Goal: Task Accomplishment & Management: Use online tool/utility

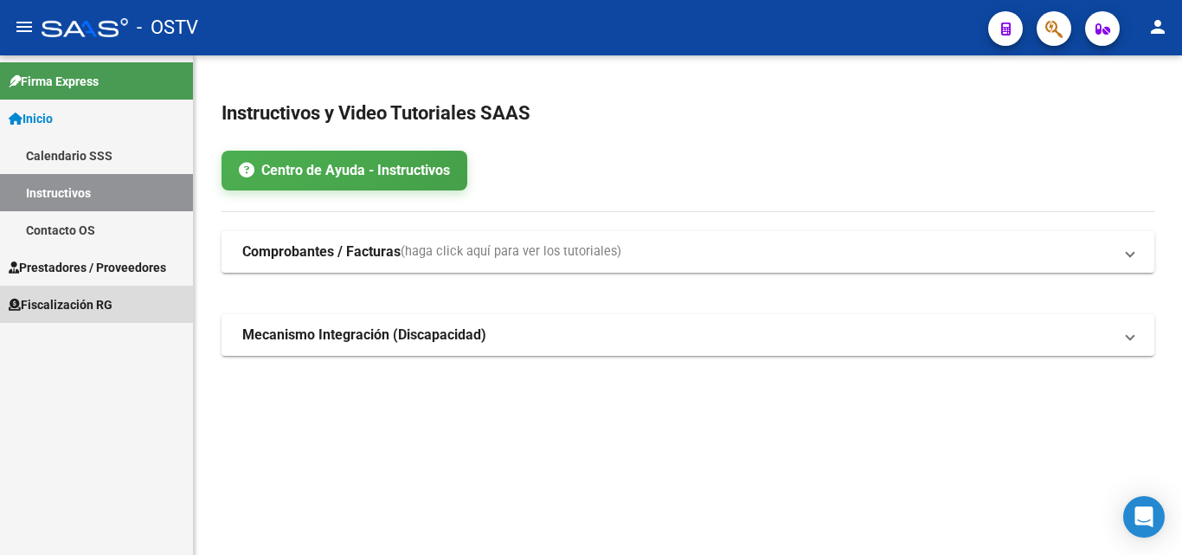
click at [63, 313] on span "Fiscalización RG" at bounding box center [61, 304] width 104 height 19
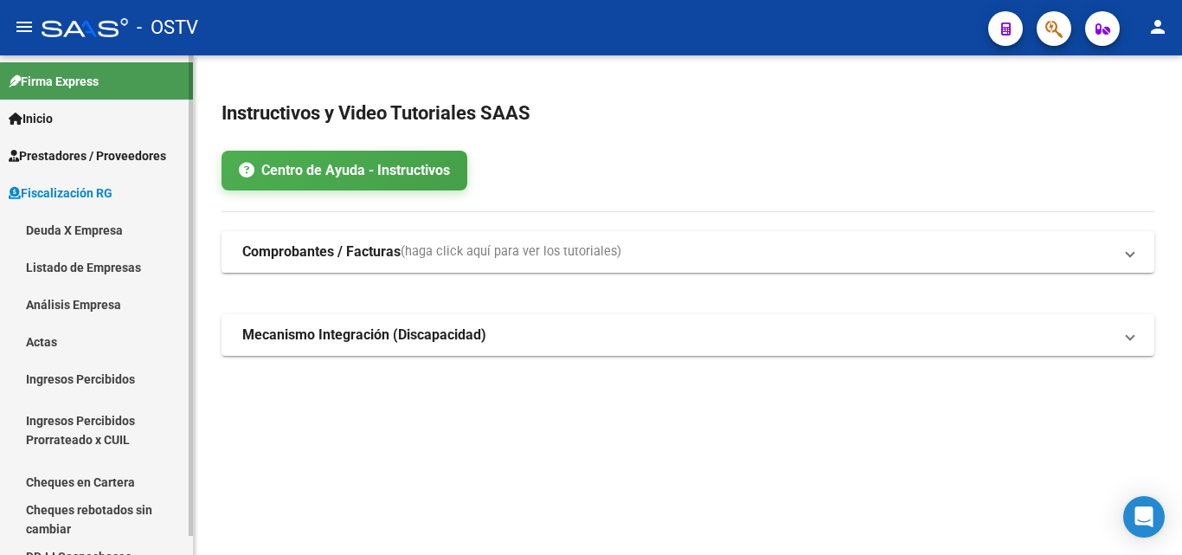
click at [86, 261] on link "Listado de Empresas" at bounding box center [96, 266] width 193 height 37
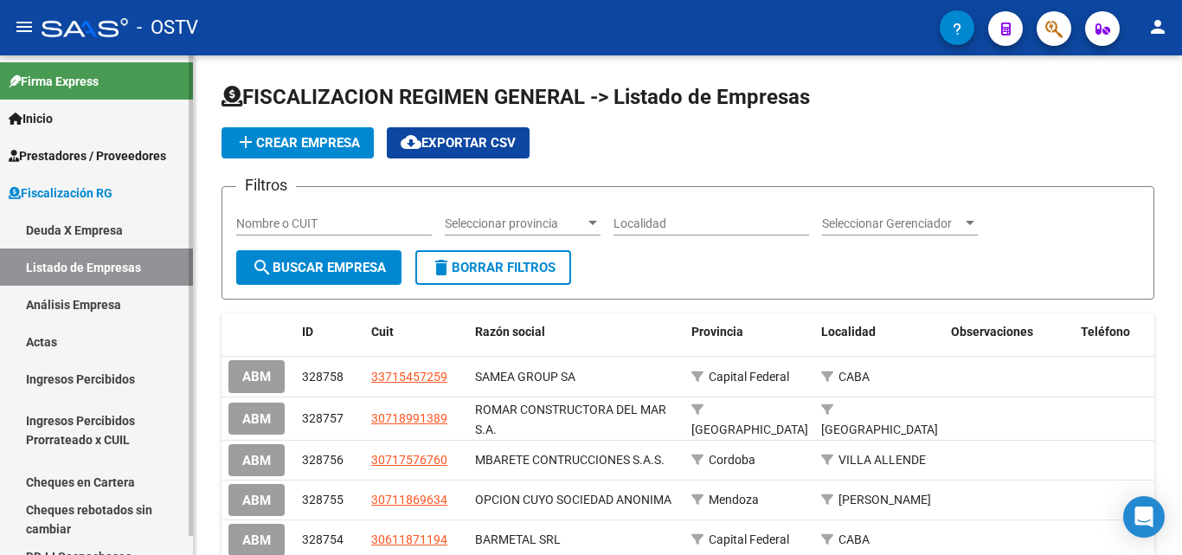
click at [94, 225] on link "Deuda X Empresa" at bounding box center [96, 229] width 193 height 37
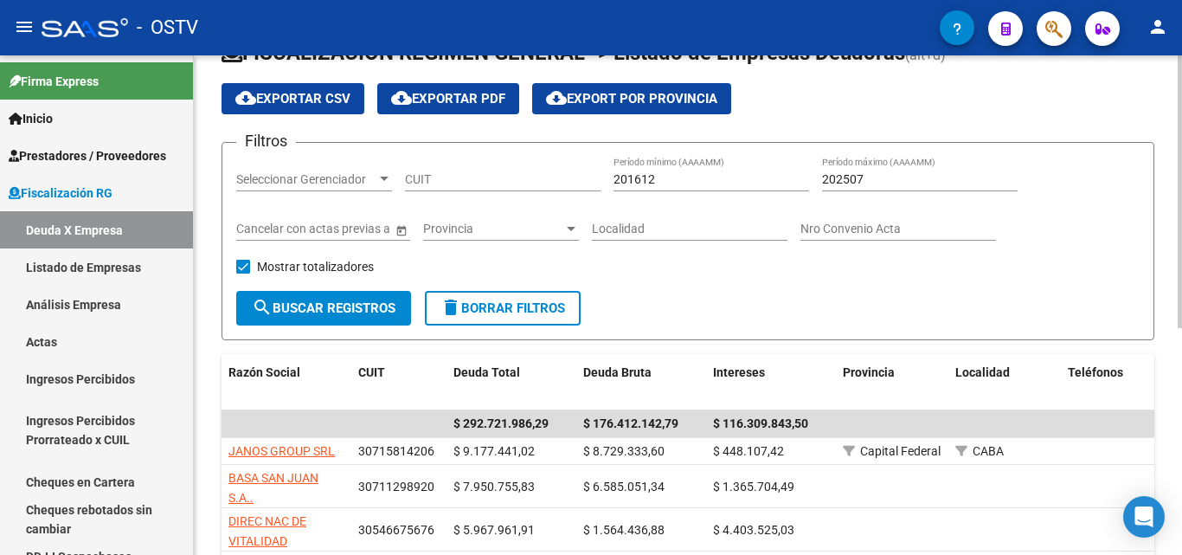
scroll to position [87, 0]
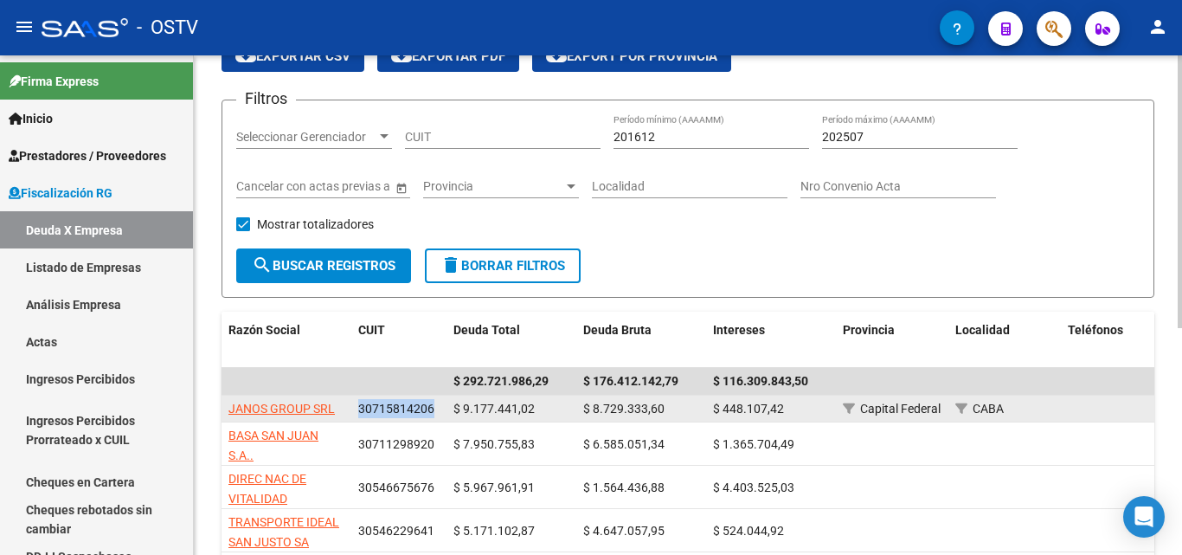
drag, startPoint x: 359, startPoint y: 412, endPoint x: 435, endPoint y: 409, distance: 76.2
click at [435, 409] on div "30715814206" at bounding box center [398, 409] width 81 height 20
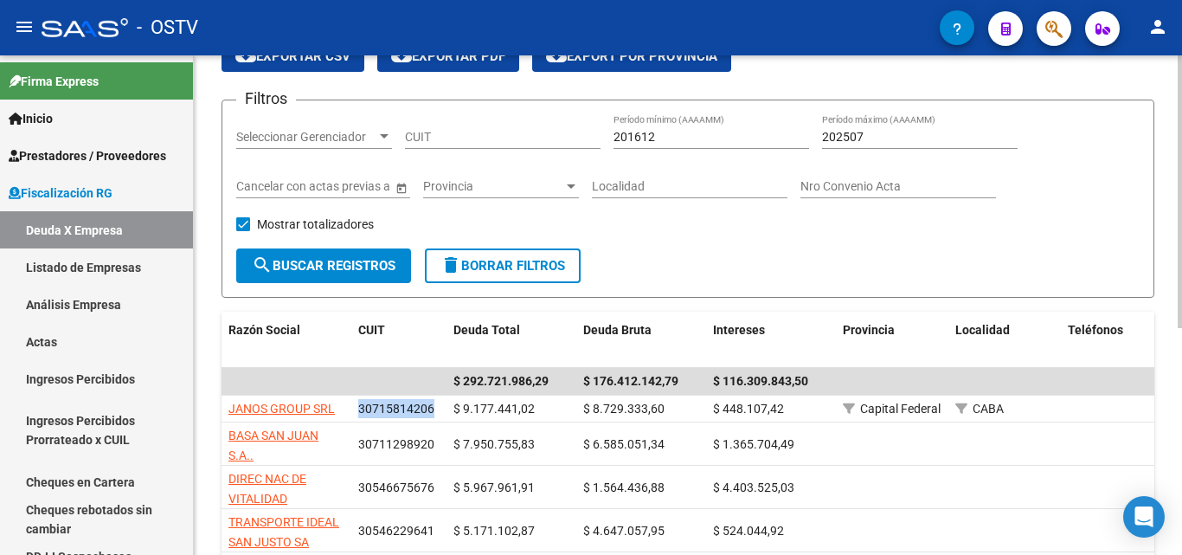
copy span "30715814206"
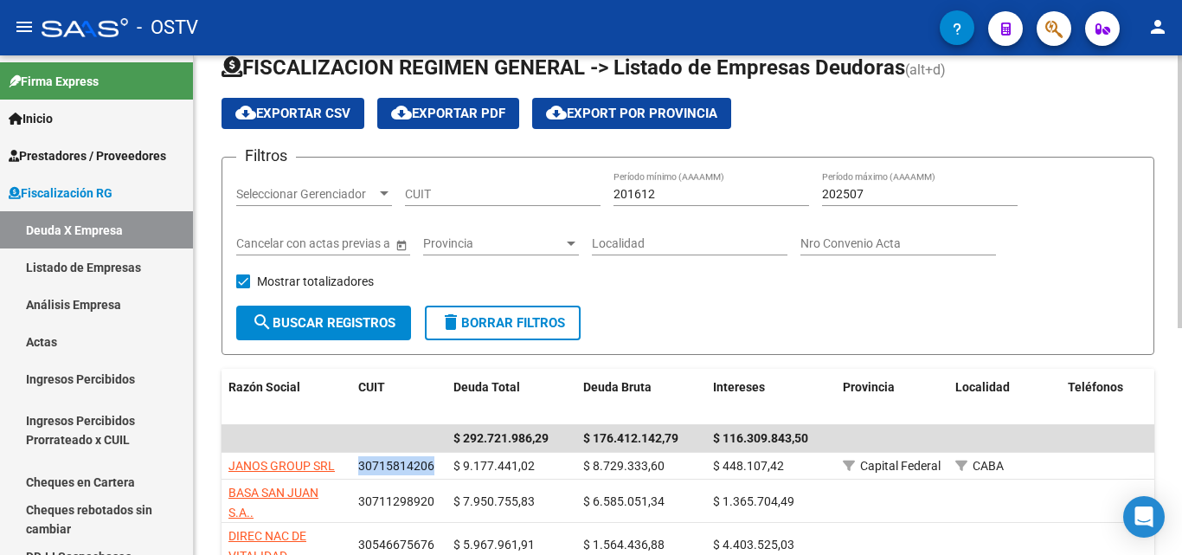
scroll to position [0, 0]
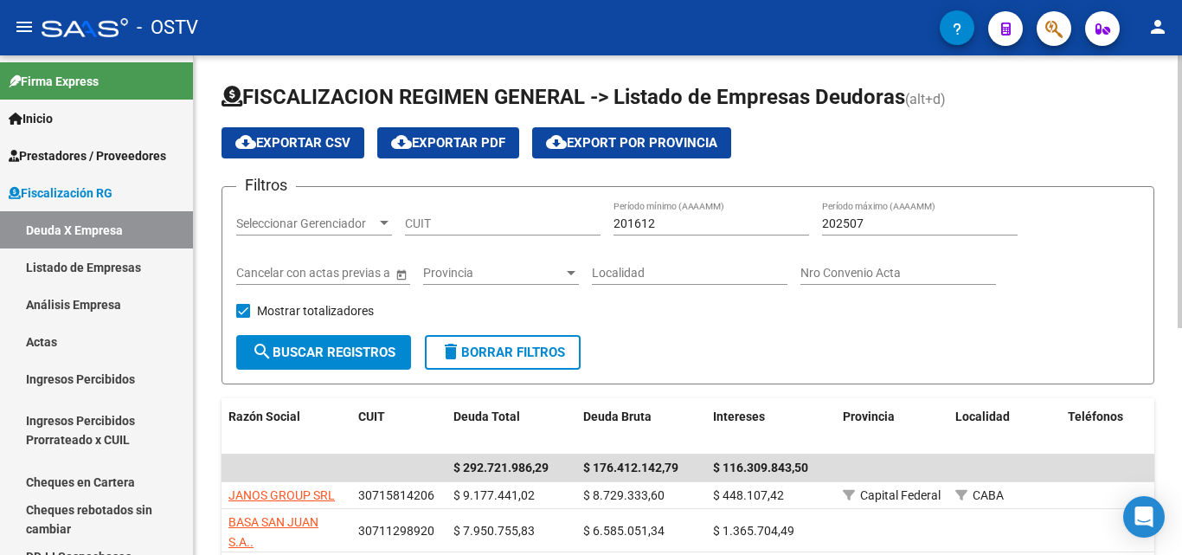
click at [338, 209] on div "Seleccionar Gerenciador Seleccionar Gerenciador" at bounding box center [314, 218] width 156 height 35
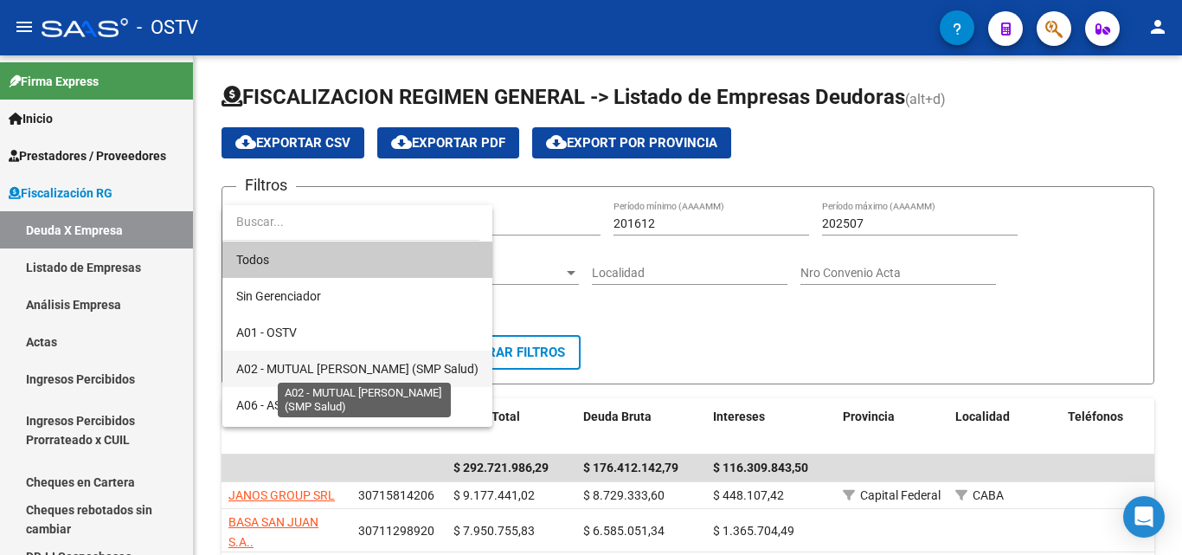
click at [309, 364] on span "A02 - MUTUAL [PERSON_NAME] (SMP Salud)" at bounding box center [357, 369] width 242 height 14
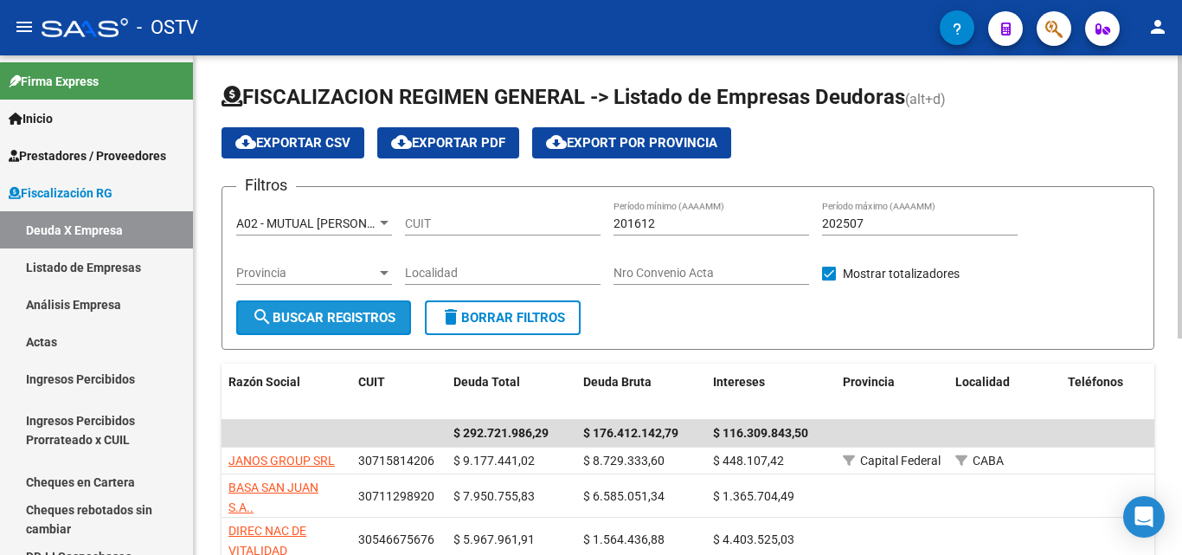
click at [304, 323] on span "search Buscar Registros" at bounding box center [324, 318] width 144 height 16
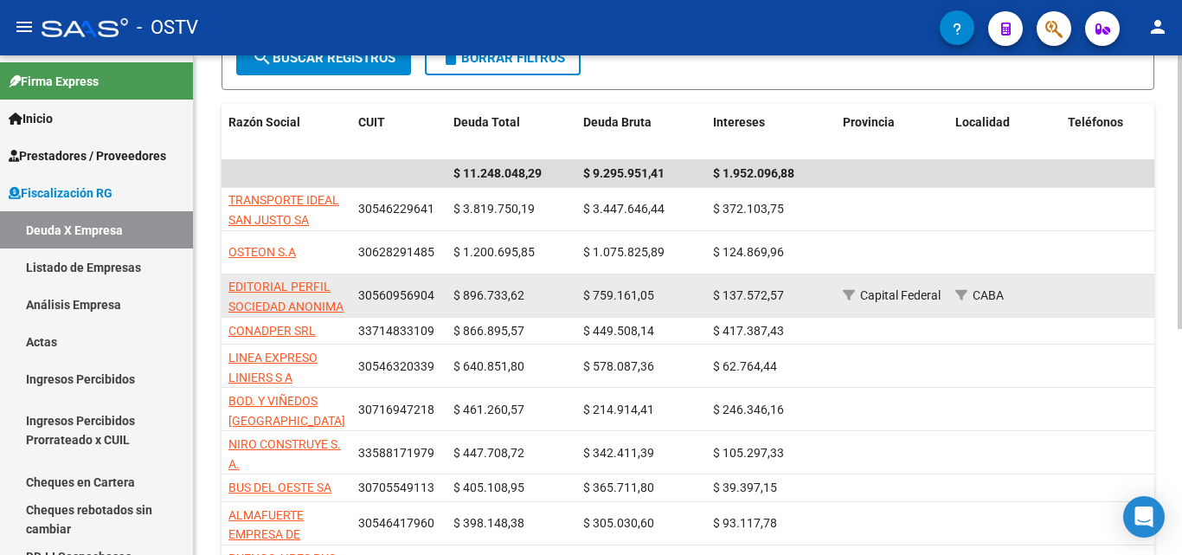
scroll to position [346, 0]
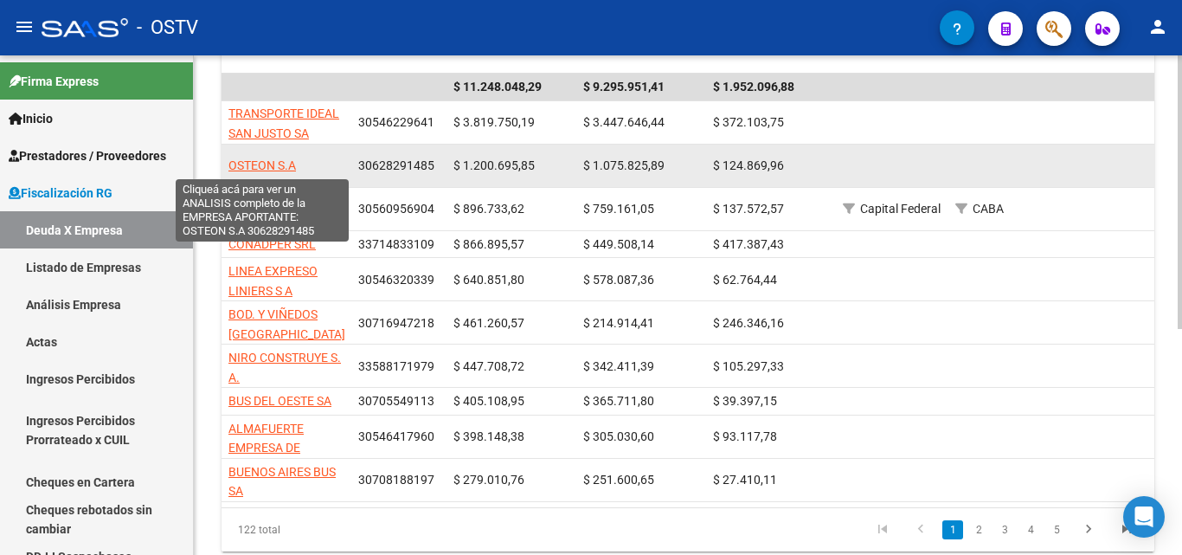
click at [276, 163] on span "OSTEON S.A" at bounding box center [262, 165] width 68 height 14
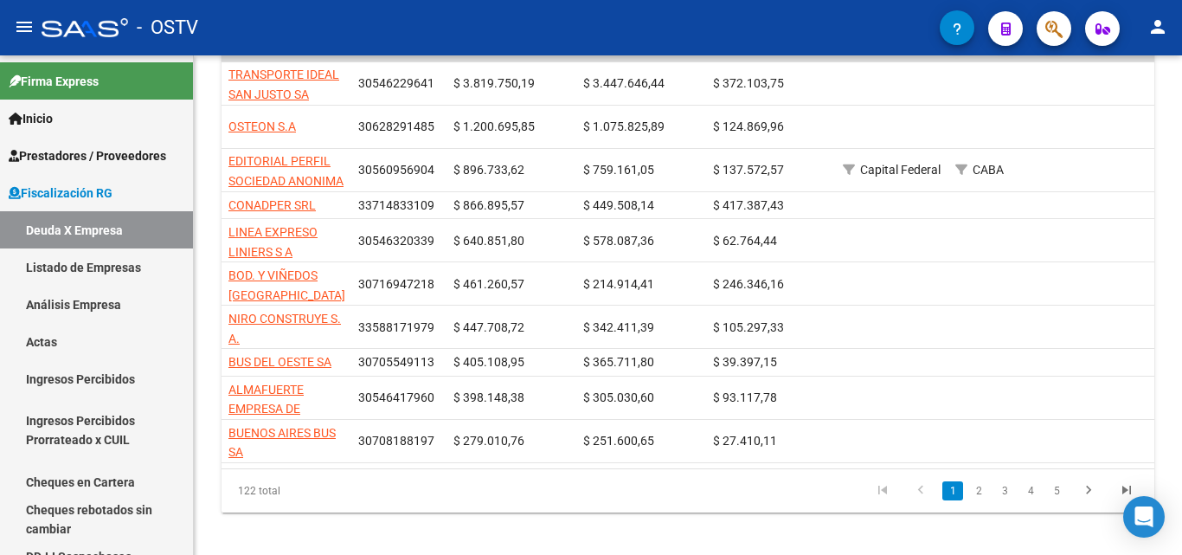
scroll to position [412, 0]
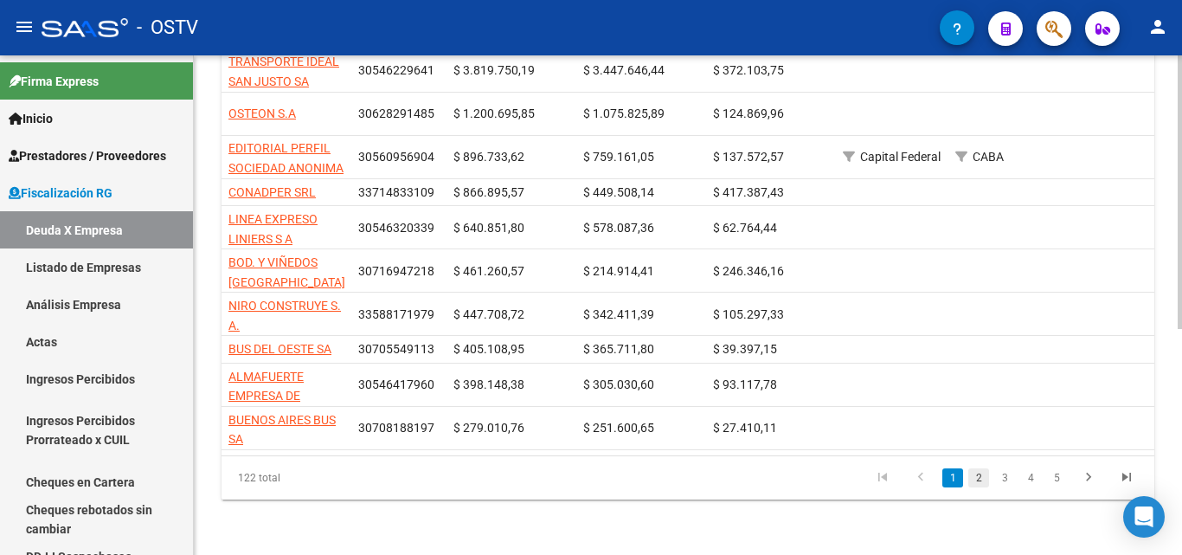
click at [980, 473] on link "2" at bounding box center [979, 477] width 21 height 19
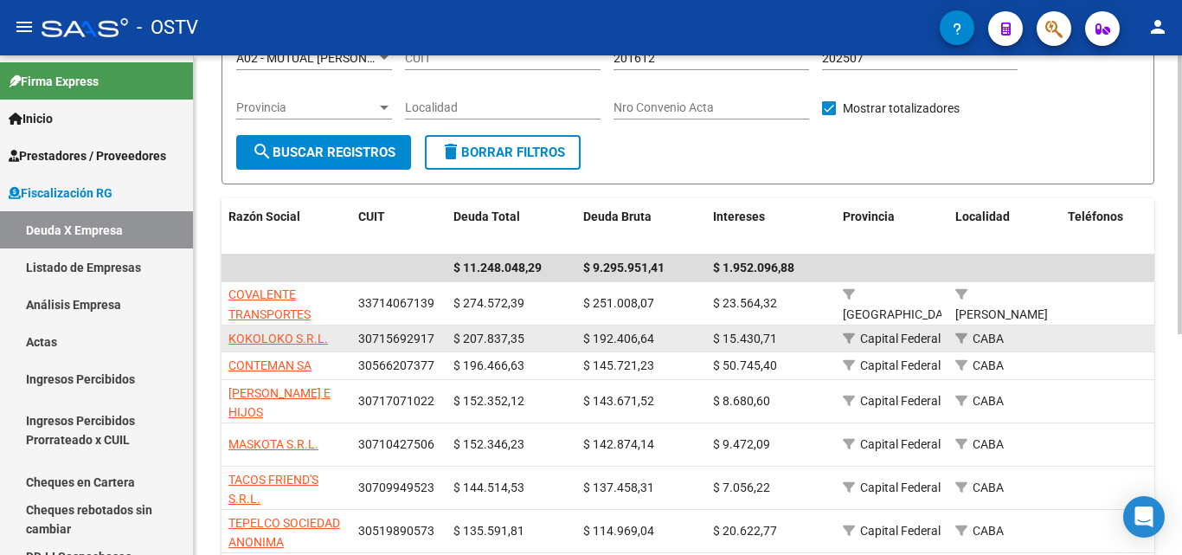
scroll to position [173, 0]
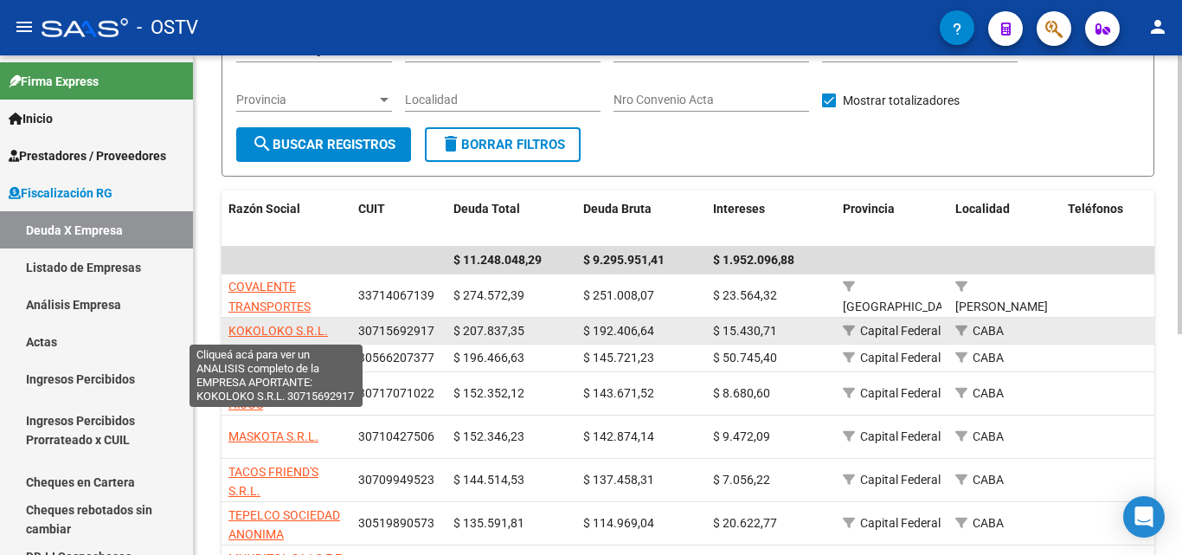
click at [291, 333] on span "KOKOLOKO S.R.L." at bounding box center [278, 331] width 100 height 14
type textarea "30715692917"
click at [274, 324] on span "KOKOLOKO S.R.L." at bounding box center [278, 331] width 100 height 14
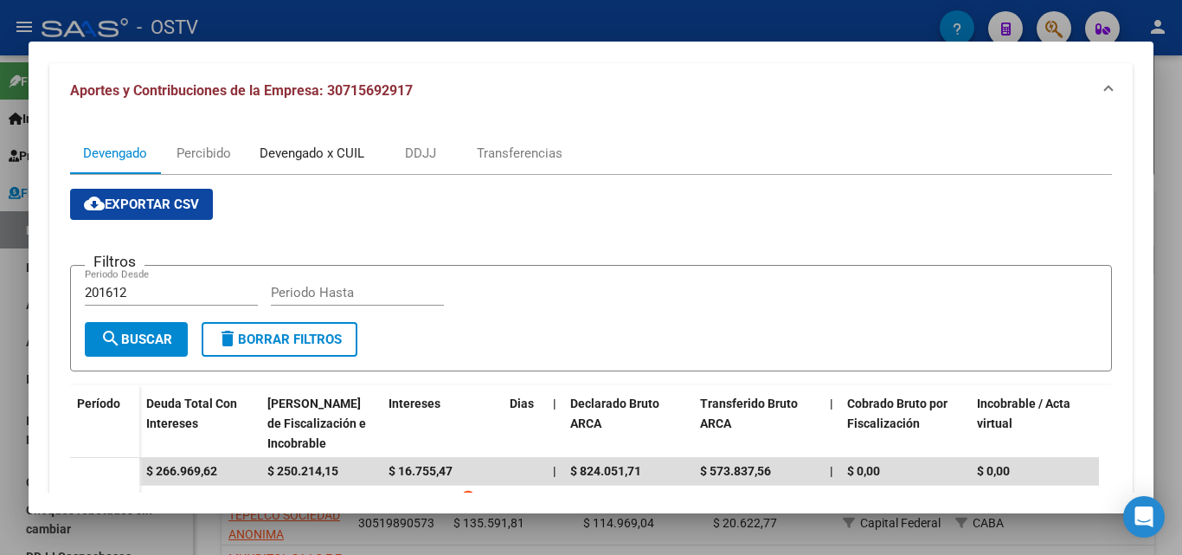
click at [312, 158] on div "Devengado x CUIL" at bounding box center [312, 153] width 105 height 19
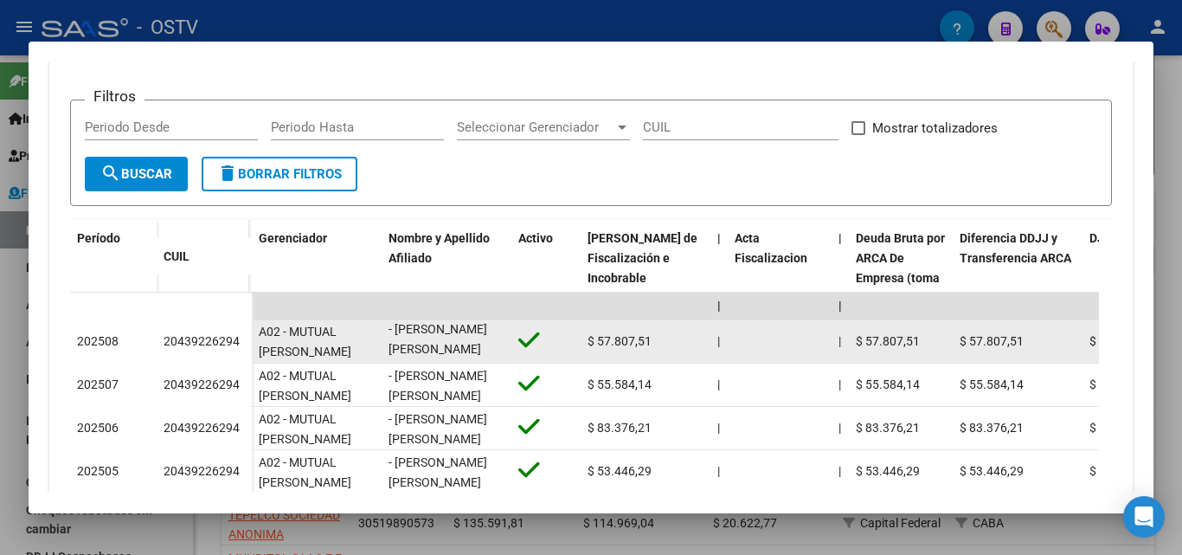
scroll to position [0, 0]
drag, startPoint x: 363, startPoint y: 351, endPoint x: 279, endPoint y: 341, distance: 84.6
click at [279, 341] on div "A02 - MUTUAL [PERSON_NAME] (SMP Salud)" at bounding box center [317, 341] width 116 height 36
click at [283, 325] on span "A02 - MUTUAL [PERSON_NAME] (SMP Salud)" at bounding box center [305, 352] width 93 height 54
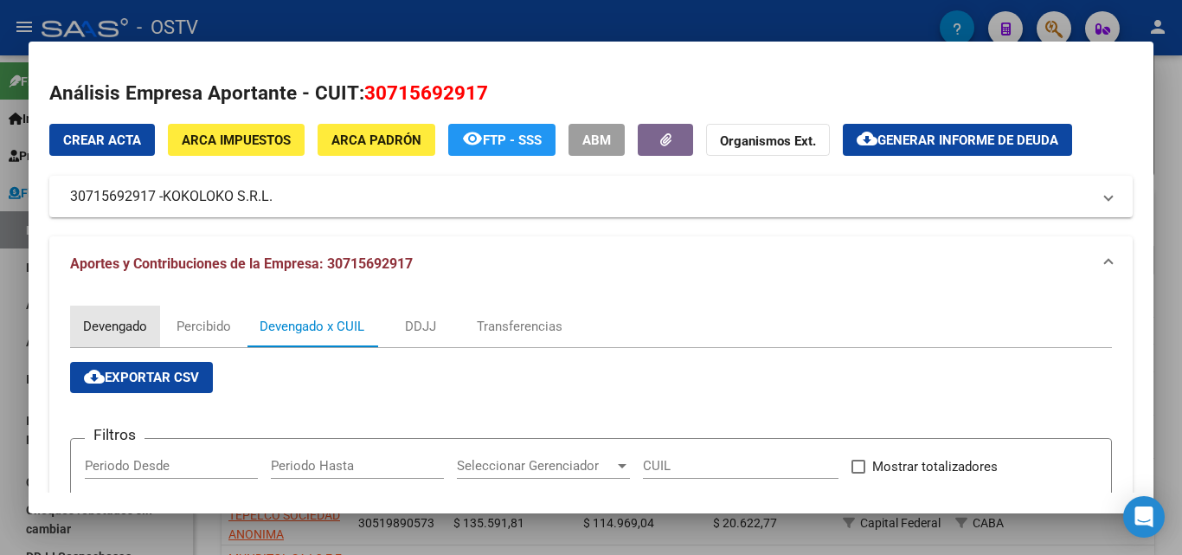
click at [128, 326] on div "Devengado" at bounding box center [115, 326] width 64 height 19
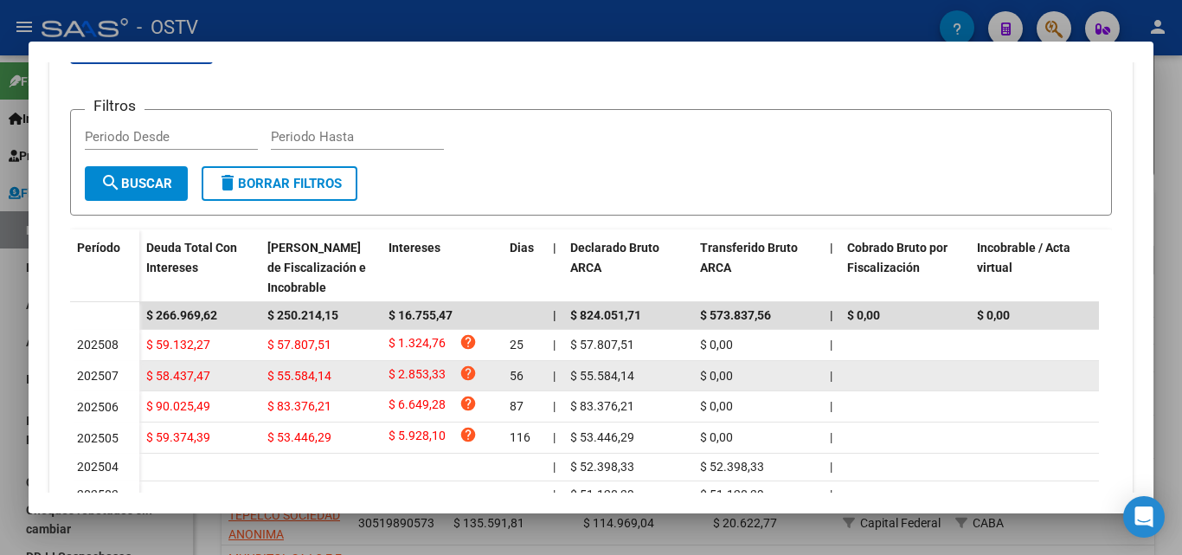
scroll to position [502, 0]
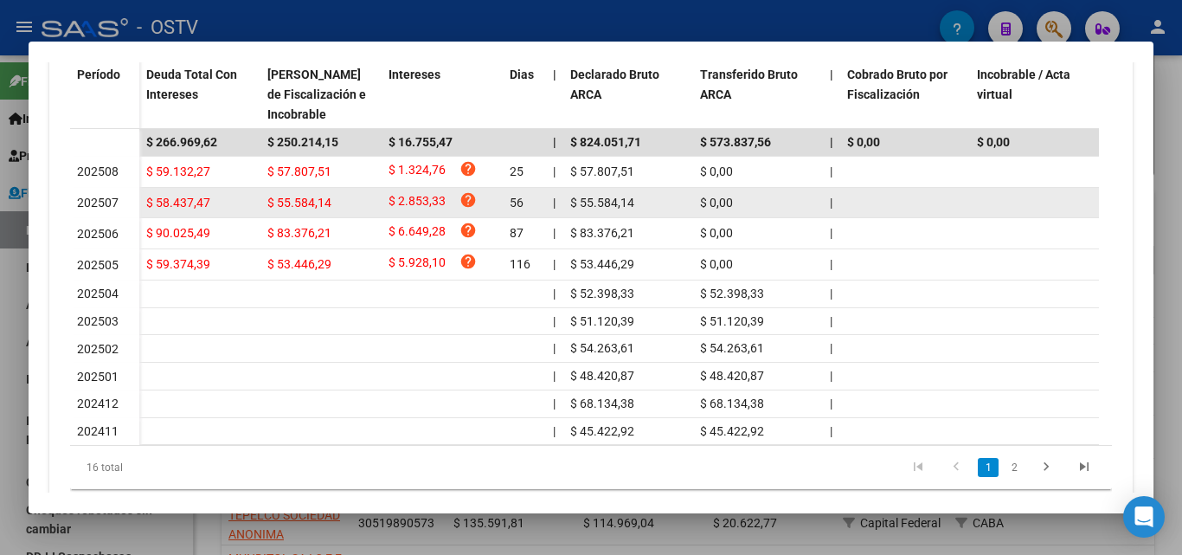
drag, startPoint x: 105, startPoint y: 269, endPoint x: 80, endPoint y: 196, distance: 77.5
click at [72, 260] on datatable-body-cell "202505" at bounding box center [104, 264] width 69 height 31
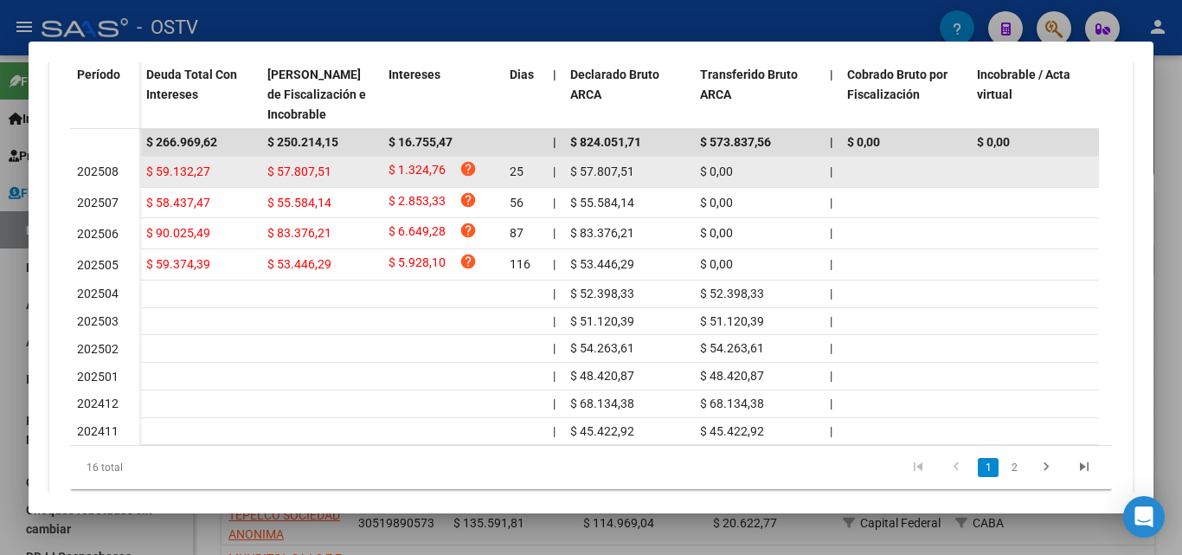
drag, startPoint x: 71, startPoint y: 169, endPoint x: 99, endPoint y: 166, distance: 27.8
click at [99, 166] on datatable-body-cell "202508" at bounding box center [104, 172] width 69 height 31
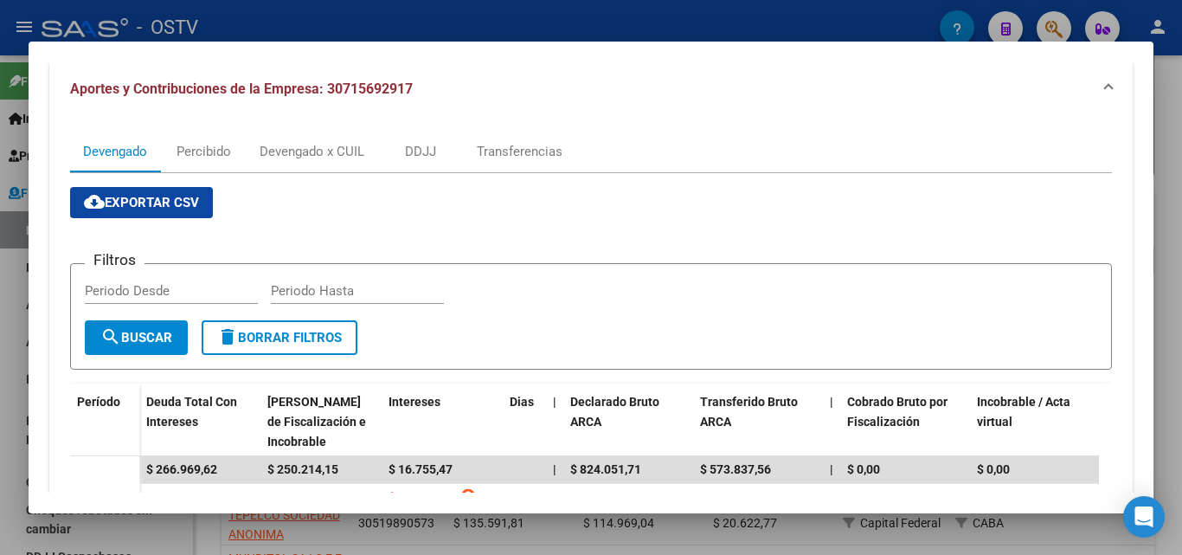
scroll to position [0, 0]
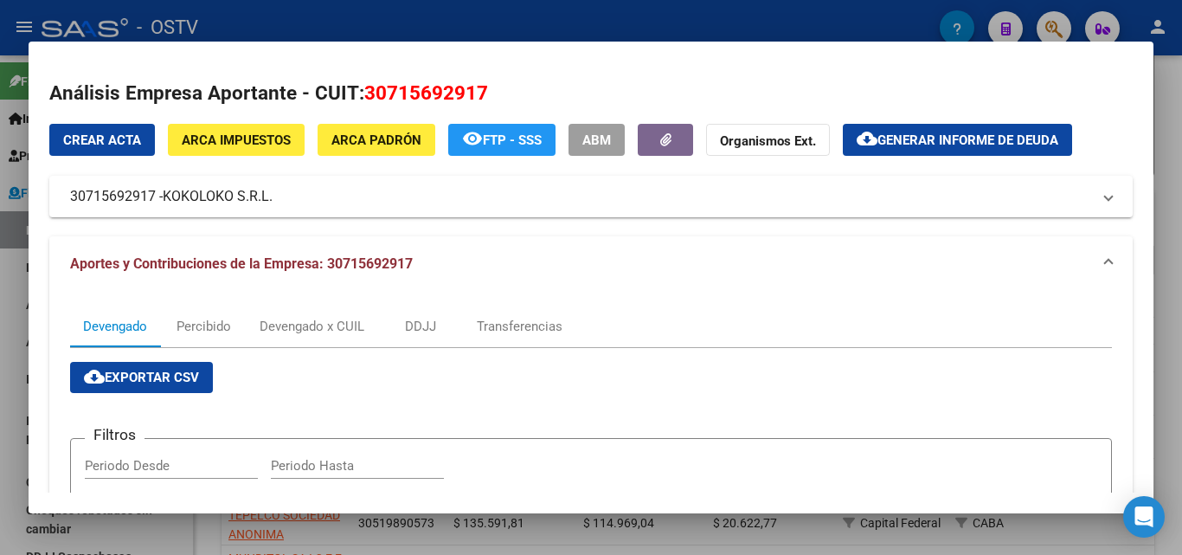
click at [419, 275] on mat-expansion-panel-header "Aportes y Contribuciones de la Empresa: 30715692917" at bounding box center [591, 263] width 1084 height 55
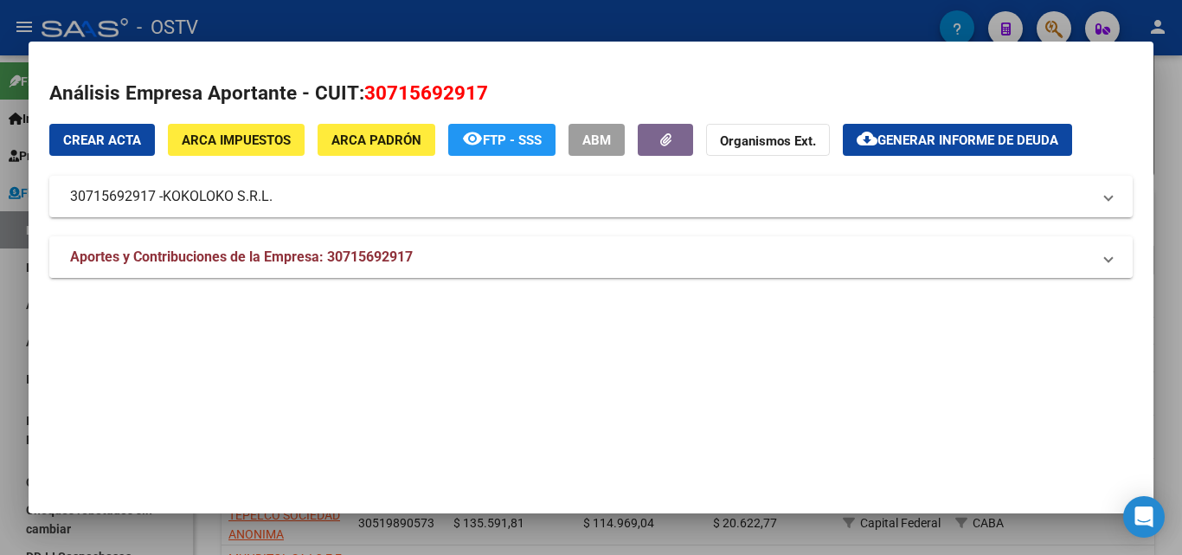
click at [376, 266] on strong "Aportes y Contribuciones de la Empresa: 30715692917" at bounding box center [241, 257] width 343 height 21
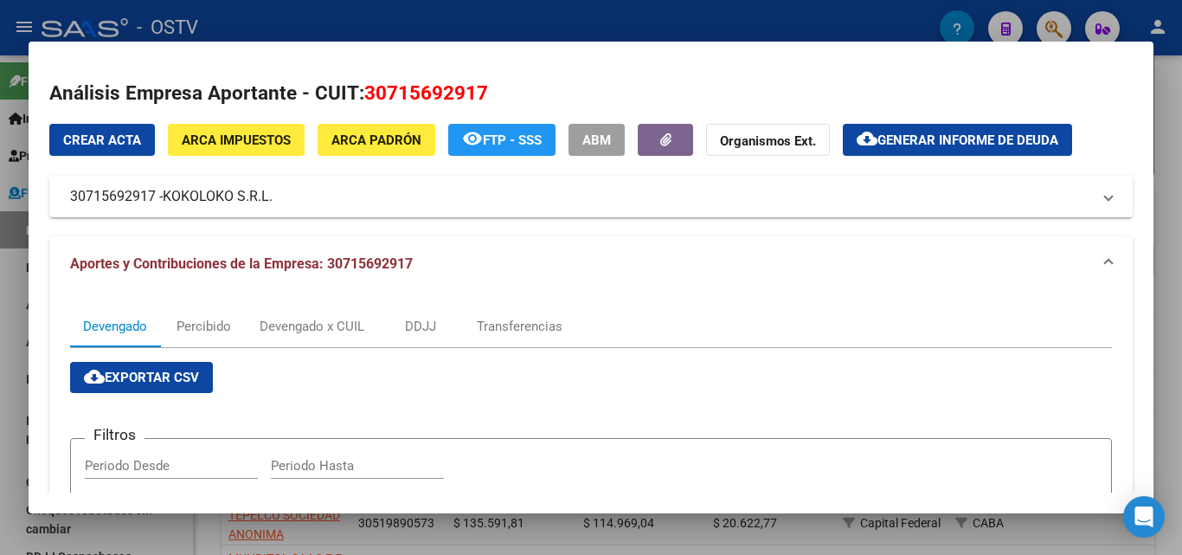
click at [919, 141] on span "Generar informe de deuda" at bounding box center [968, 140] width 181 height 16
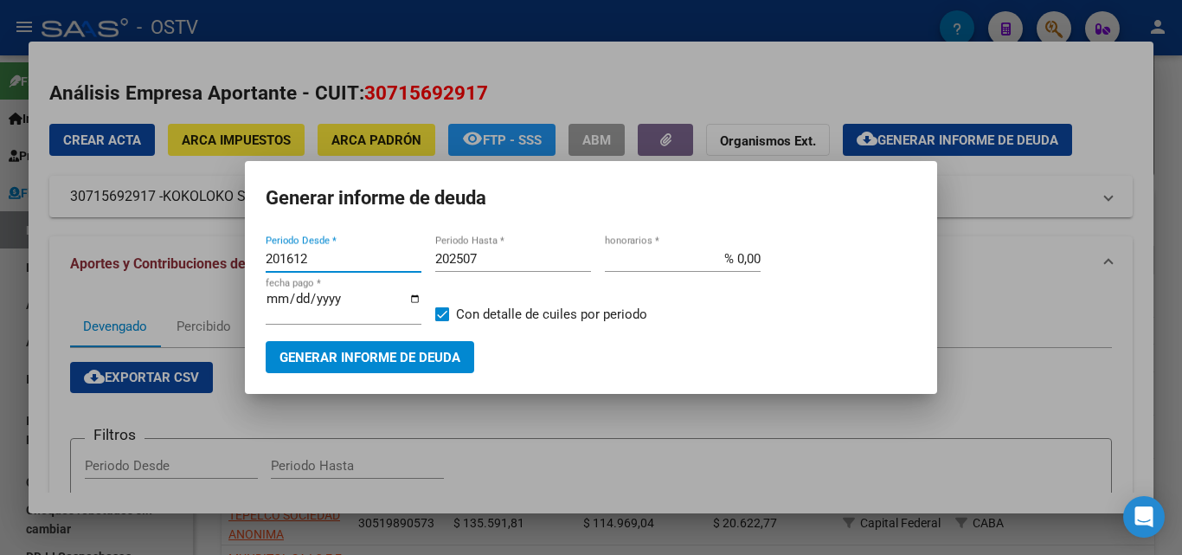
drag, startPoint x: 345, startPoint y: 252, endPoint x: 1, endPoint y: 171, distance: 353.8
click at [0, 186] on div "Análisis Empresa Aportante - CUIT: 30715692917 Crear Acta ARCA Impuestos ARCA […" at bounding box center [591, 277] width 1182 height 555
type input "202505"
type input "202508"
click at [370, 360] on span "Generar informe de deuda" at bounding box center [370, 358] width 181 height 16
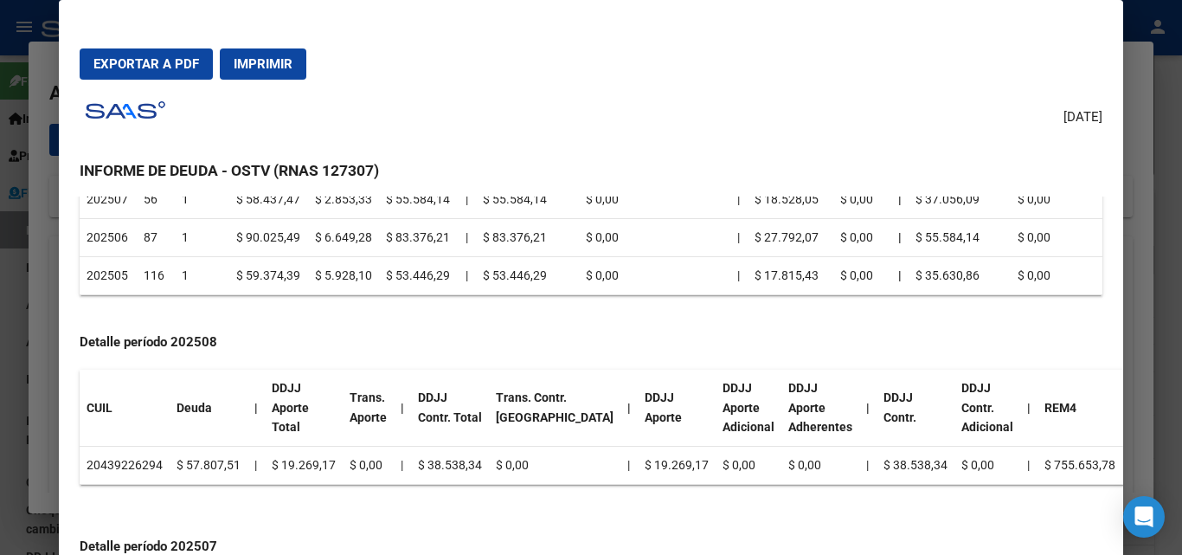
scroll to position [260, 0]
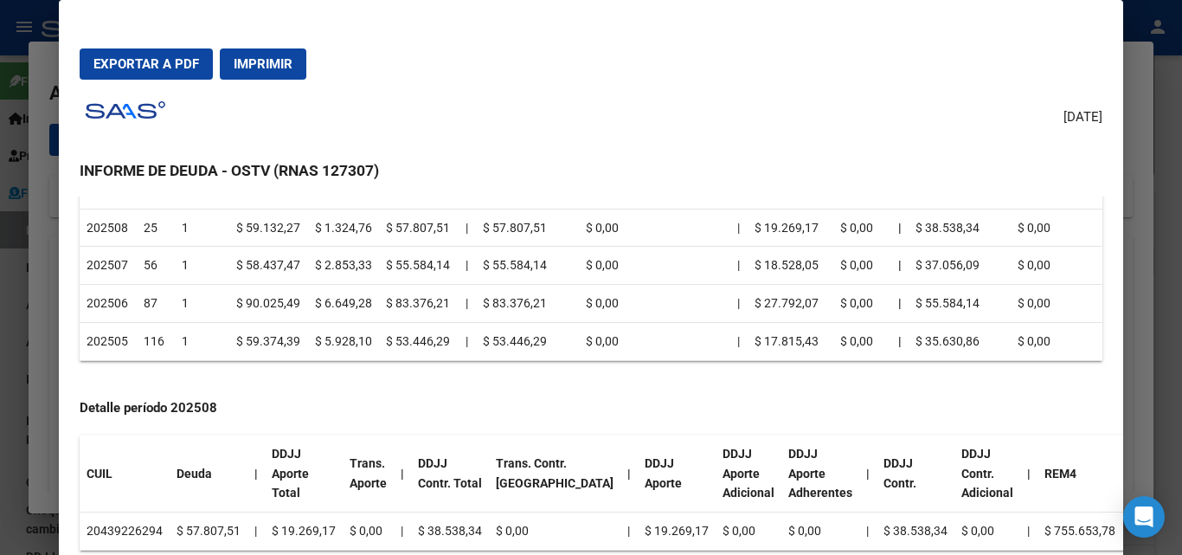
click at [128, 54] on button "Exportar a PDF" at bounding box center [146, 63] width 133 height 31
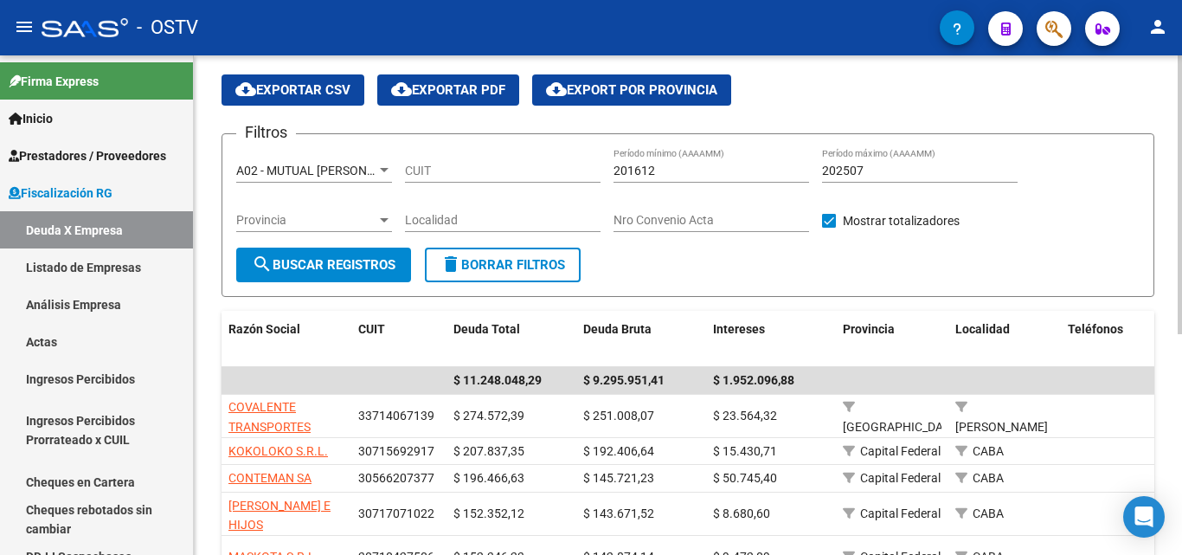
scroll to position [0, 0]
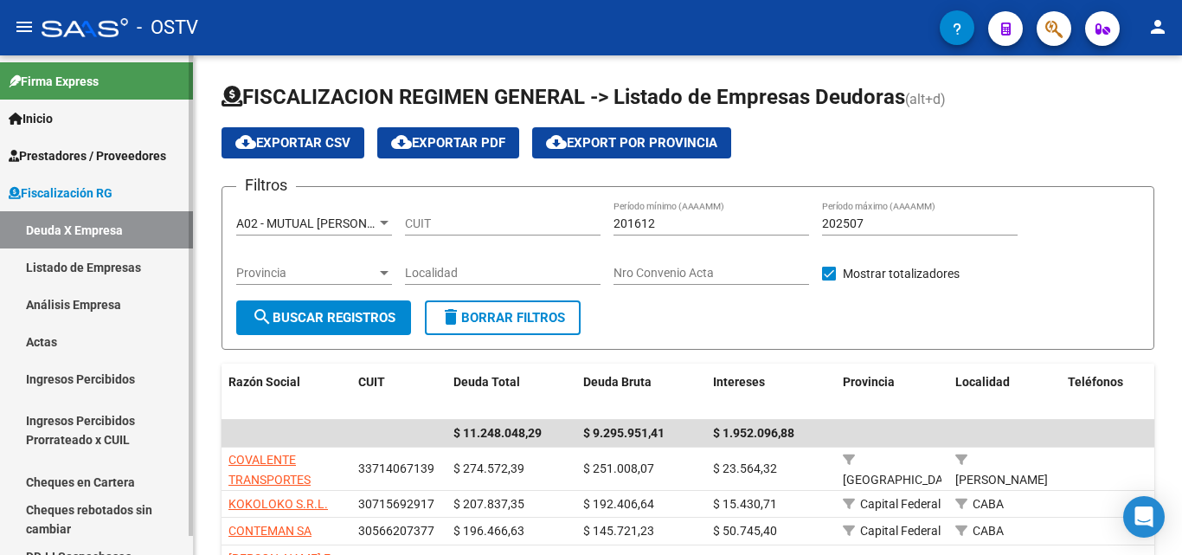
click at [115, 269] on link "Listado de Empresas" at bounding box center [96, 266] width 193 height 37
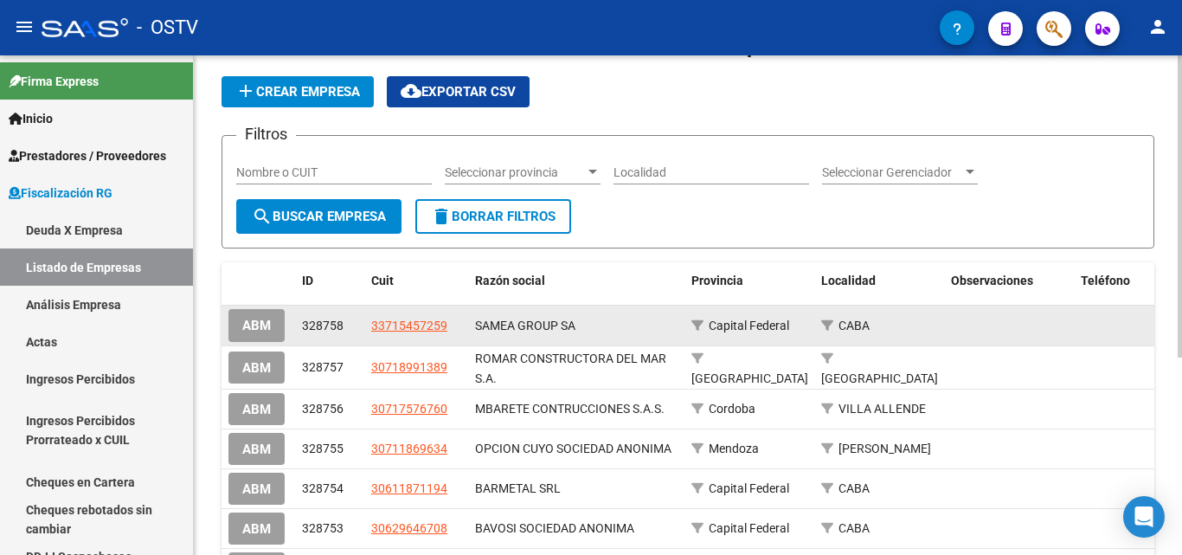
scroll to position [173, 0]
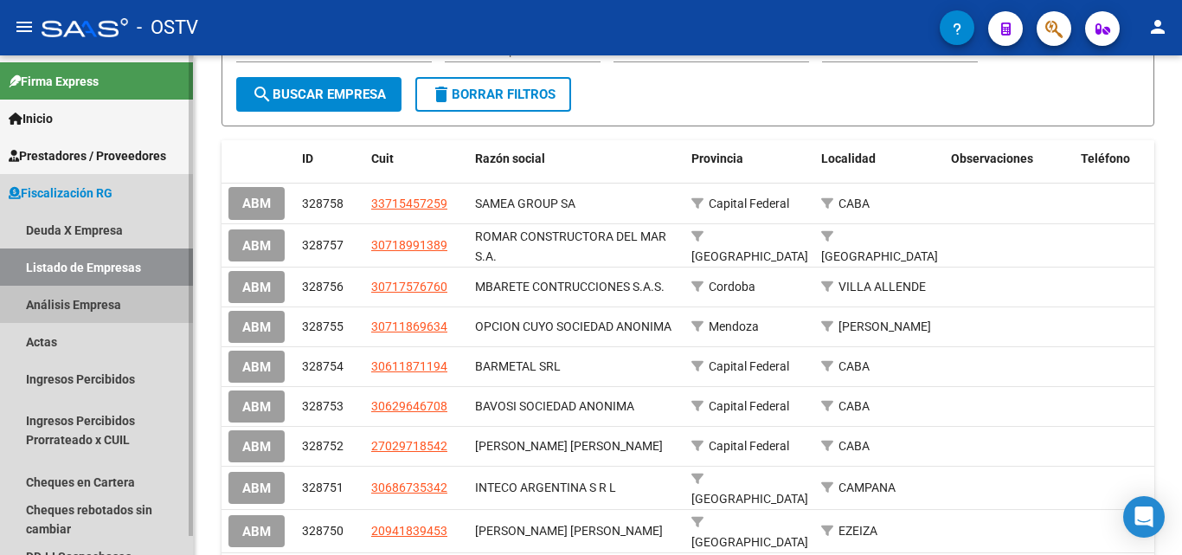
click at [133, 319] on link "Análisis Empresa" at bounding box center [96, 304] width 193 height 37
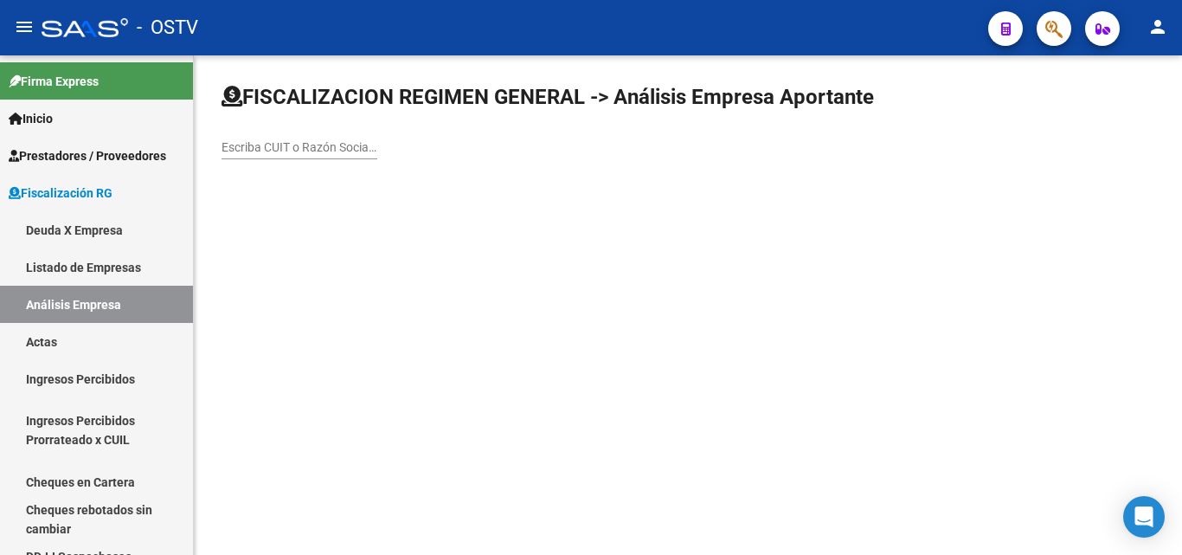
drag, startPoint x: 287, startPoint y: 119, endPoint x: 284, endPoint y: 139, distance: 21.1
click at [284, 130] on div "Escriba CUIT o Razón Social para buscar" at bounding box center [688, 128] width 933 height 91
drag, startPoint x: 286, startPoint y: 148, endPoint x: 296, endPoint y: 145, distance: 10.7
click at [291, 147] on input "Escriba CUIT o Razón Social para buscar" at bounding box center [300, 147] width 156 height 15
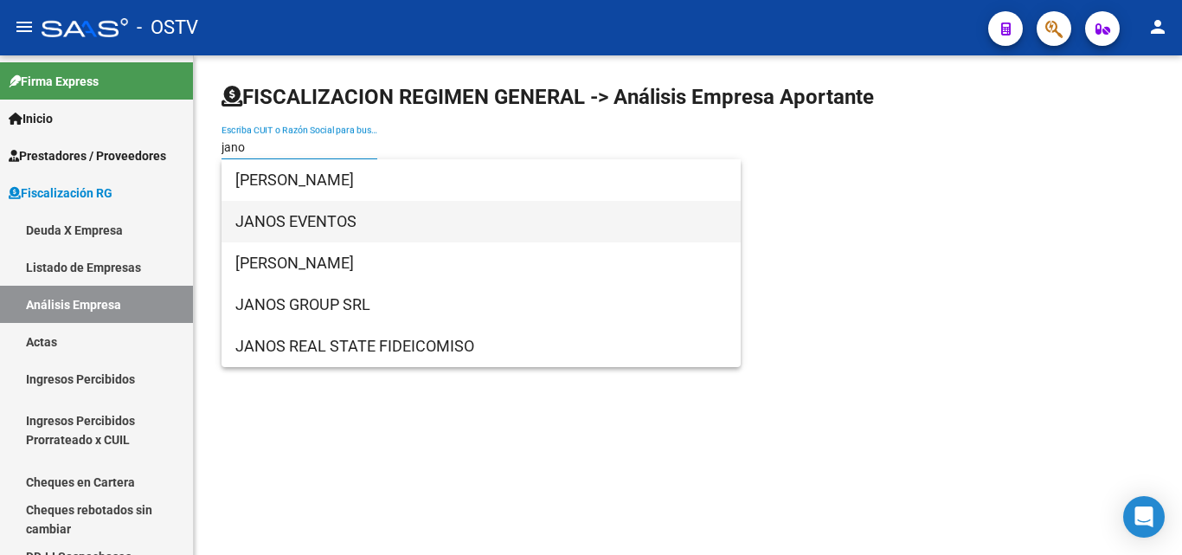
type input "jano"
click at [300, 210] on span "JANOS EVENTOS" at bounding box center [481, 222] width 492 height 42
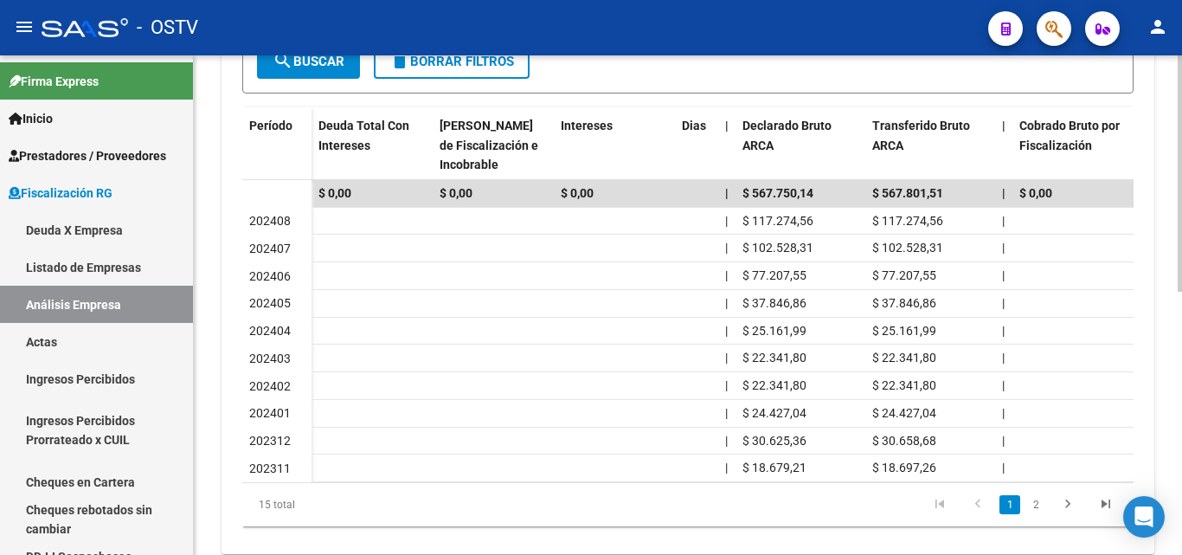
scroll to position [557, 0]
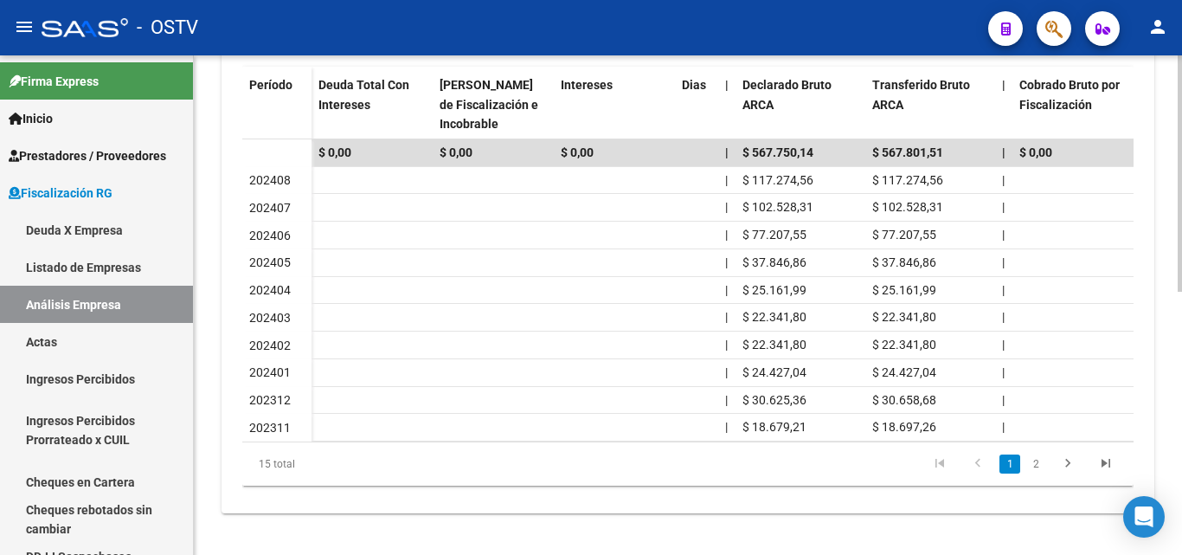
click at [1010, 459] on link "1" at bounding box center [1010, 463] width 21 height 19
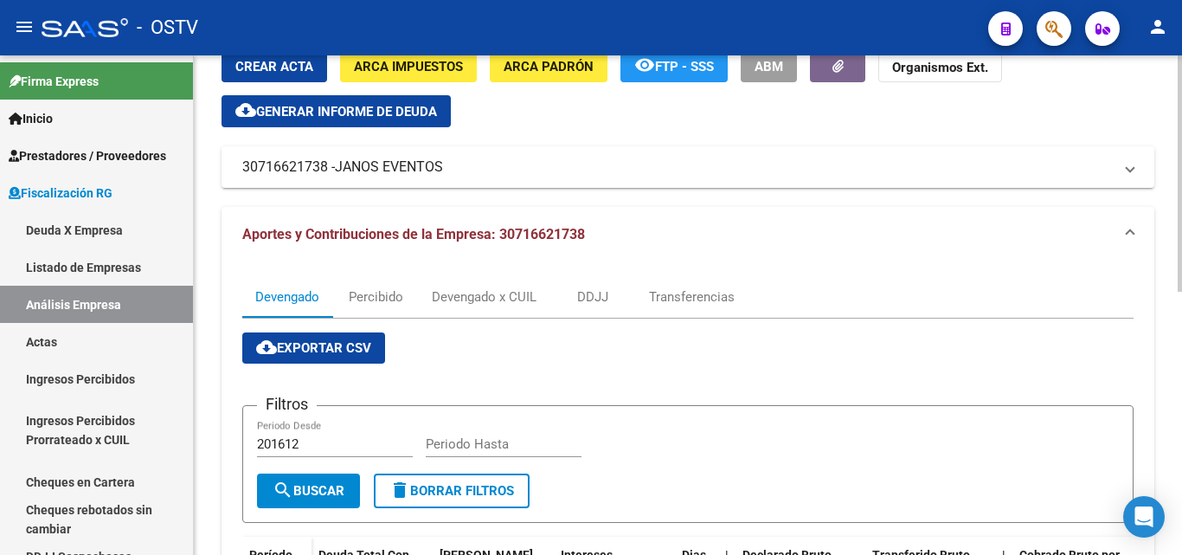
scroll to position [0, 0]
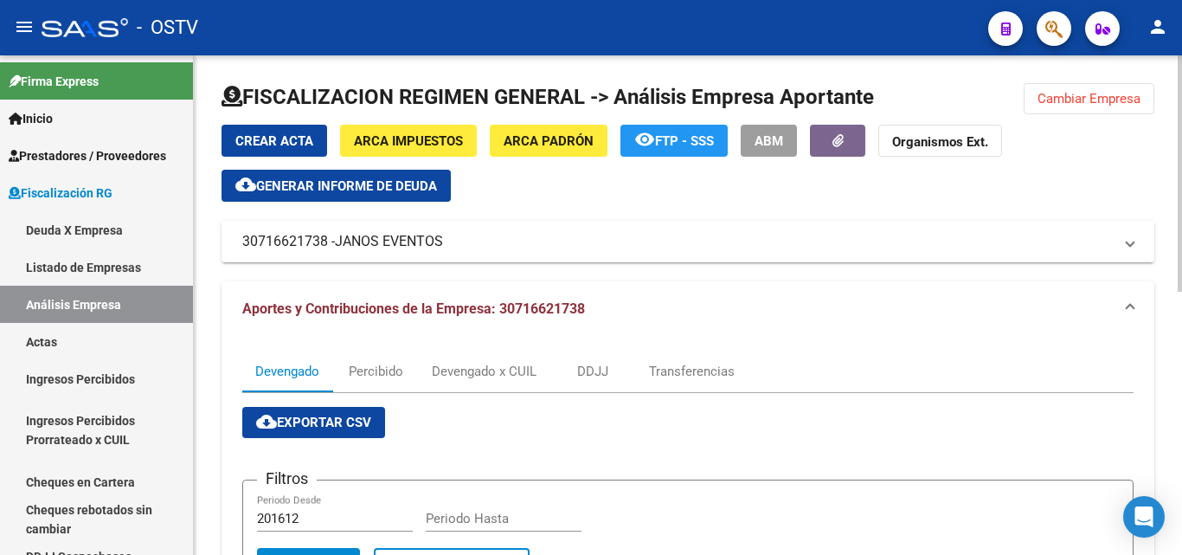
click at [388, 243] on span "JANOS EVENTOS" at bounding box center [389, 241] width 108 height 19
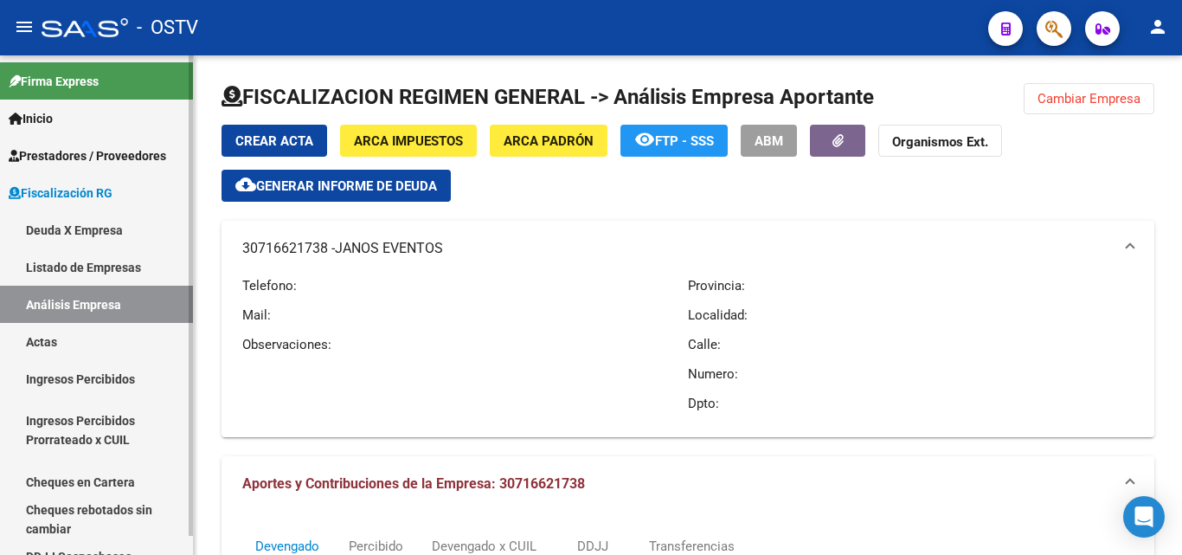
click at [125, 311] on link "Análisis Empresa" at bounding box center [96, 304] width 193 height 37
click at [90, 233] on link "Deuda X Empresa" at bounding box center [96, 229] width 193 height 37
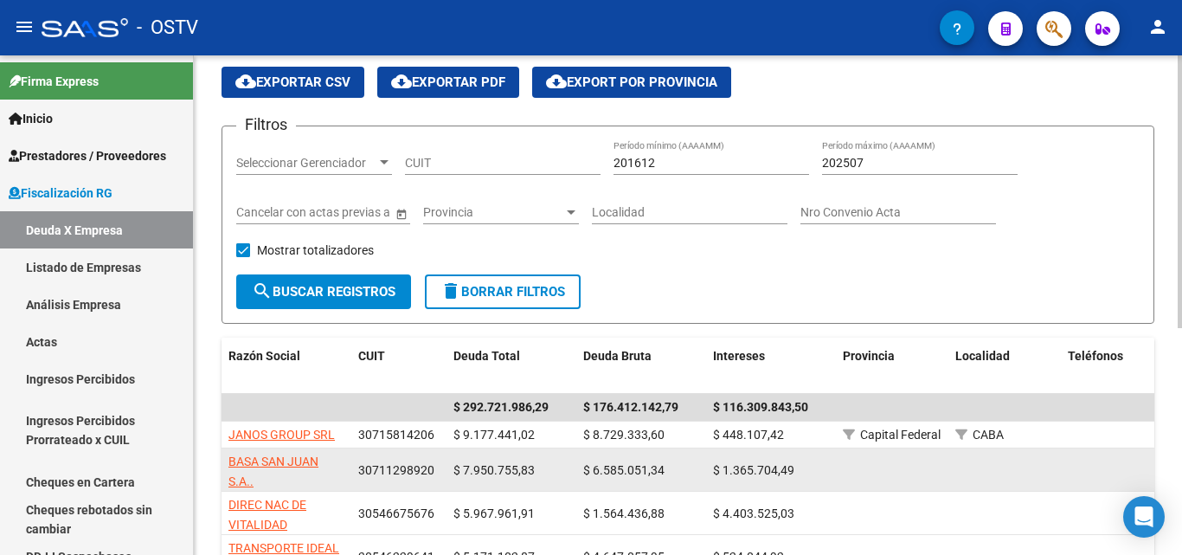
scroll to position [90, 0]
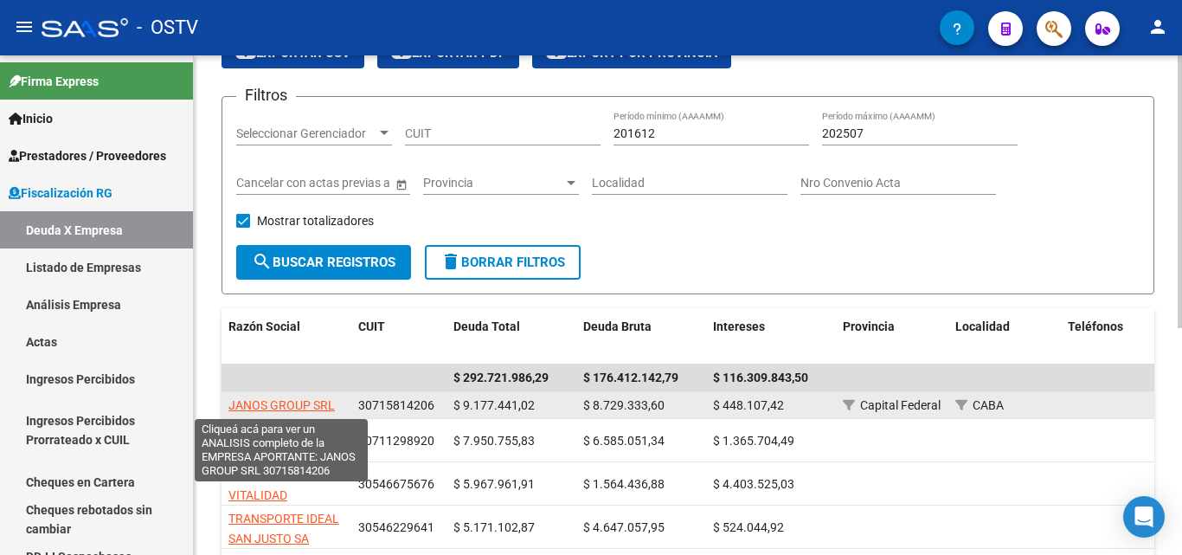
click at [293, 399] on span "JANOS GROUP SRL" at bounding box center [281, 405] width 106 height 14
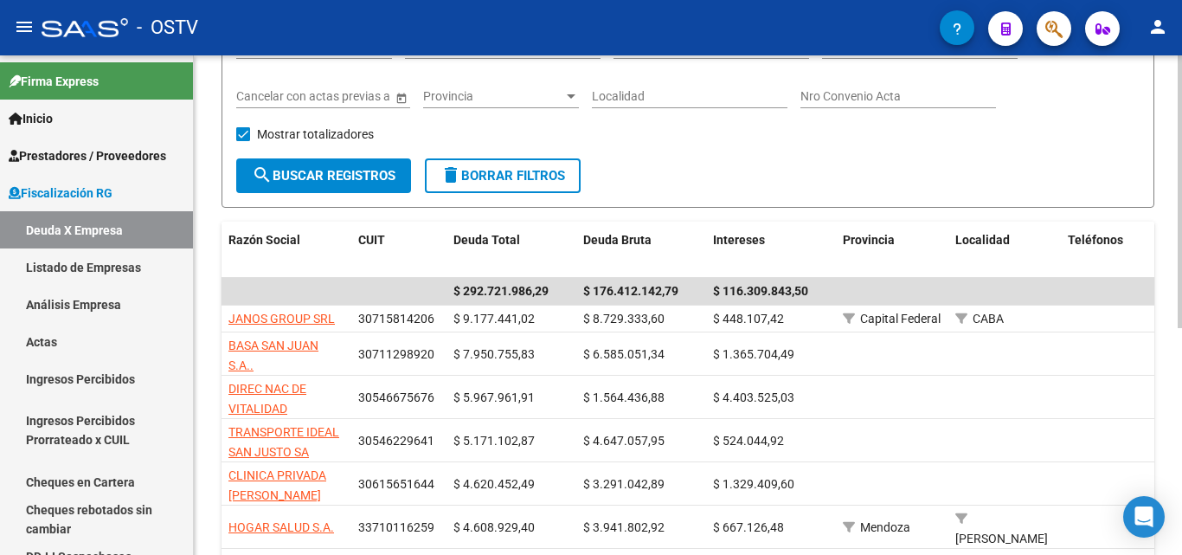
scroll to position [0, 0]
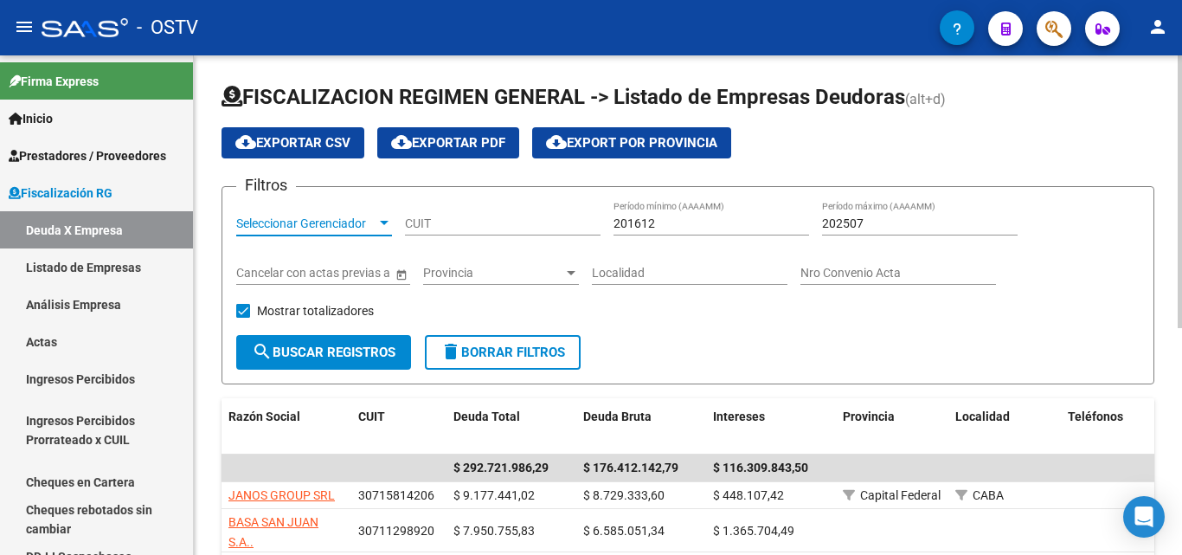
click at [341, 228] on span "Seleccionar Gerenciador" at bounding box center [306, 223] width 140 height 15
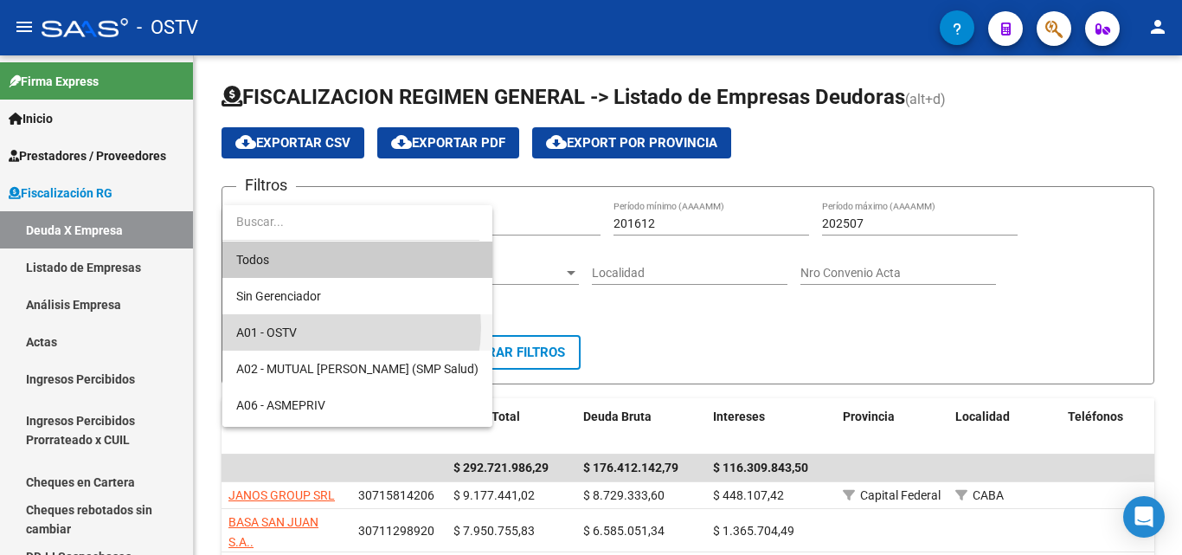
click at [323, 327] on span "A01 - OSTV" at bounding box center [357, 332] width 242 height 36
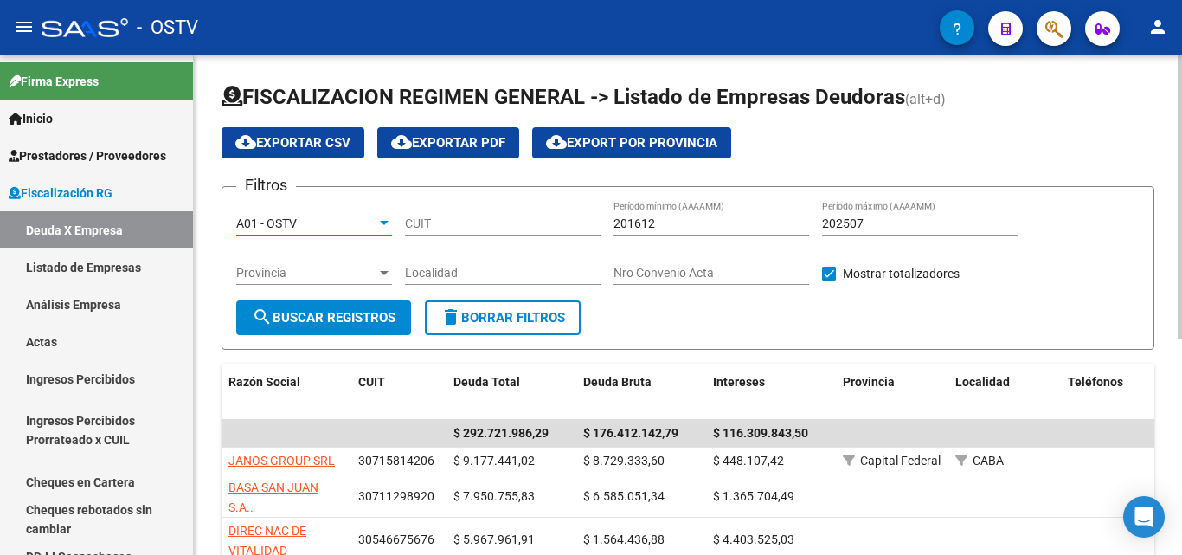
click at [326, 324] on span "search Buscar Registros" at bounding box center [324, 318] width 144 height 16
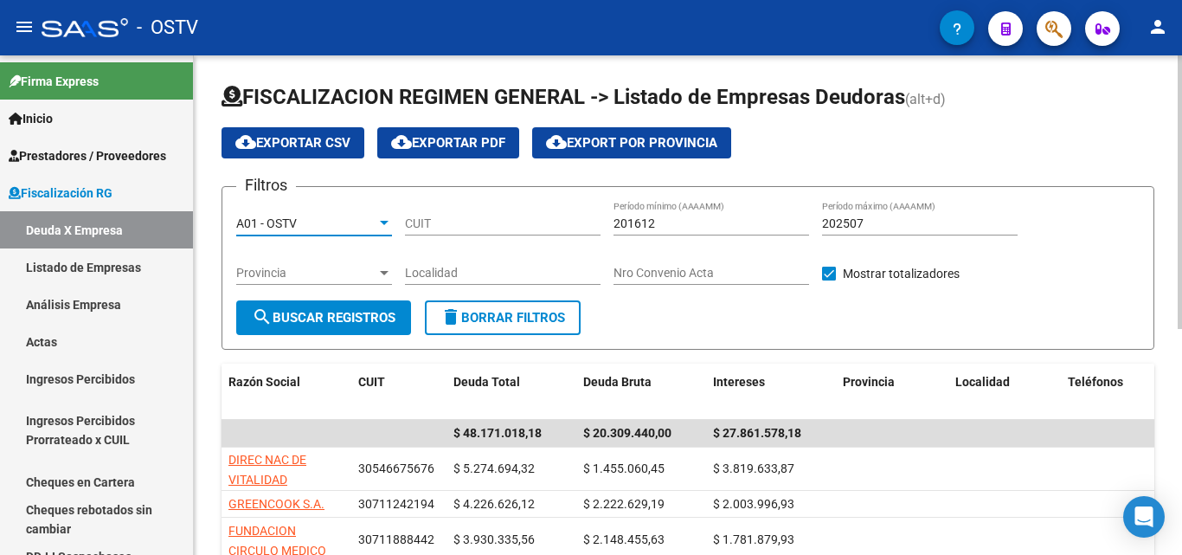
click at [335, 221] on div "A01 - OSTV" at bounding box center [306, 223] width 140 height 15
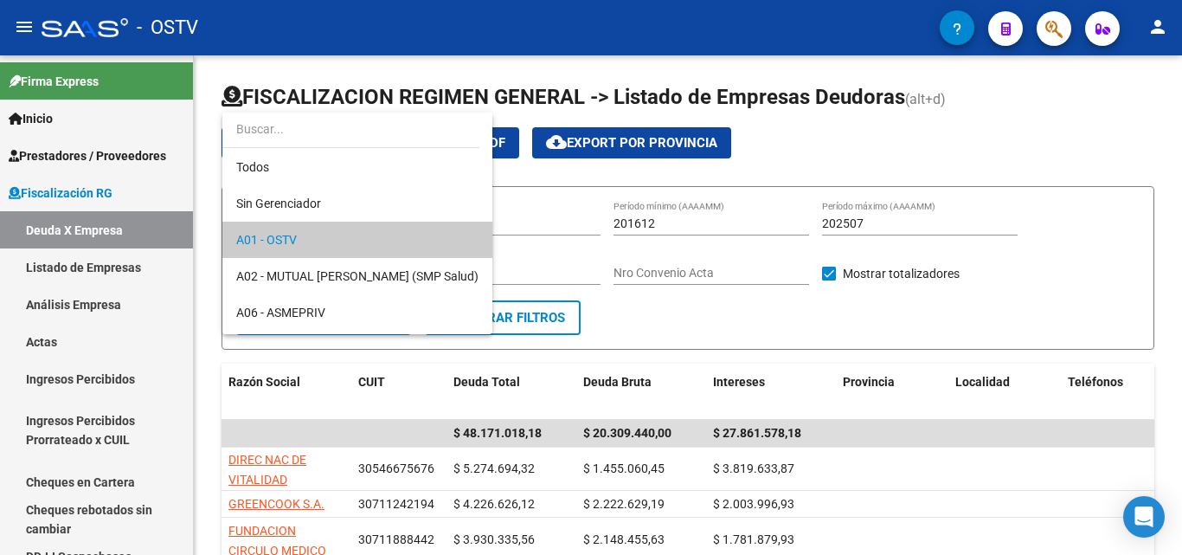
scroll to position [16, 0]
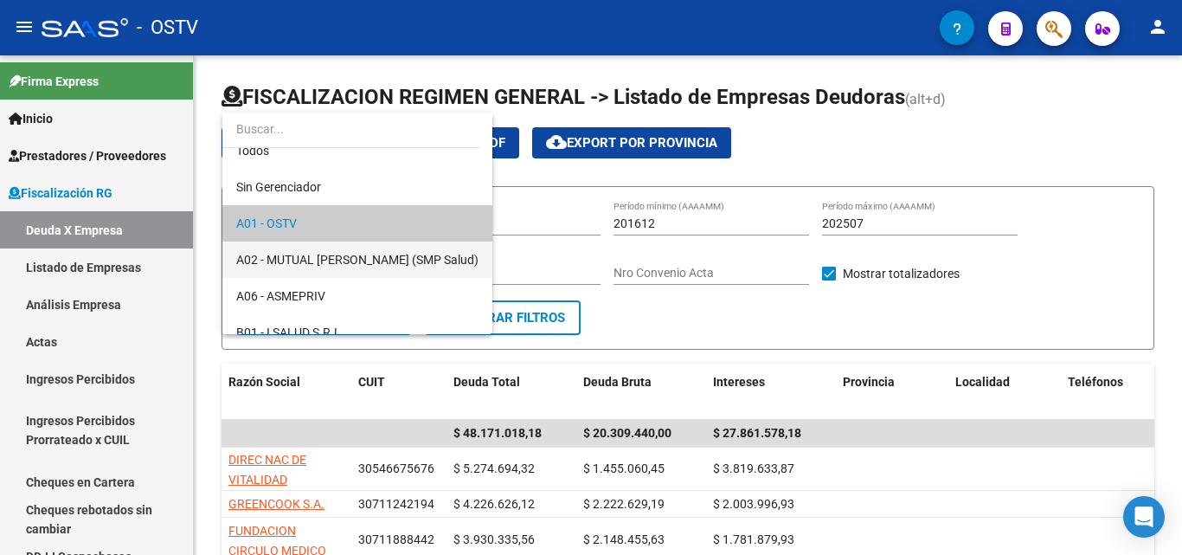
click at [364, 268] on span "A02 - MUTUAL [PERSON_NAME] (SMP Salud)" at bounding box center [357, 259] width 242 height 36
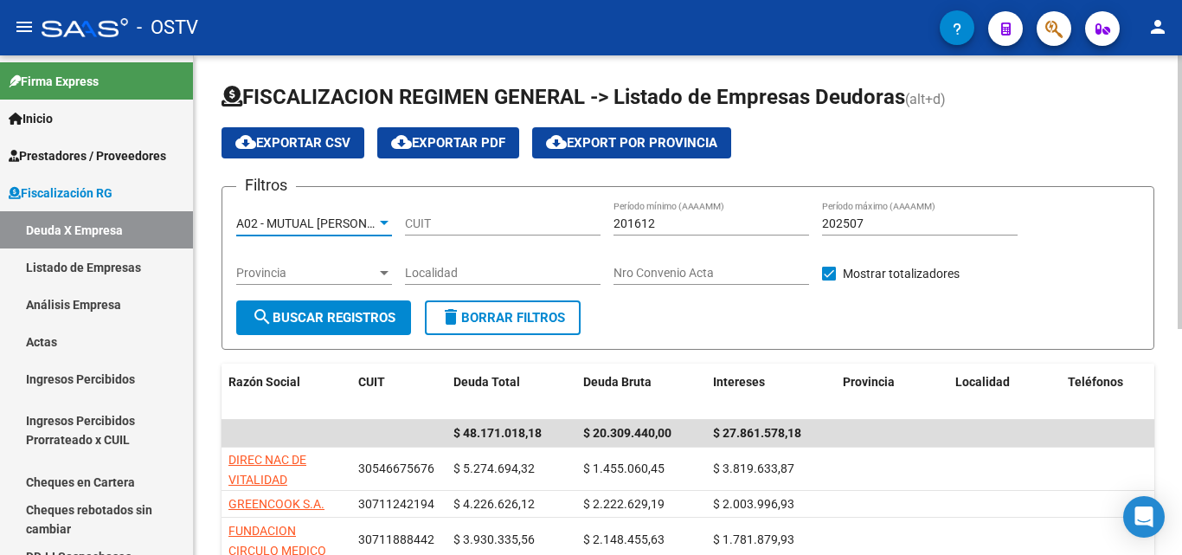
click at [364, 325] on button "search Buscar Registros" at bounding box center [323, 317] width 175 height 35
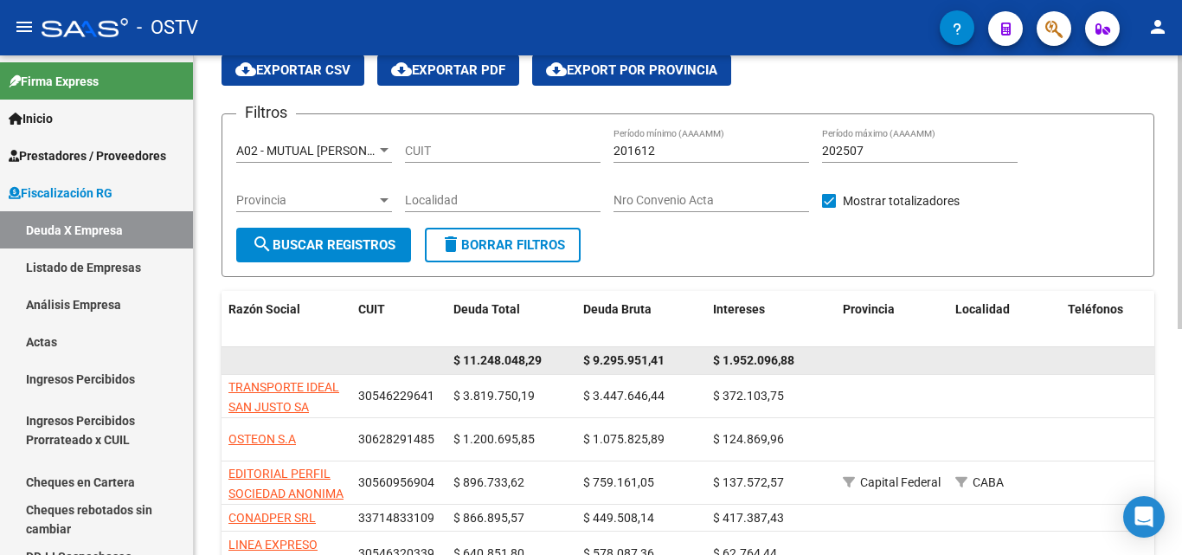
scroll to position [346, 0]
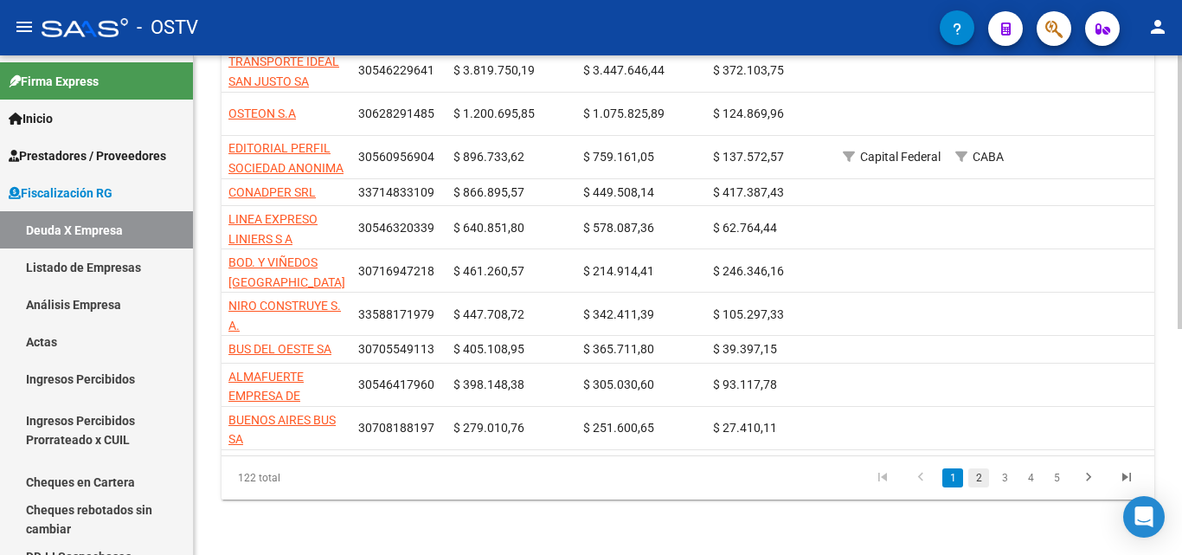
click at [985, 480] on link "2" at bounding box center [979, 477] width 21 height 19
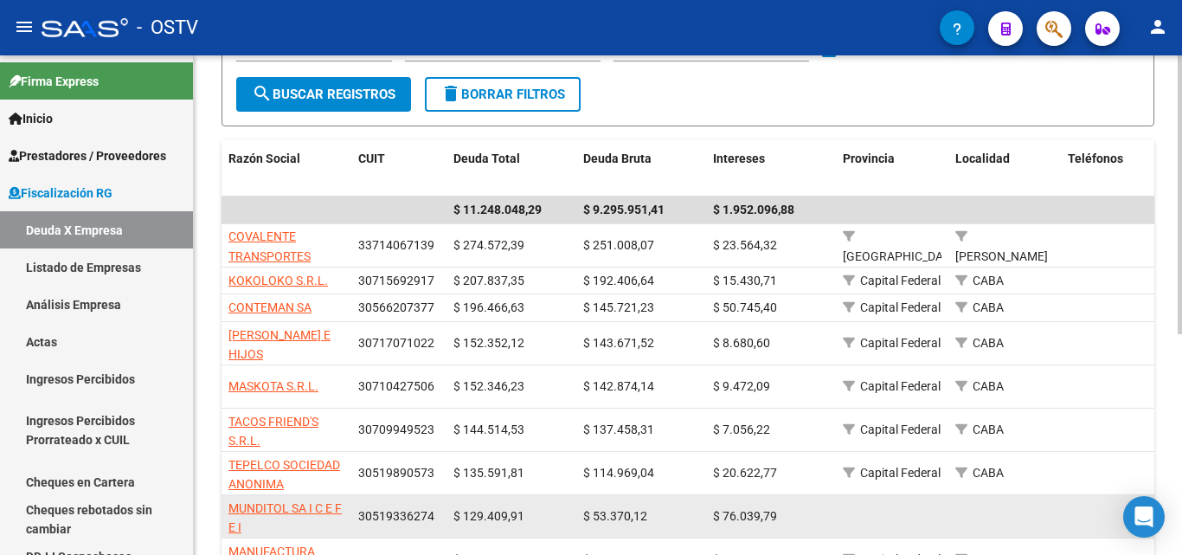
scroll to position [396, 0]
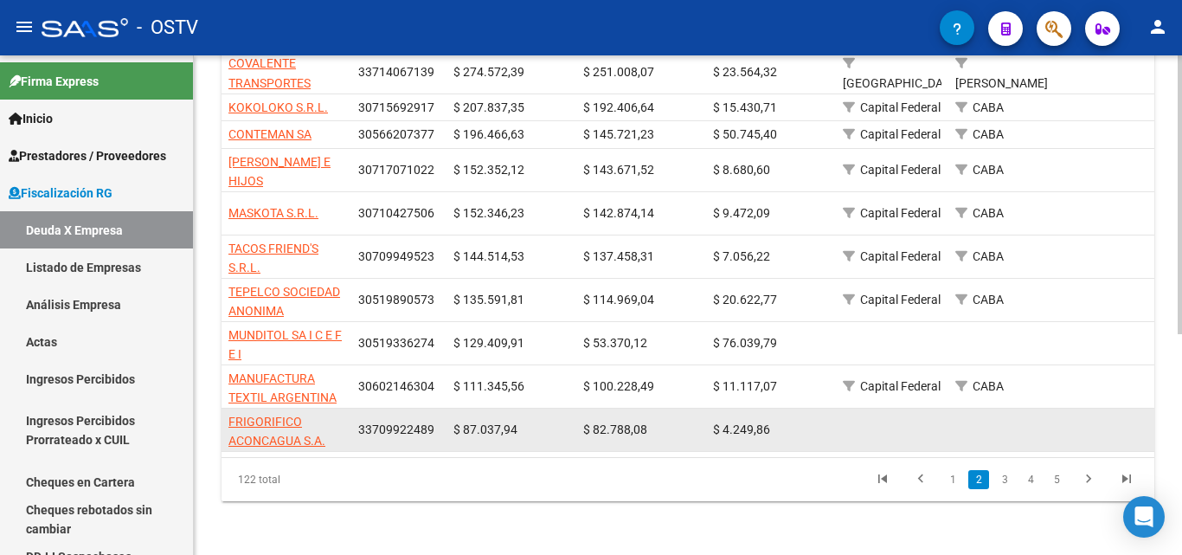
click at [305, 412] on app-link-go-to "FRIGORIFICO ACONCAGUA S.A." at bounding box center [286, 432] width 116 height 40
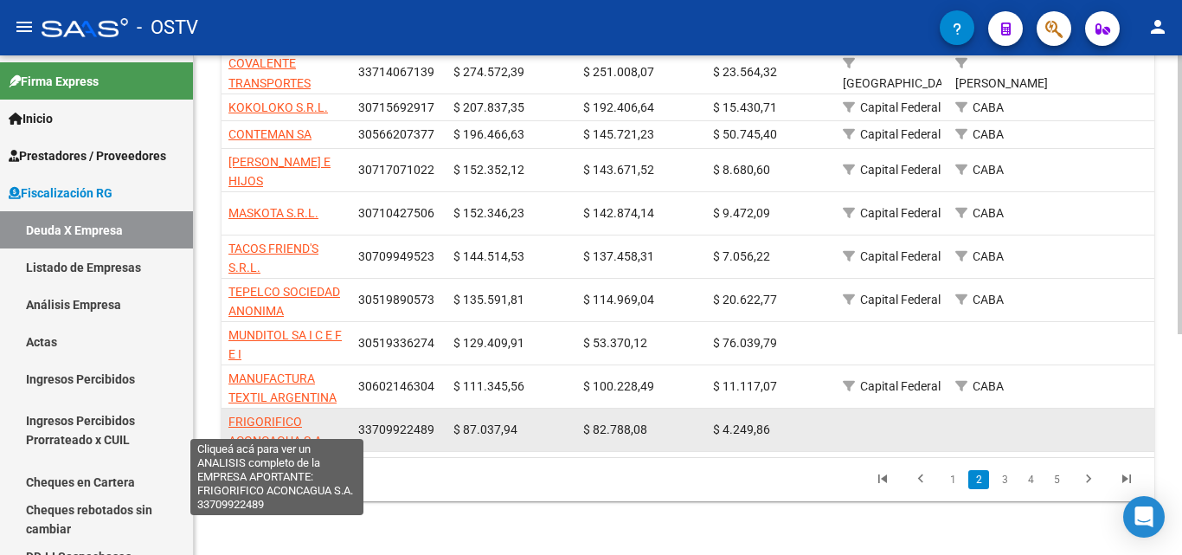
click at [290, 415] on span "FRIGORIFICO ACONCAGUA S.A." at bounding box center [276, 432] width 97 height 34
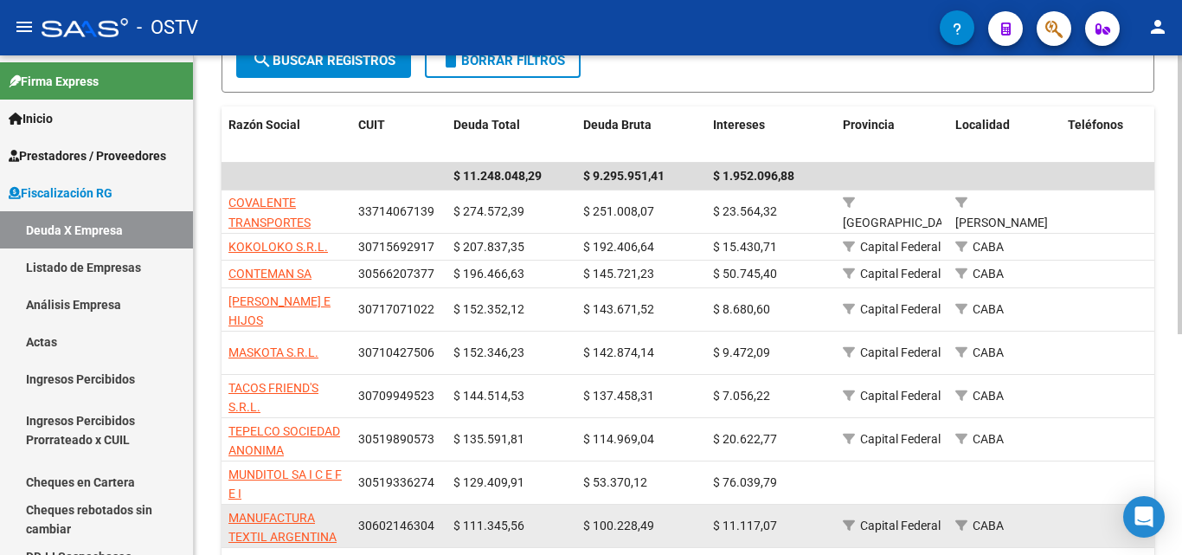
scroll to position [223, 0]
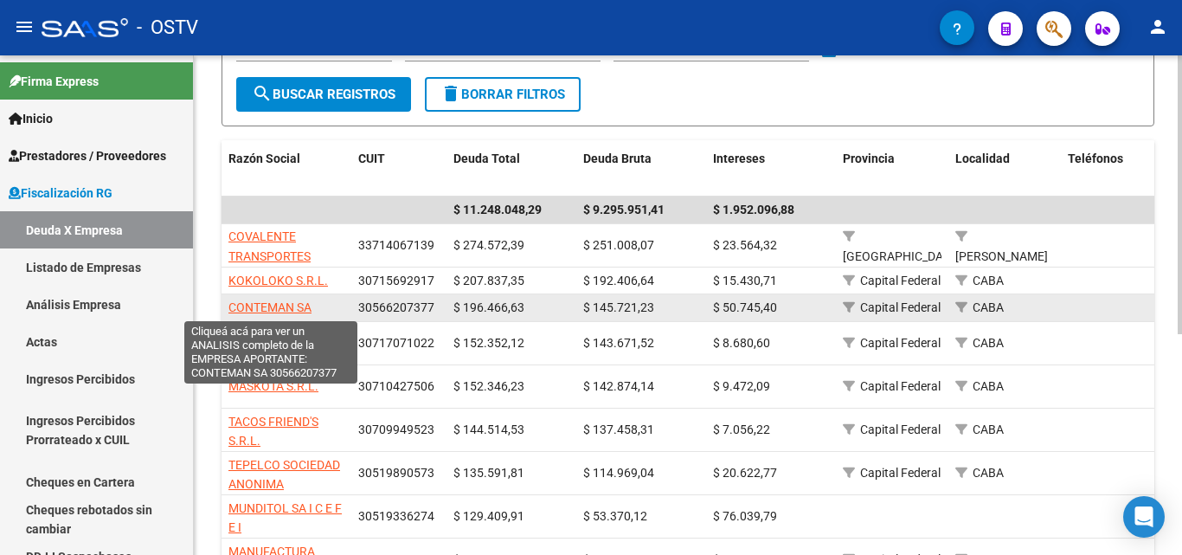
click at [295, 301] on span "CONTEMAN SA" at bounding box center [269, 307] width 83 height 14
type textarea "30566207377"
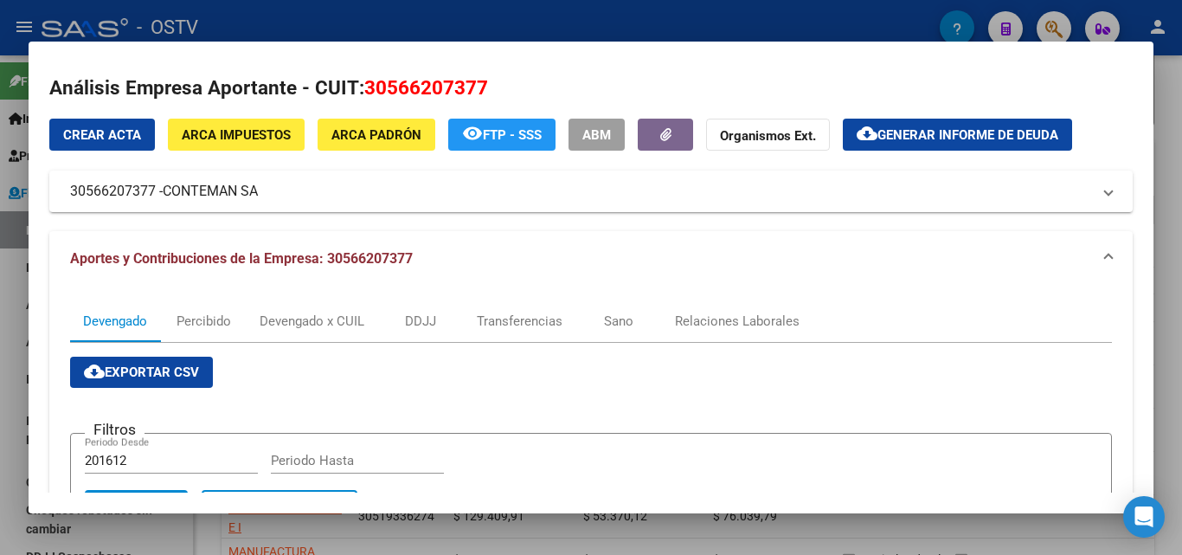
scroll to position [0, 0]
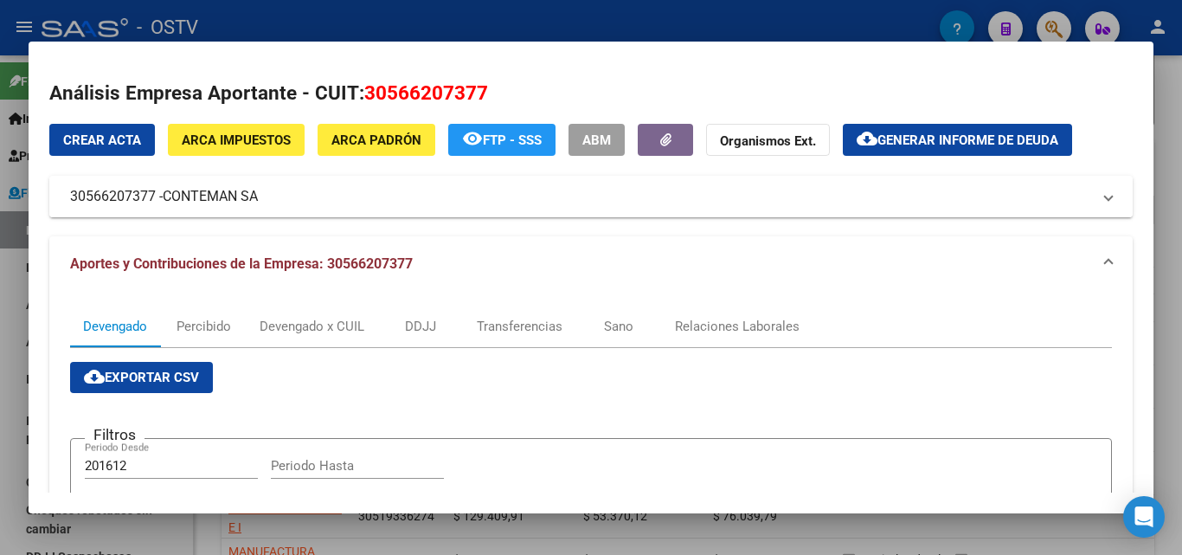
click at [155, 183] on mat-expansion-panel-header "30566207377 - CONTEMAN SA" at bounding box center [591, 197] width 1084 height 42
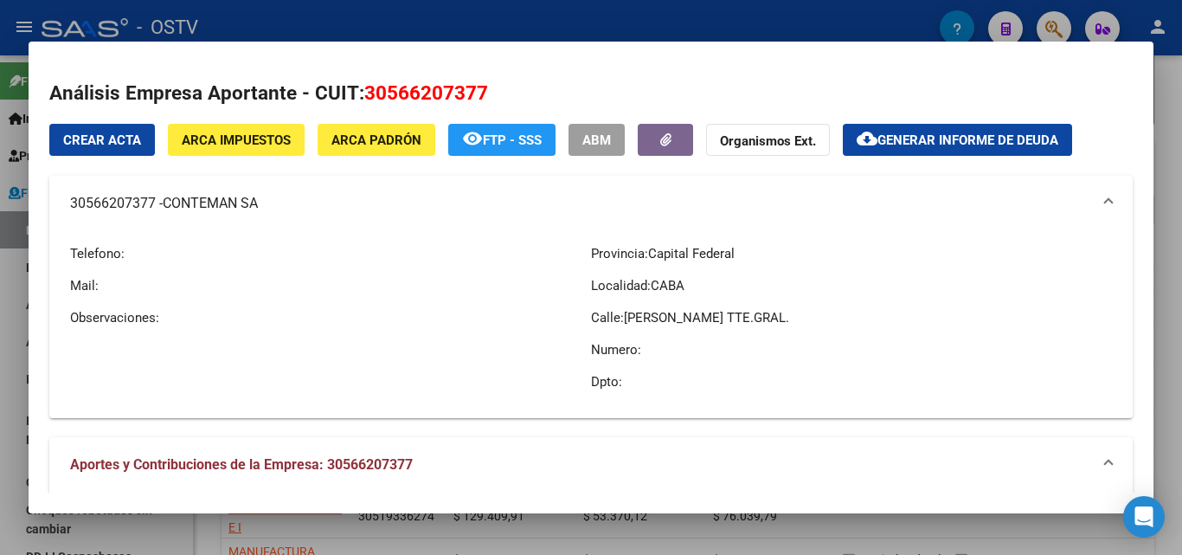
click at [119, 203] on mat-panel-title "30566207377 - CONTEMAN SA" at bounding box center [580, 203] width 1021 height 21
copy mat-panel-title "30566207377"
click at [258, 202] on span "CONTEMAN SA" at bounding box center [210, 203] width 95 height 21
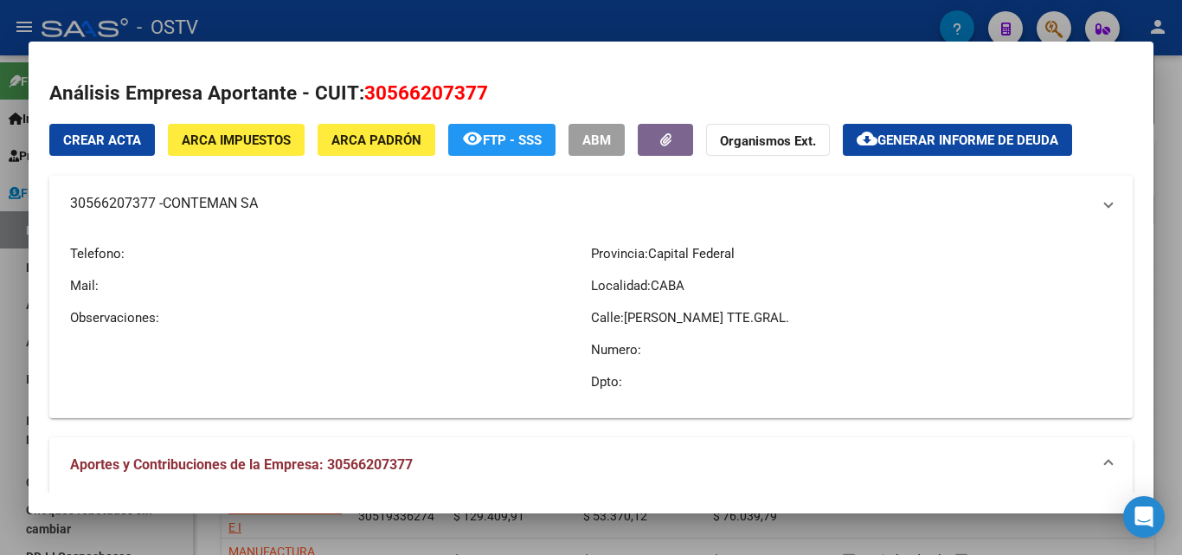
click at [258, 202] on span "CONTEMAN SA" at bounding box center [210, 203] width 95 height 21
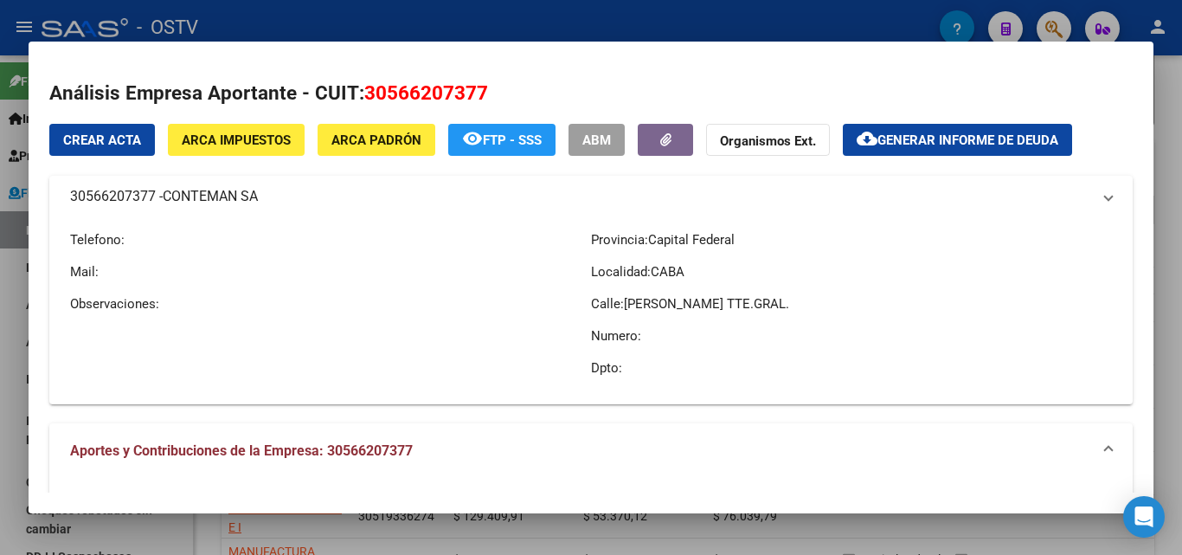
copy span "CONTEMAN SA"
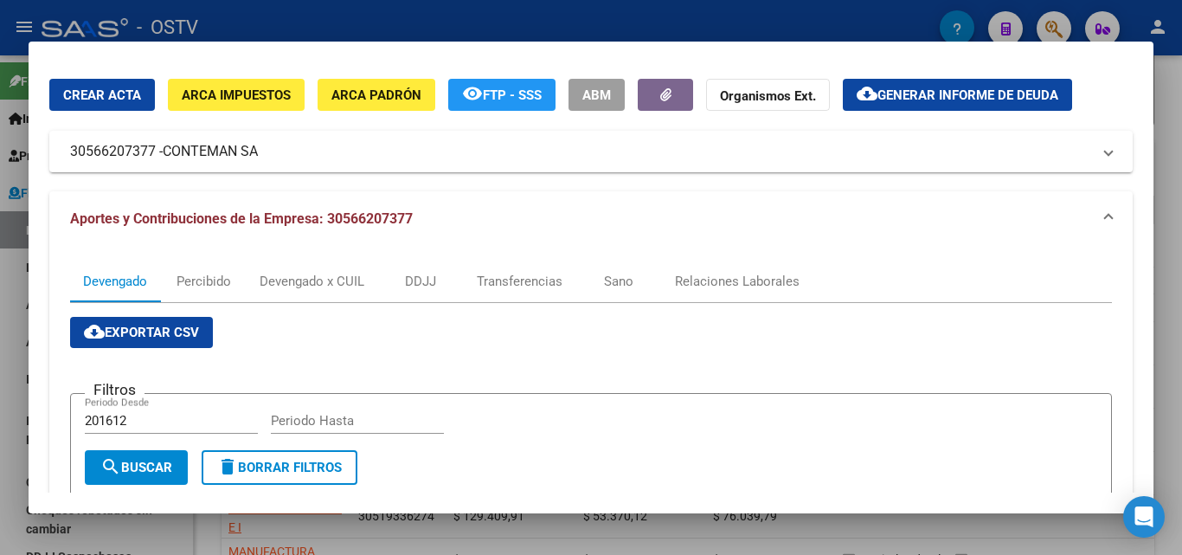
scroll to position [87, 0]
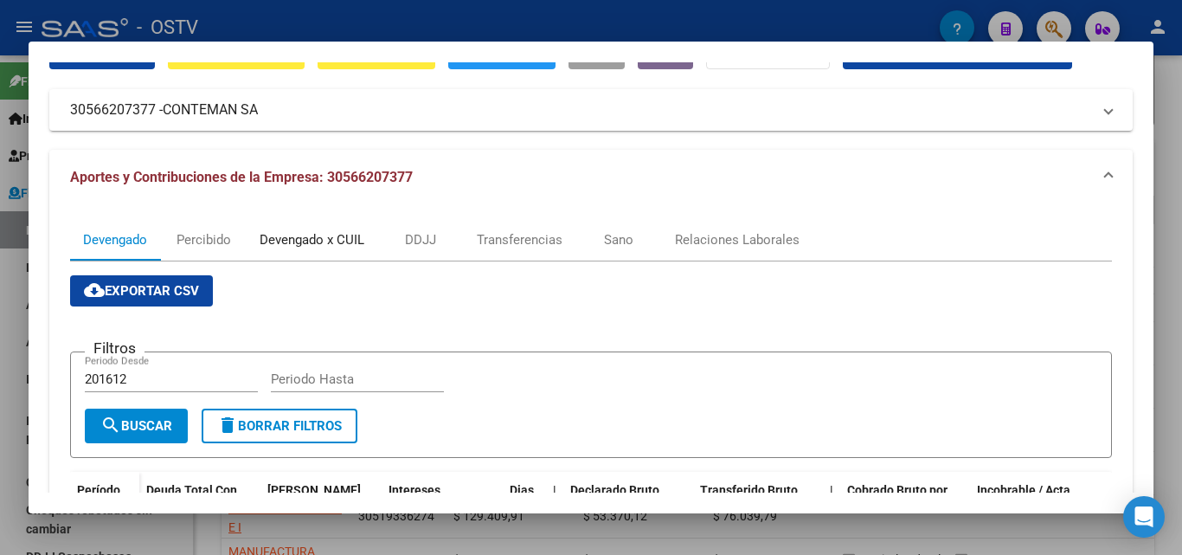
click at [341, 241] on div "Devengado x CUIL" at bounding box center [312, 239] width 105 height 19
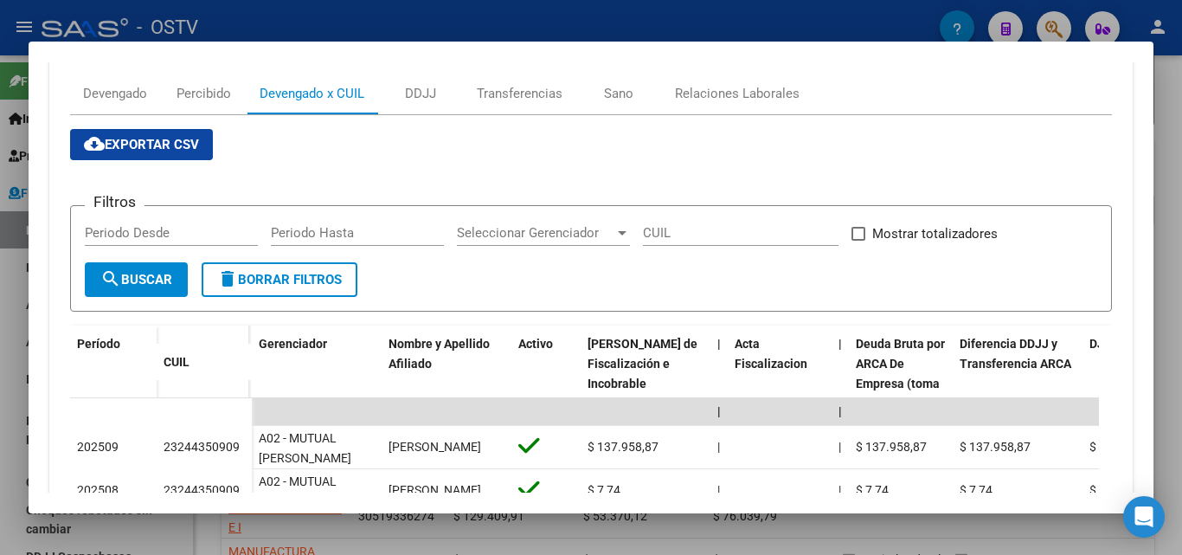
scroll to position [165, 0]
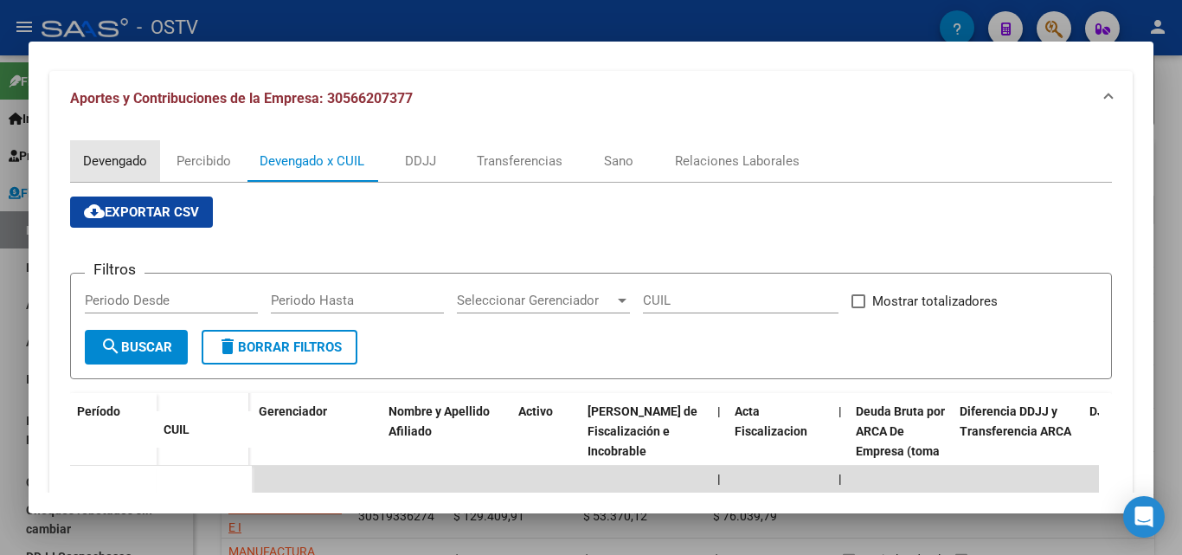
click at [134, 160] on div "Devengado" at bounding box center [115, 160] width 64 height 19
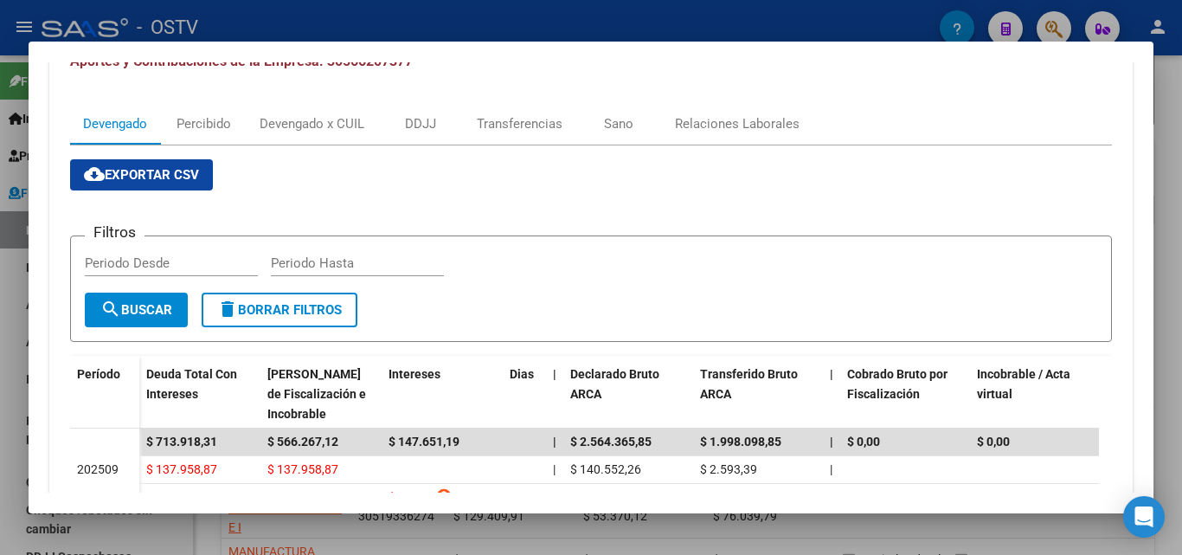
scroll to position [151, 0]
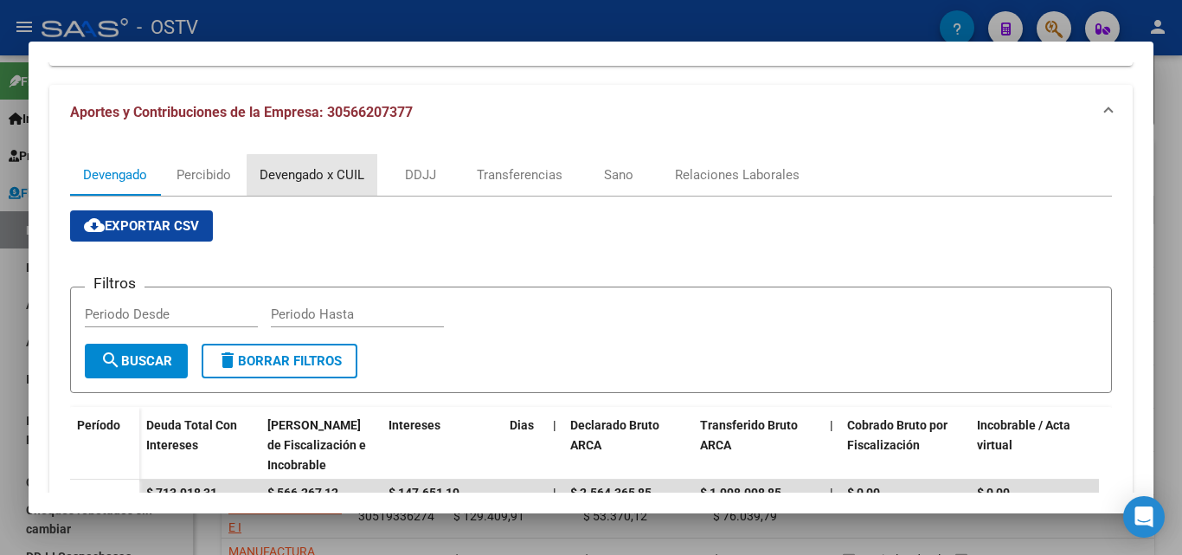
click at [319, 175] on div "Devengado x CUIL" at bounding box center [312, 174] width 105 height 19
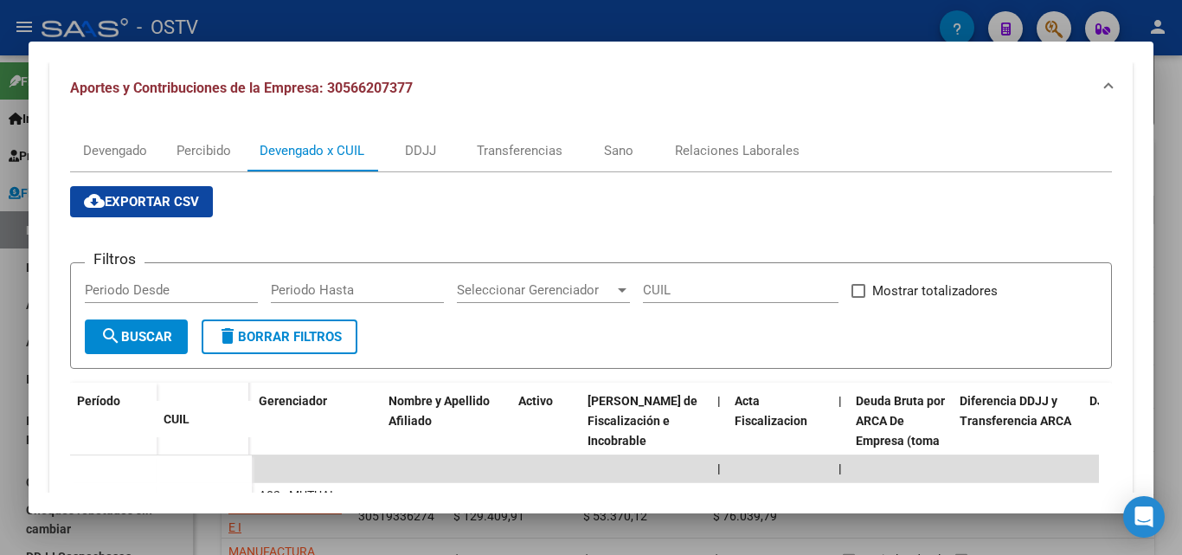
scroll to position [87, 0]
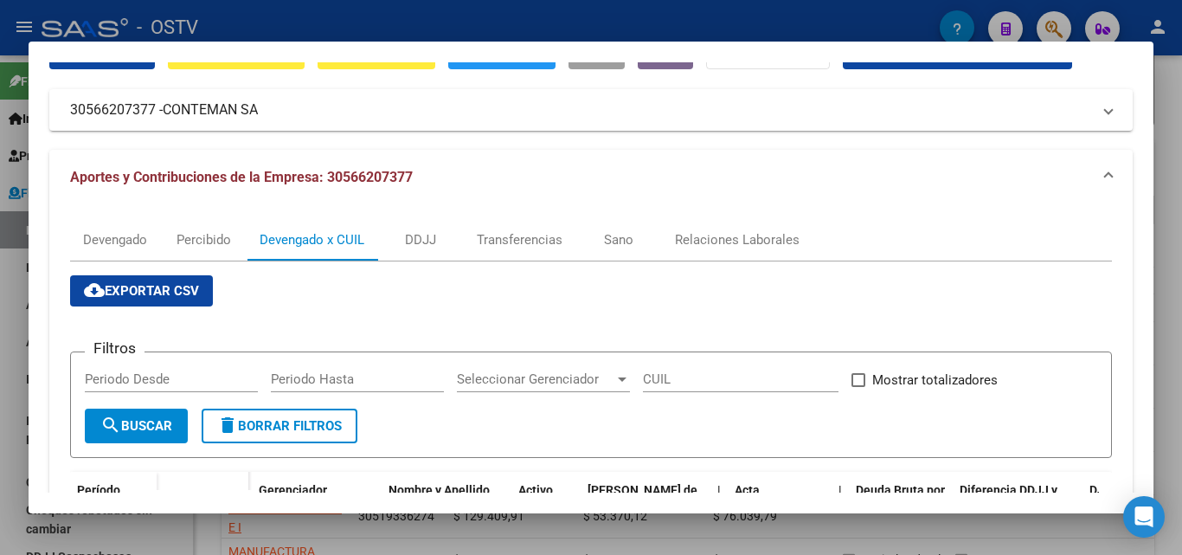
click at [133, 236] on div "Devengado" at bounding box center [115, 239] width 64 height 19
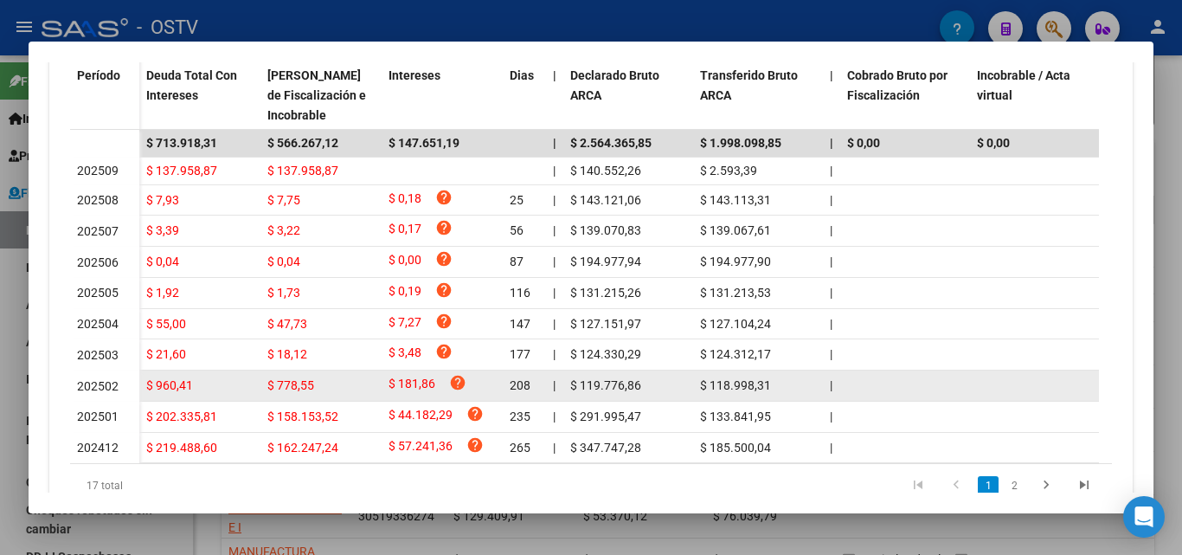
scroll to position [584, 0]
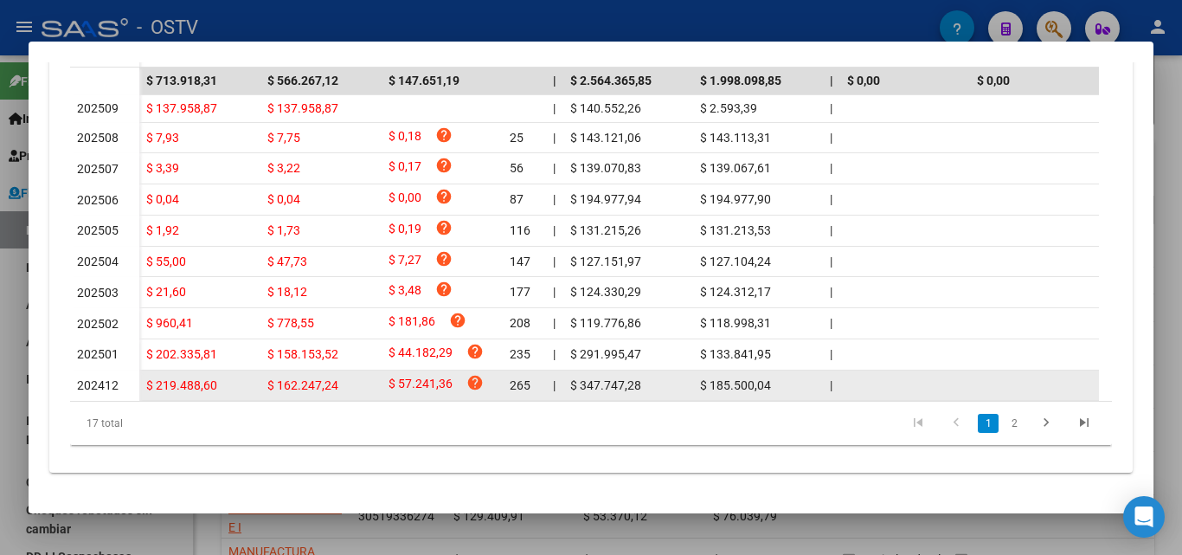
drag, startPoint x: 145, startPoint y: 365, endPoint x: 171, endPoint y: 370, distance: 27.3
click at [171, 370] on datatable-body-cell "$ 219.488,60" at bounding box center [199, 385] width 121 height 30
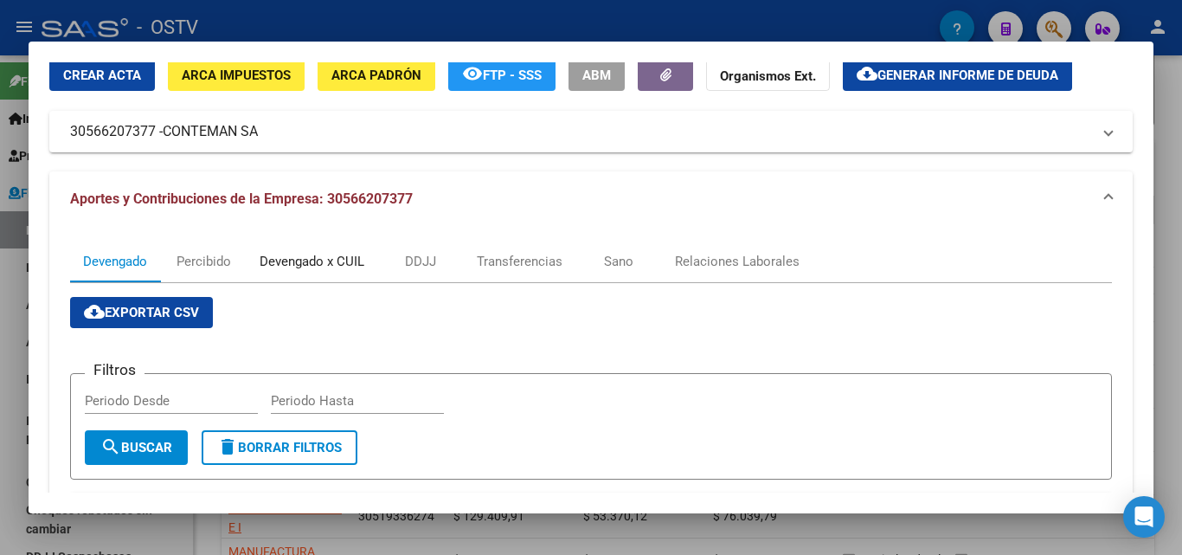
click at [299, 260] on div "Devengado x CUIL" at bounding box center [312, 261] width 105 height 19
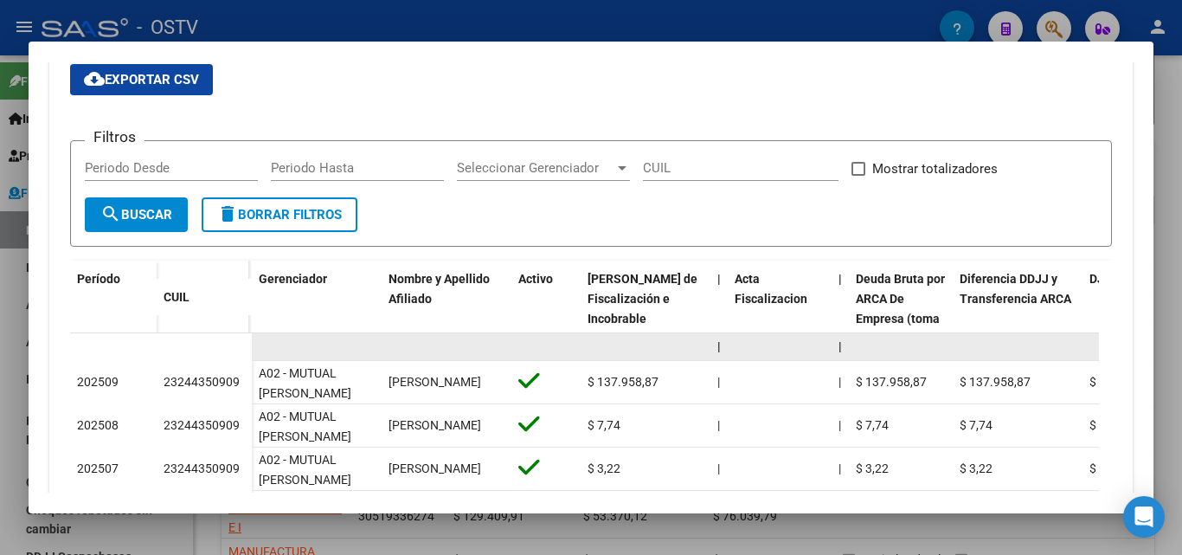
scroll to position [260, 0]
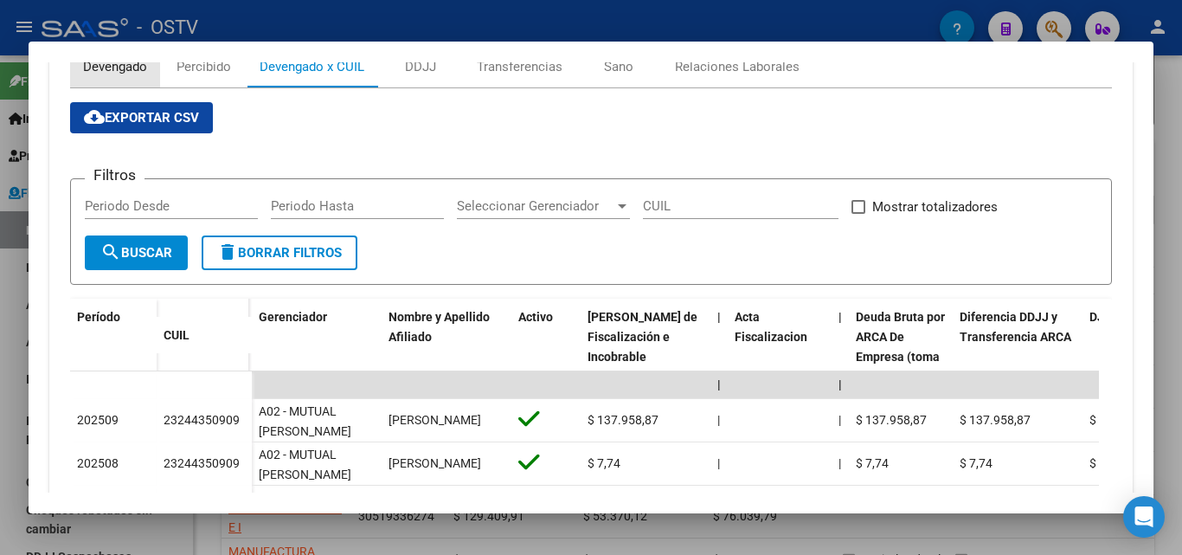
click at [94, 72] on div "Devengado" at bounding box center [115, 66] width 64 height 19
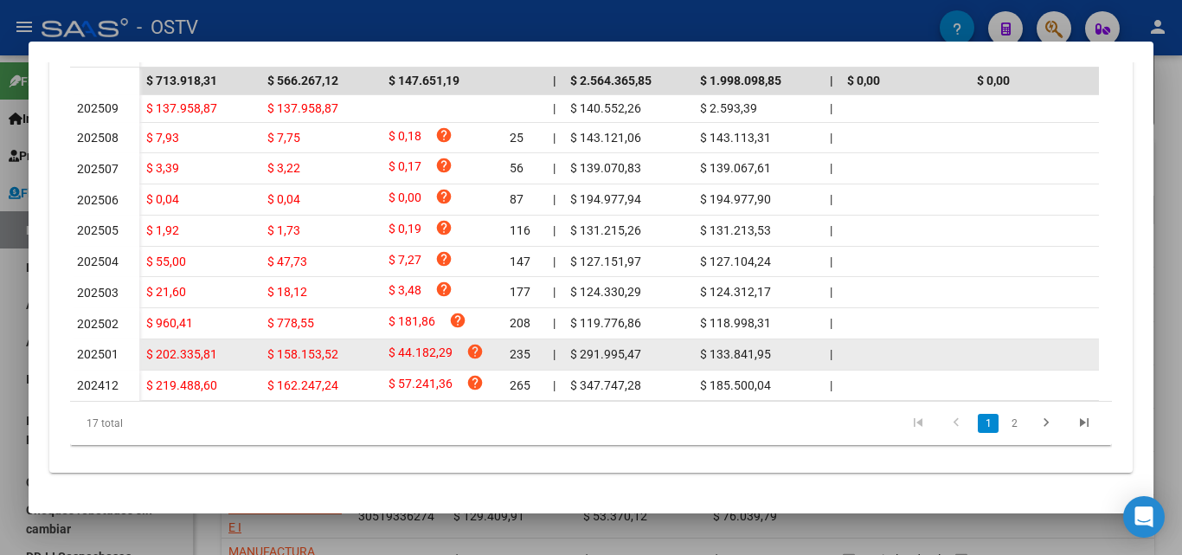
scroll to position [584, 0]
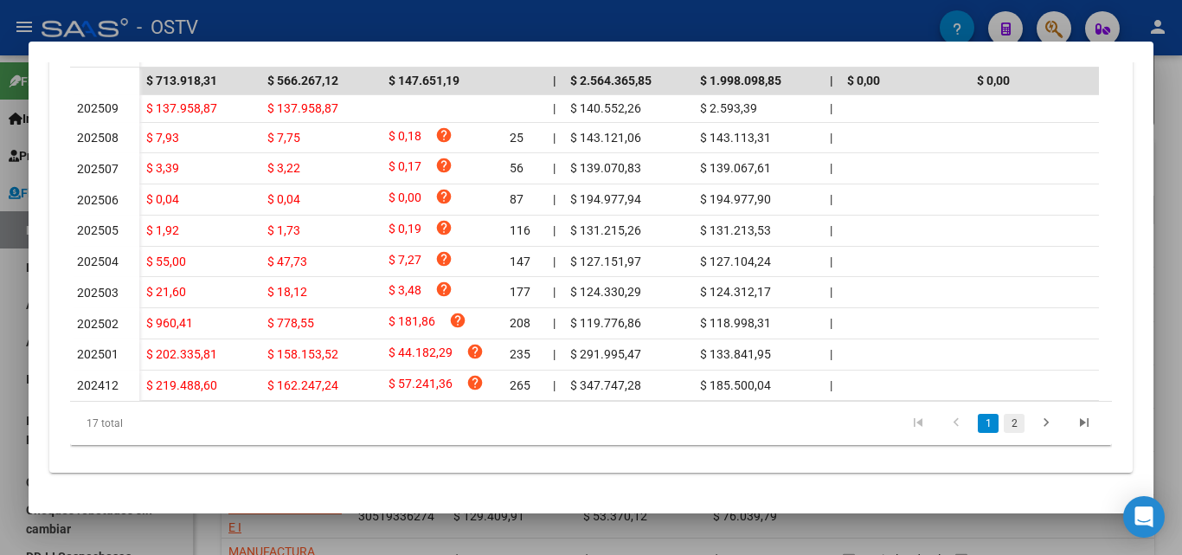
click at [1007, 422] on link "2" at bounding box center [1014, 423] width 21 height 19
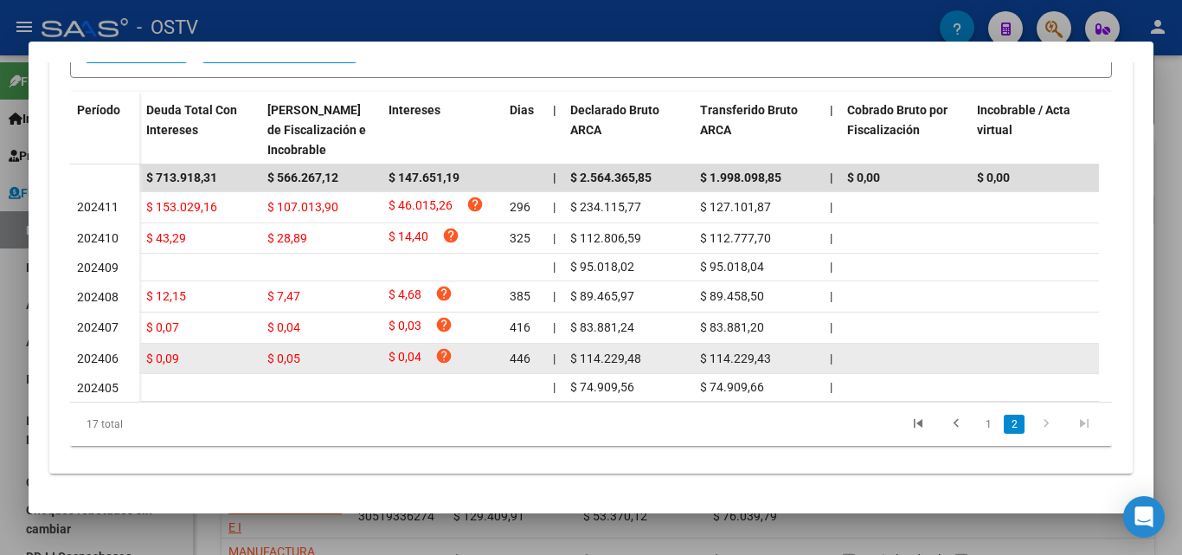
scroll to position [484, 0]
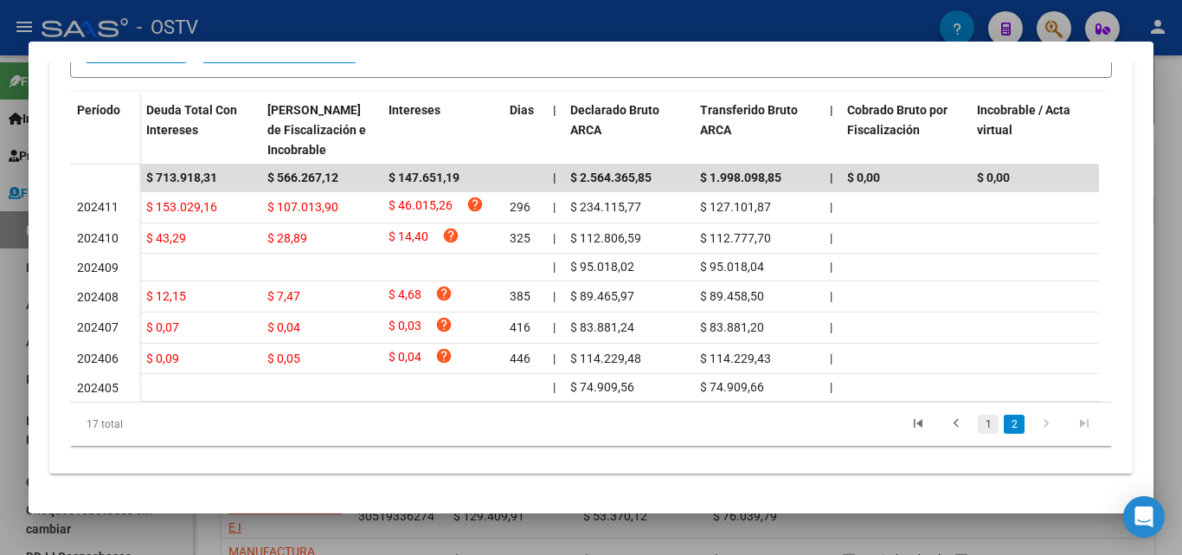
click at [978, 420] on link "1" at bounding box center [988, 424] width 21 height 19
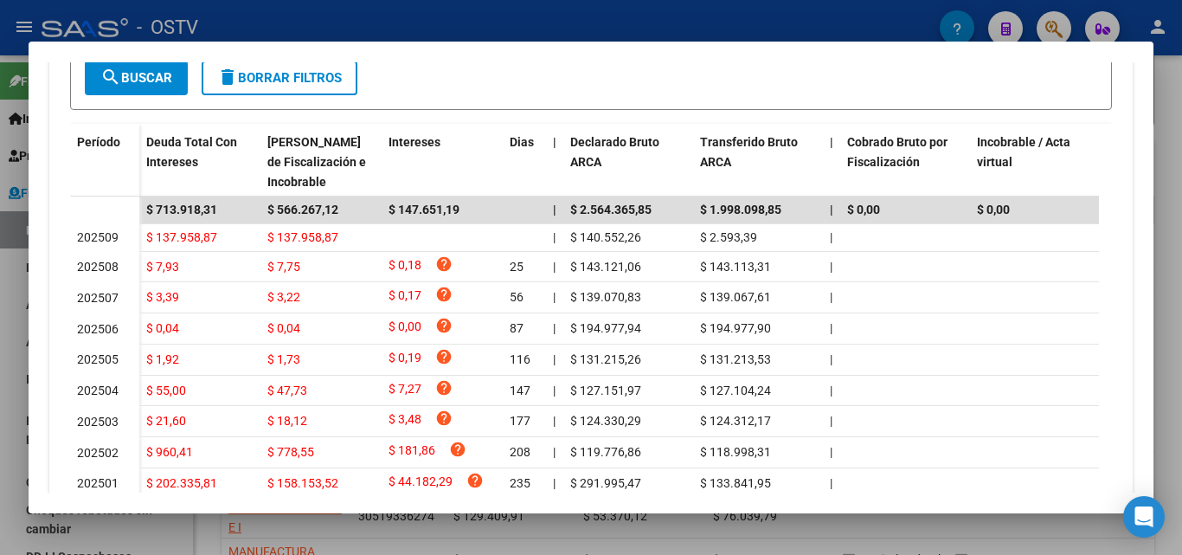
scroll to position [584, 0]
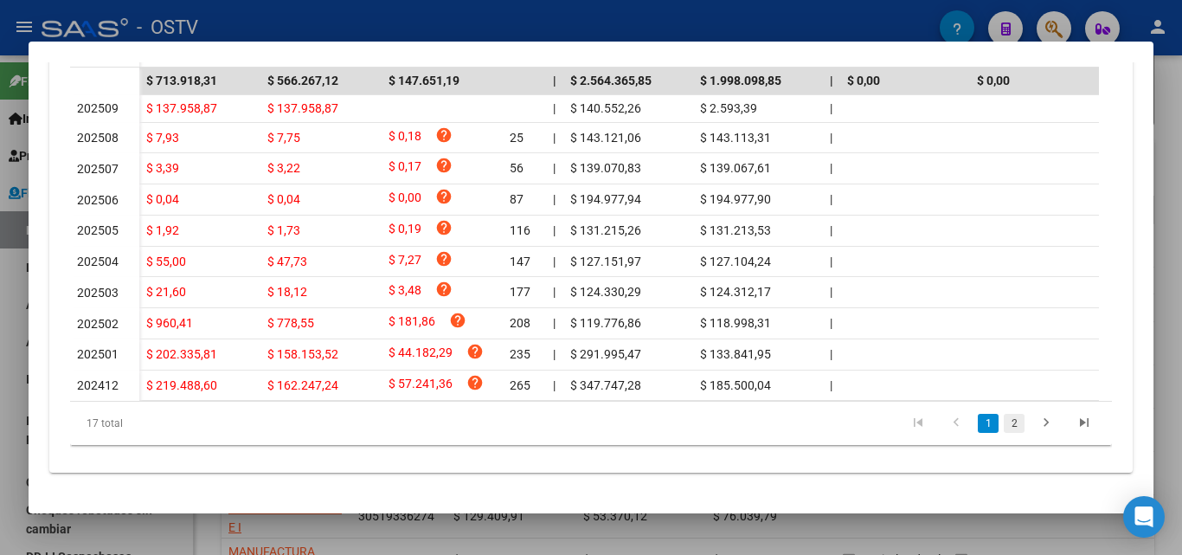
click at [1004, 419] on link "2" at bounding box center [1014, 423] width 21 height 19
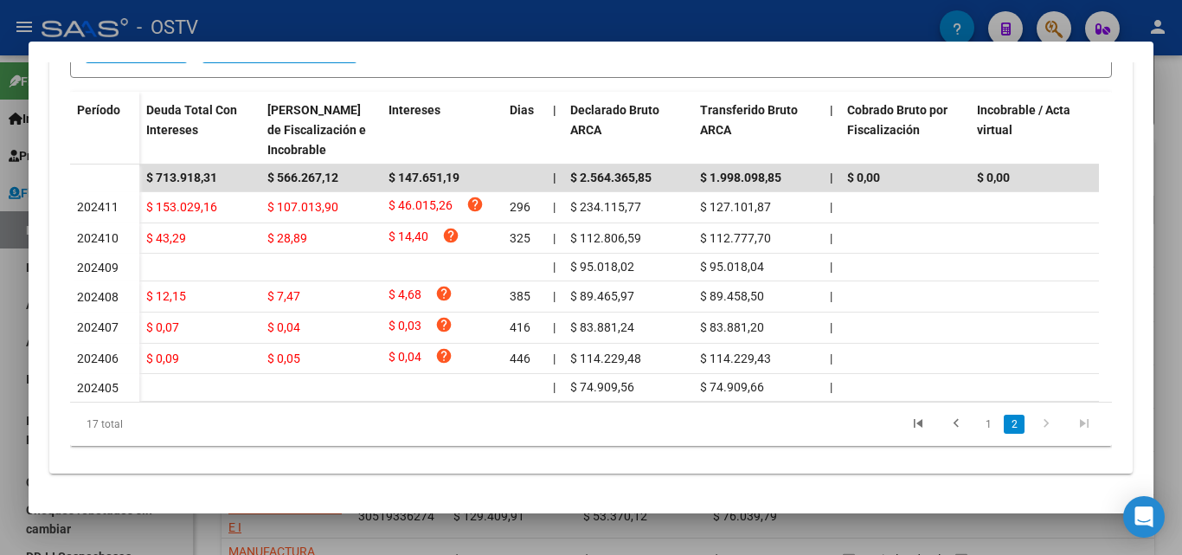
scroll to position [0, 0]
click at [978, 422] on link "1" at bounding box center [988, 424] width 21 height 19
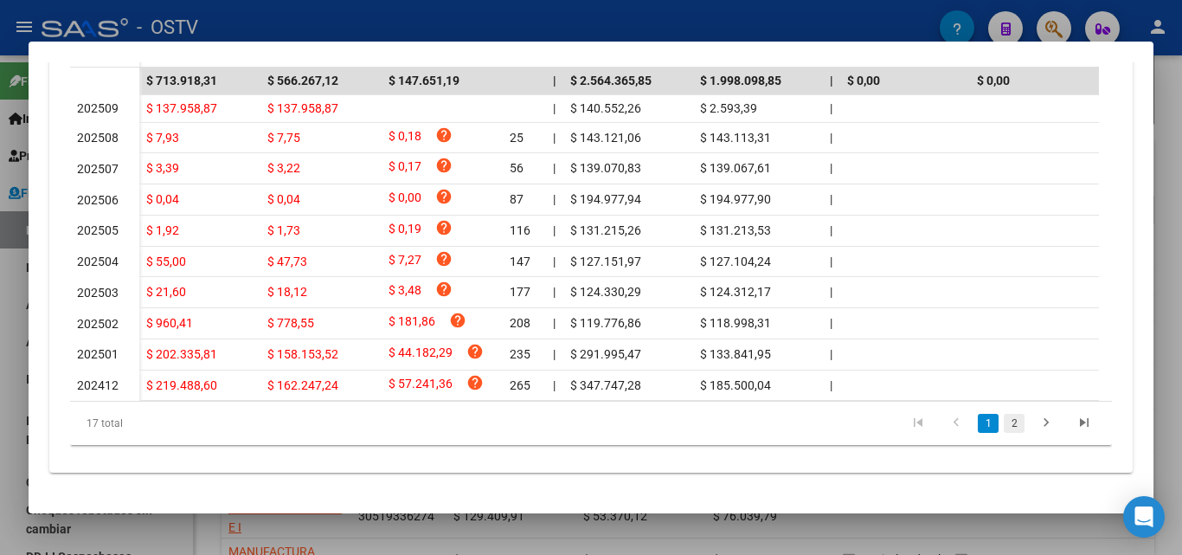
click at [1004, 421] on link "2" at bounding box center [1014, 423] width 21 height 19
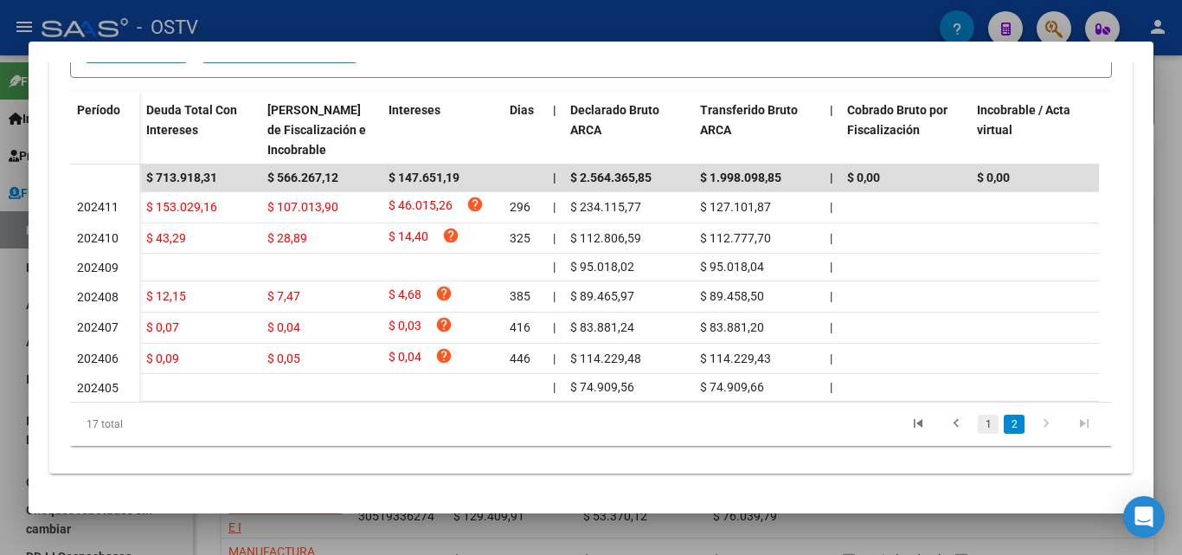
click at [978, 422] on link "1" at bounding box center [988, 424] width 21 height 19
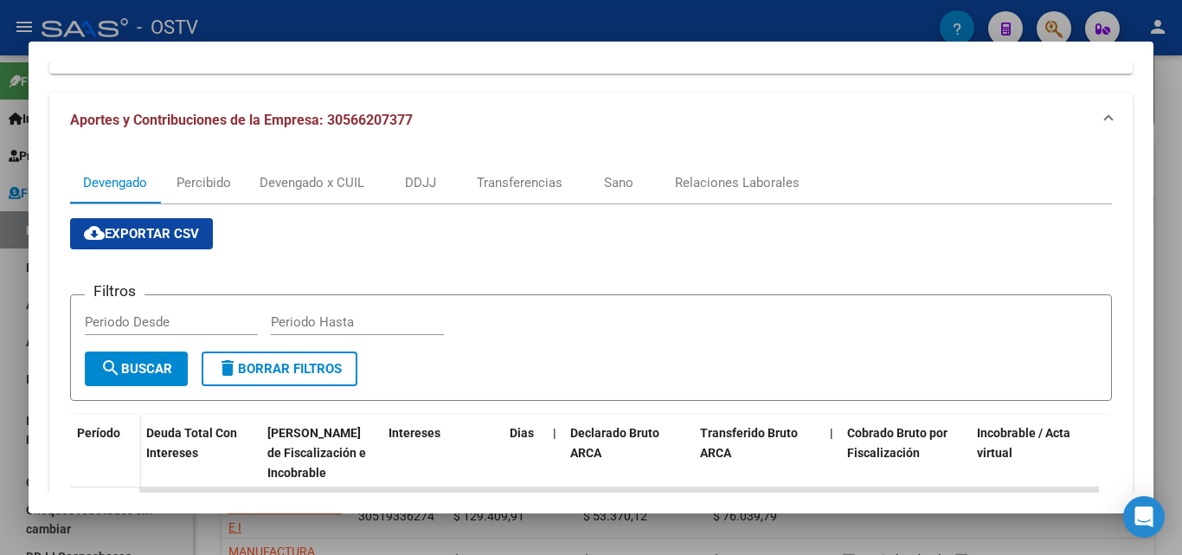
scroll to position [51, 0]
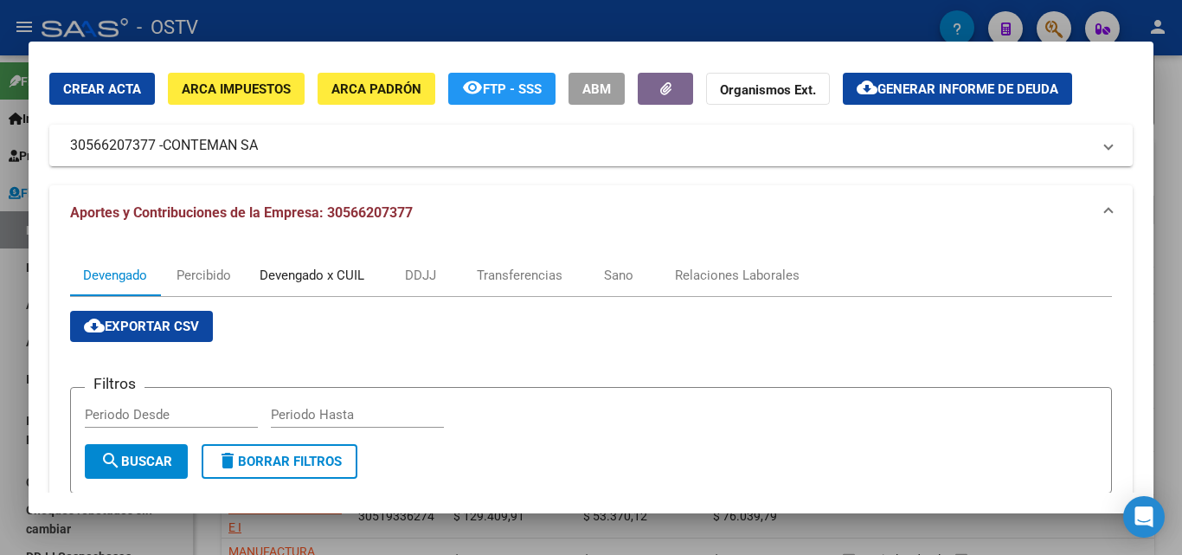
click at [321, 262] on div "Devengado x CUIL" at bounding box center [312, 275] width 131 height 42
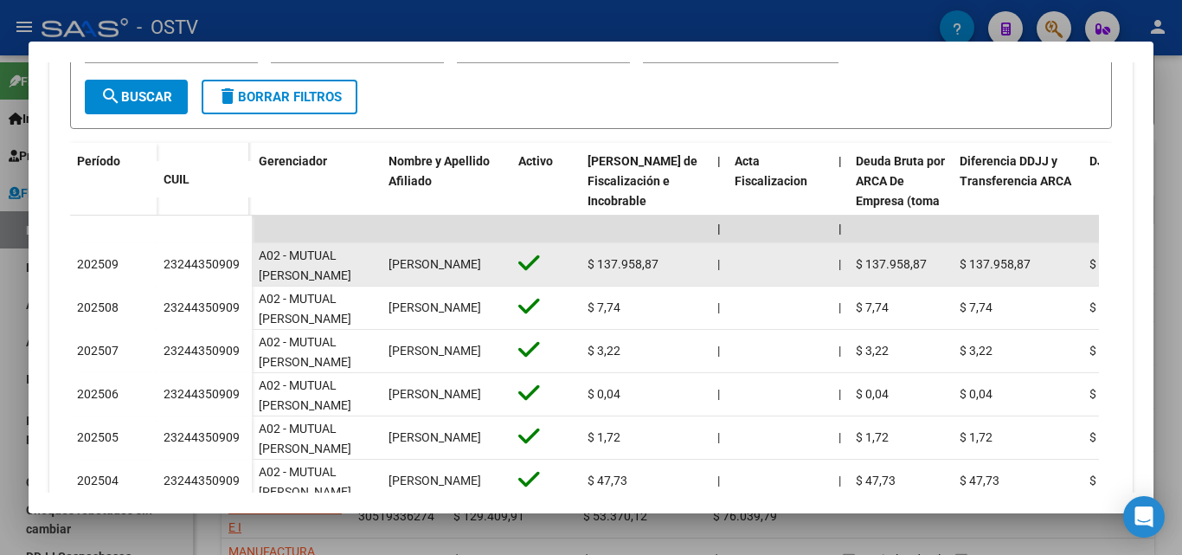
scroll to position [0, 0]
drag, startPoint x: 440, startPoint y: 274, endPoint x: 373, endPoint y: 257, distance: 68.6
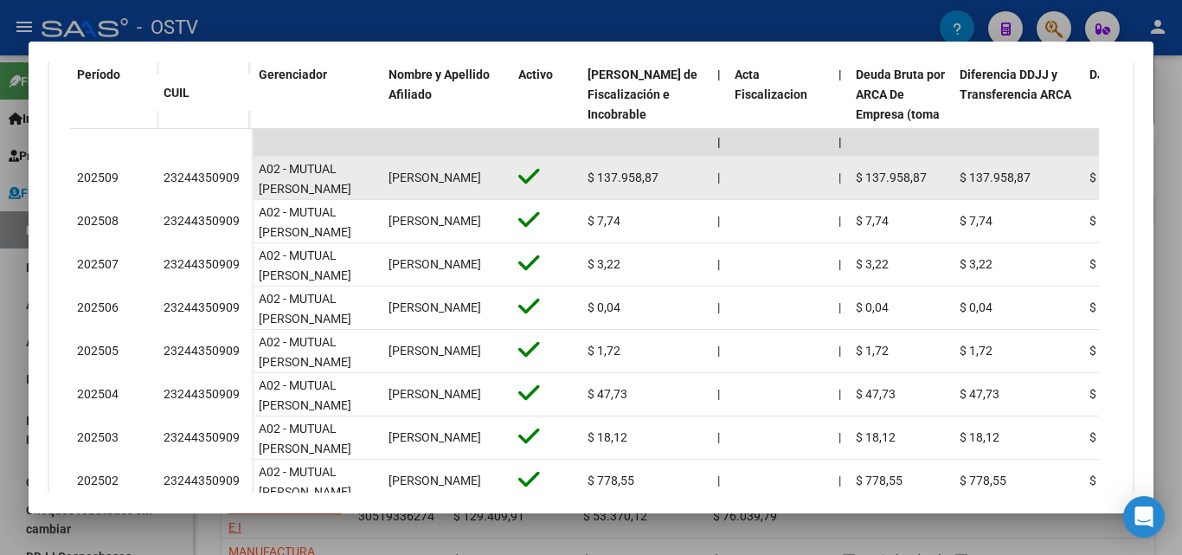
click at [417, 184] on span "[PERSON_NAME]" at bounding box center [435, 178] width 93 height 14
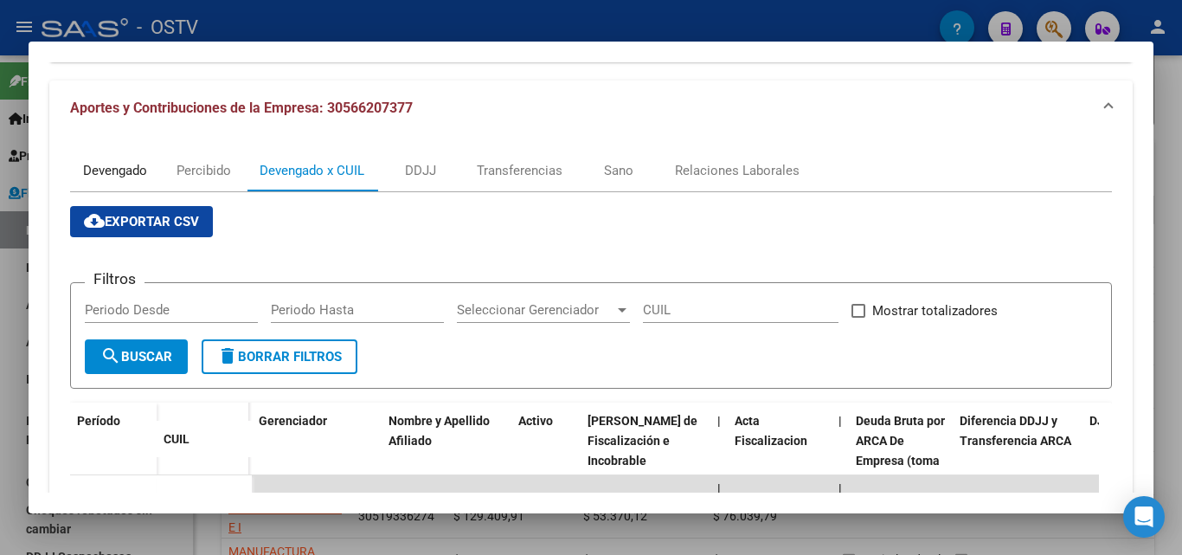
click at [109, 171] on div "Devengado" at bounding box center [115, 170] width 64 height 19
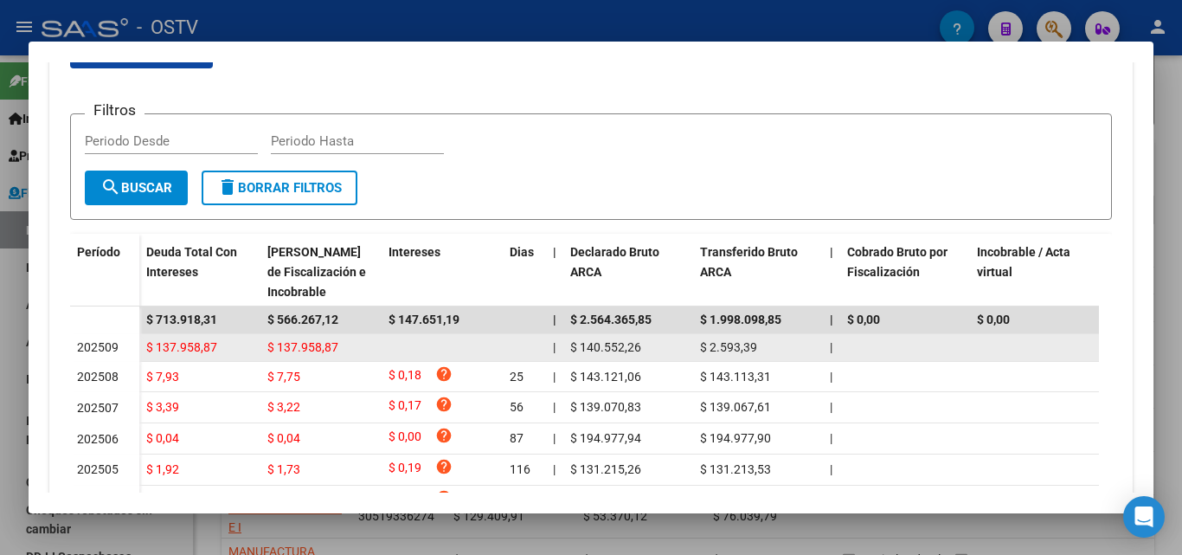
drag, startPoint x: 79, startPoint y: 347, endPoint x: 343, endPoint y: 349, distance: 264.0
click at [340, 349] on datatable-body-row "202509 $ 137.958,87 $ 137.958,87 | $ 140.552,26 $ 2.593,39 | | $ 0,00 | $ 0,00 …" at bounding box center [1139, 348] width 2138 height 28
click at [380, 343] on datatable-body-cell "$ 137.958,87" at bounding box center [321, 347] width 121 height 27
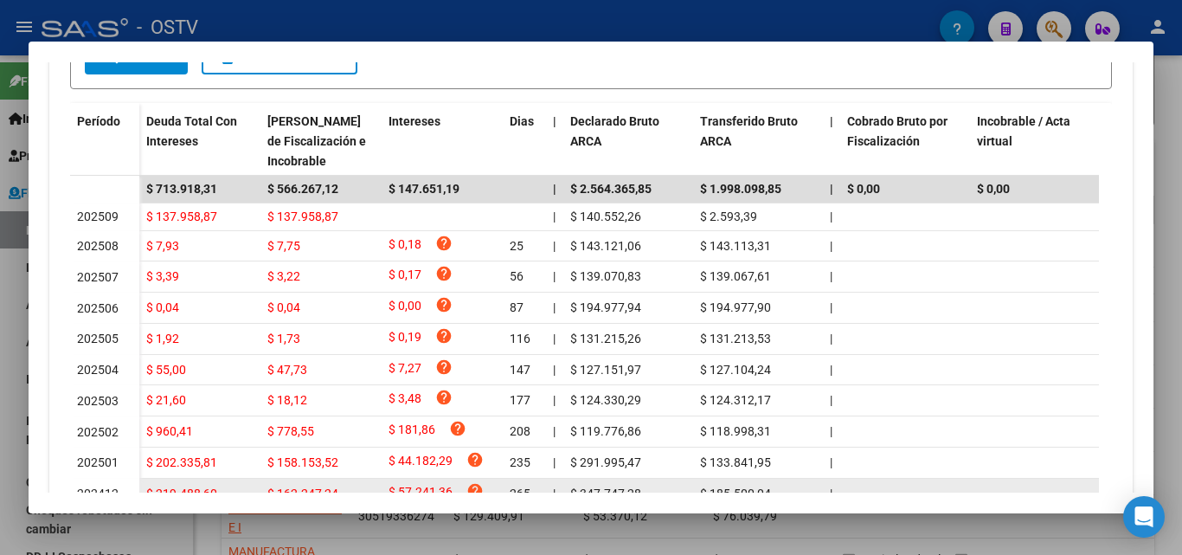
scroll to position [584, 0]
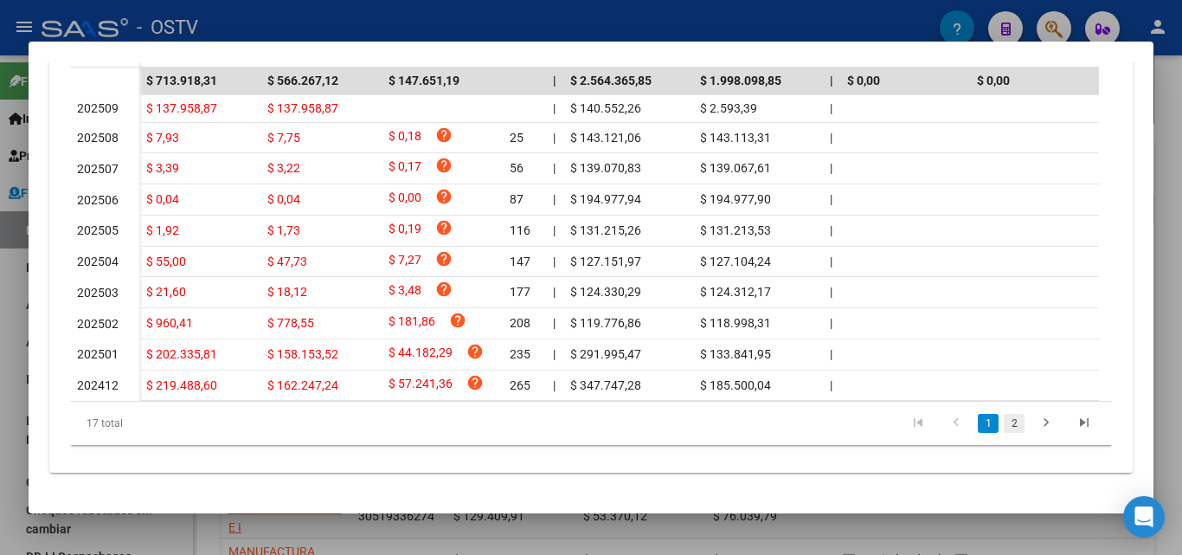
click at [1004, 423] on link "2" at bounding box center [1014, 423] width 21 height 19
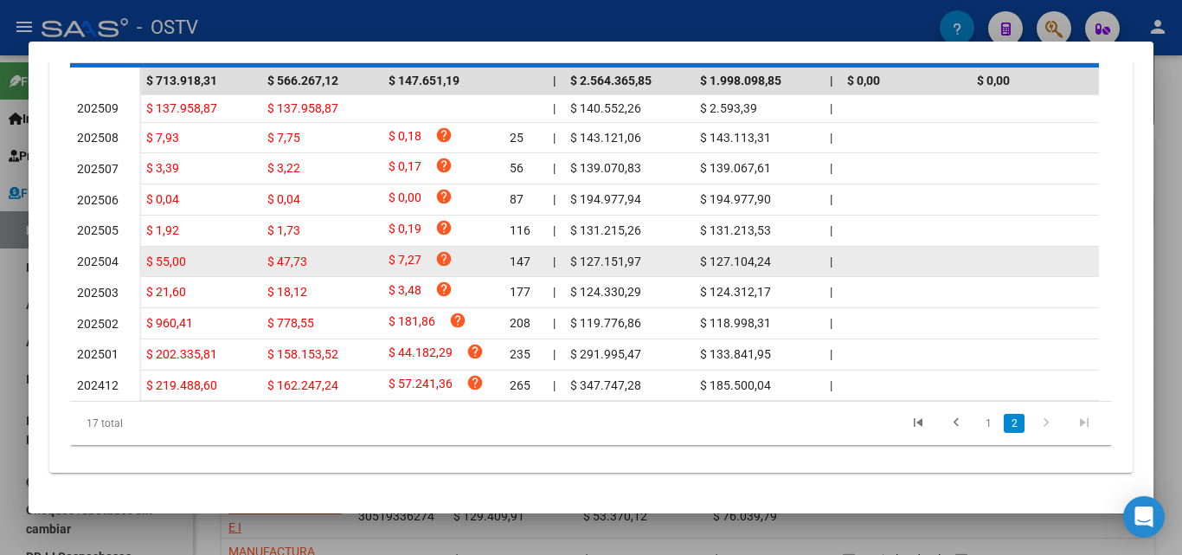
scroll to position [484, 0]
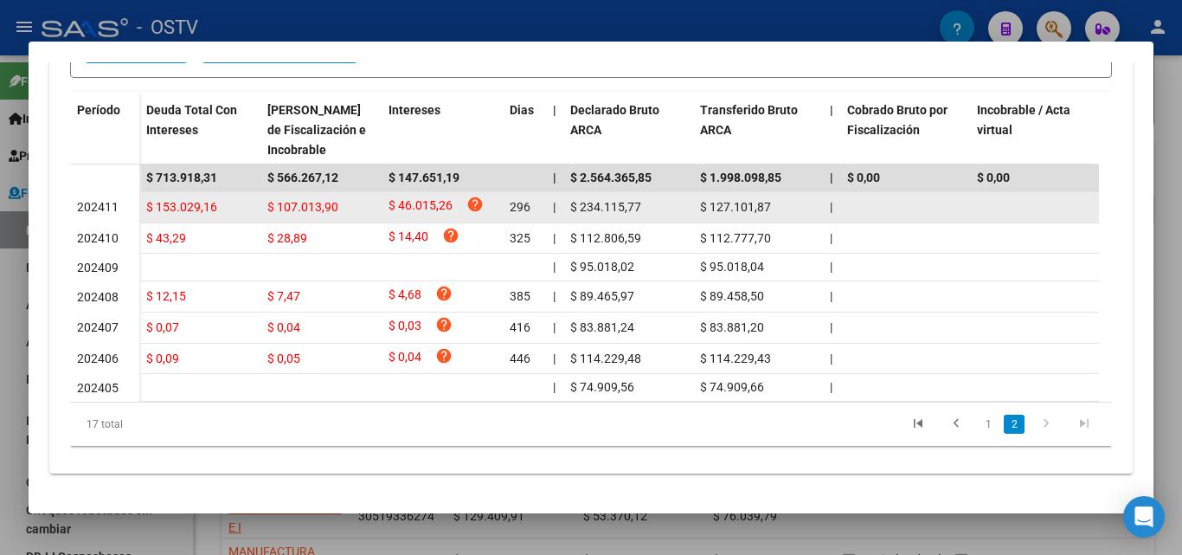
drag, startPoint x: 141, startPoint y: 186, endPoint x: 265, endPoint y: 190, distance: 123.8
click at [268, 192] on div "$ 153.029,16 $ 107.013,90 $ 46.015,26 help 296 | $ 234.115,77 $ 127.101,87 | | …" at bounding box center [1173, 207] width 2069 height 31
click at [264, 192] on datatable-body-cell "$ 107.013,90" at bounding box center [321, 207] width 121 height 30
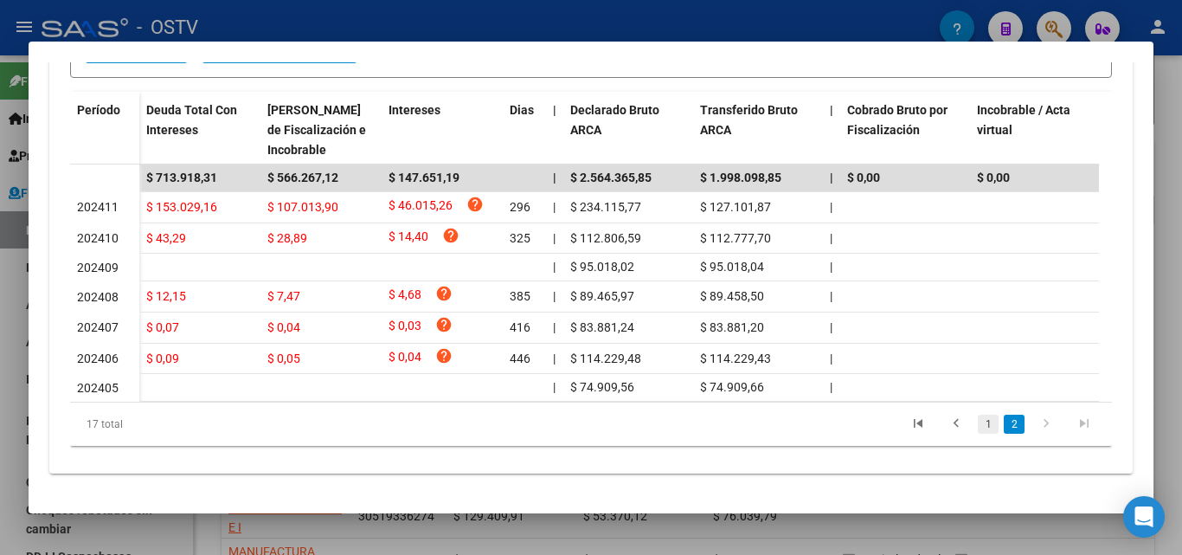
click at [978, 424] on link "1" at bounding box center [988, 424] width 21 height 19
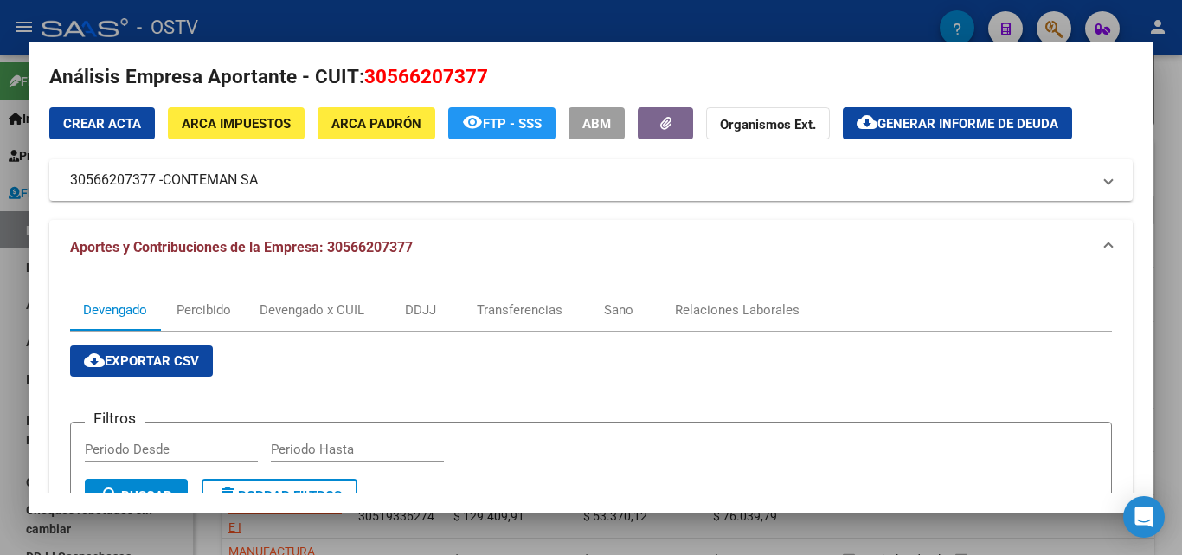
scroll to position [0, 0]
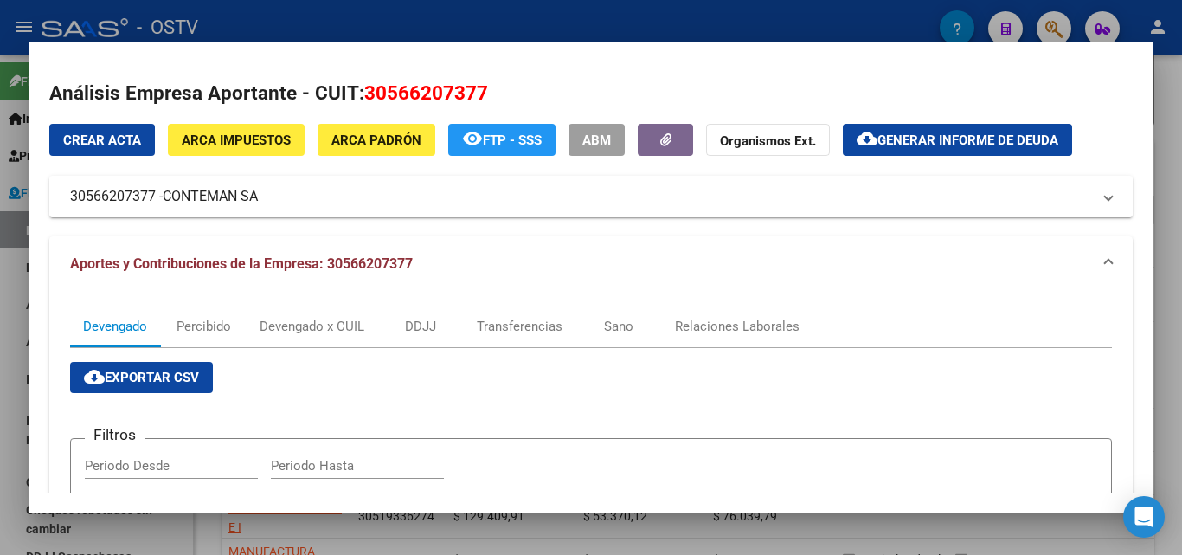
click at [293, 186] on mat-panel-title "30566207377 - CONTEMAN SA" at bounding box center [580, 196] width 1021 height 21
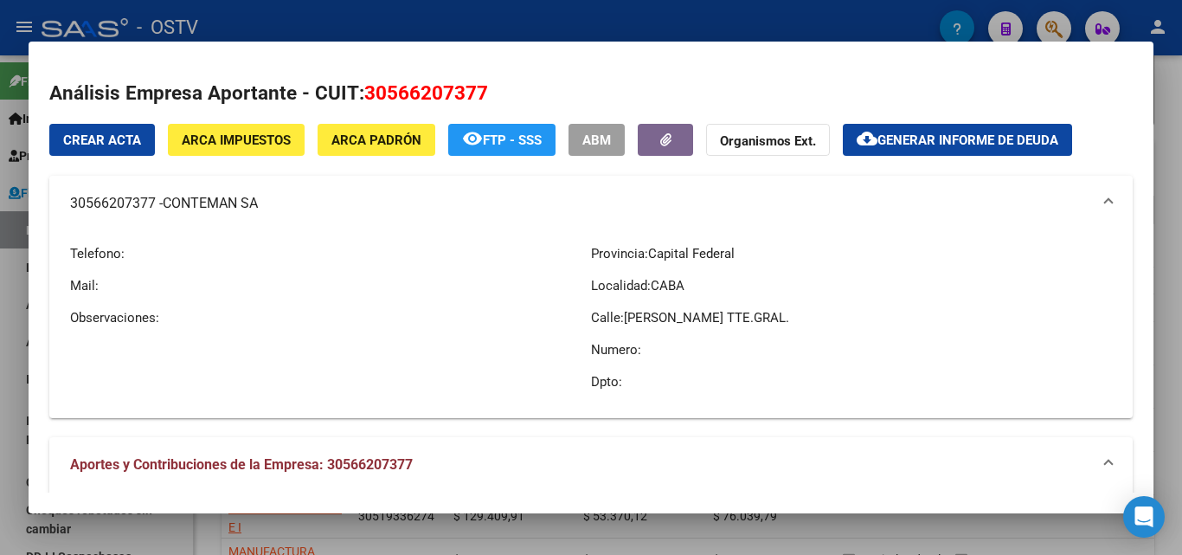
click at [216, 209] on span "CONTEMAN SA" at bounding box center [210, 203] width 95 height 21
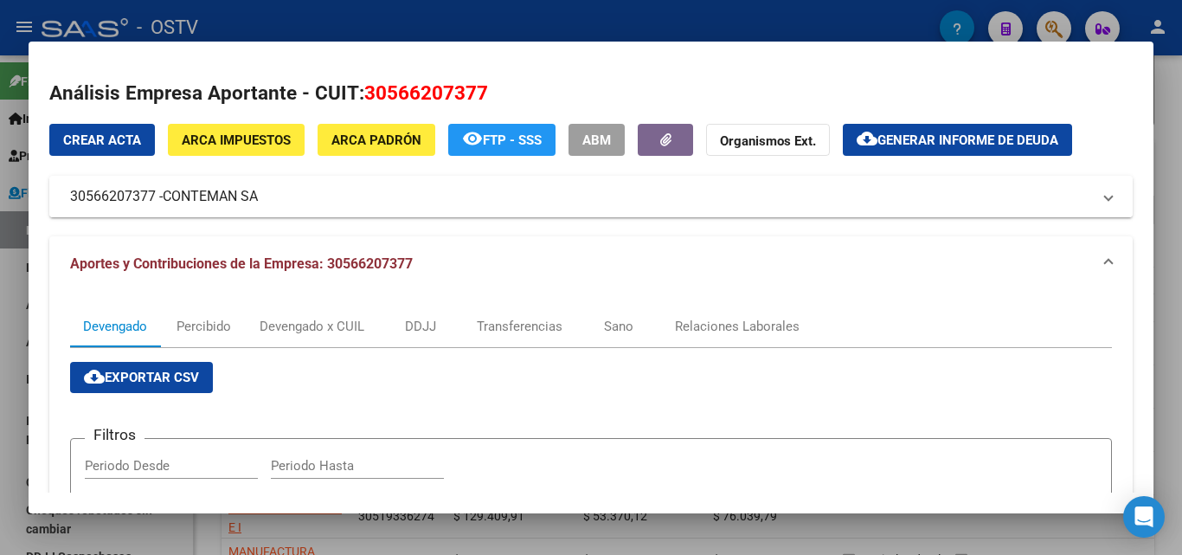
click at [279, 188] on mat-panel-title "30566207377 - CONTEMAN SA" at bounding box center [580, 196] width 1021 height 21
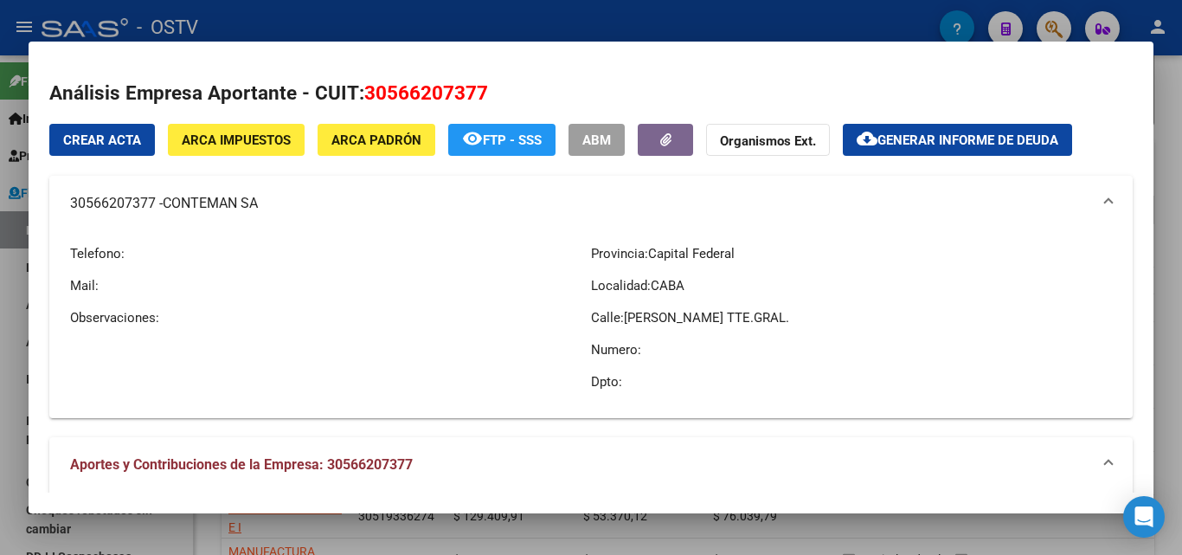
click at [276, 193] on mat-panel-title "30566207377 - CONTEMAN SA" at bounding box center [580, 203] width 1021 height 21
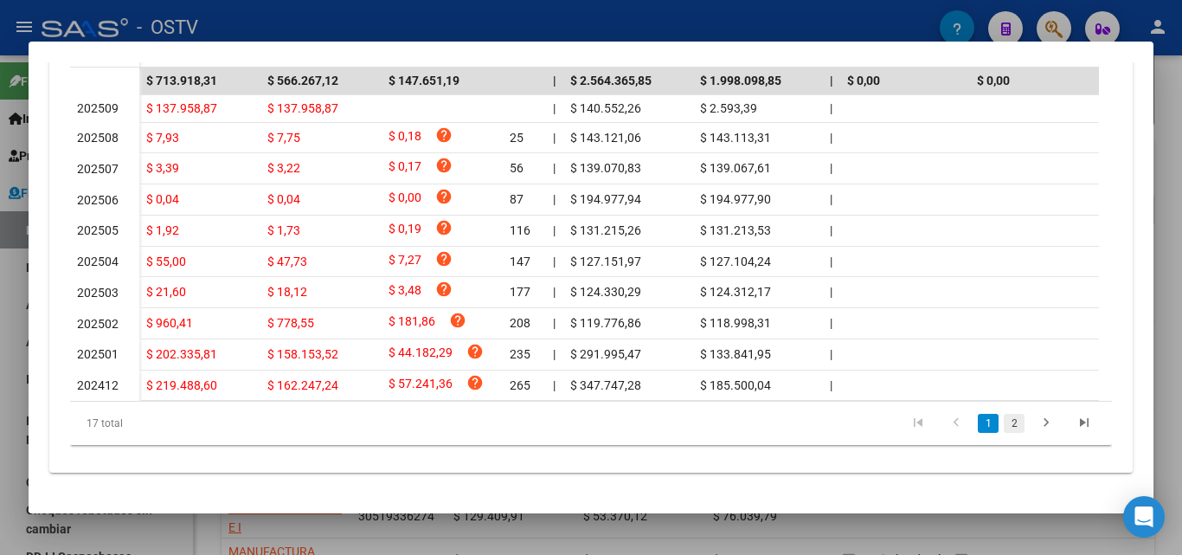
click at [1007, 424] on link "2" at bounding box center [1014, 423] width 21 height 19
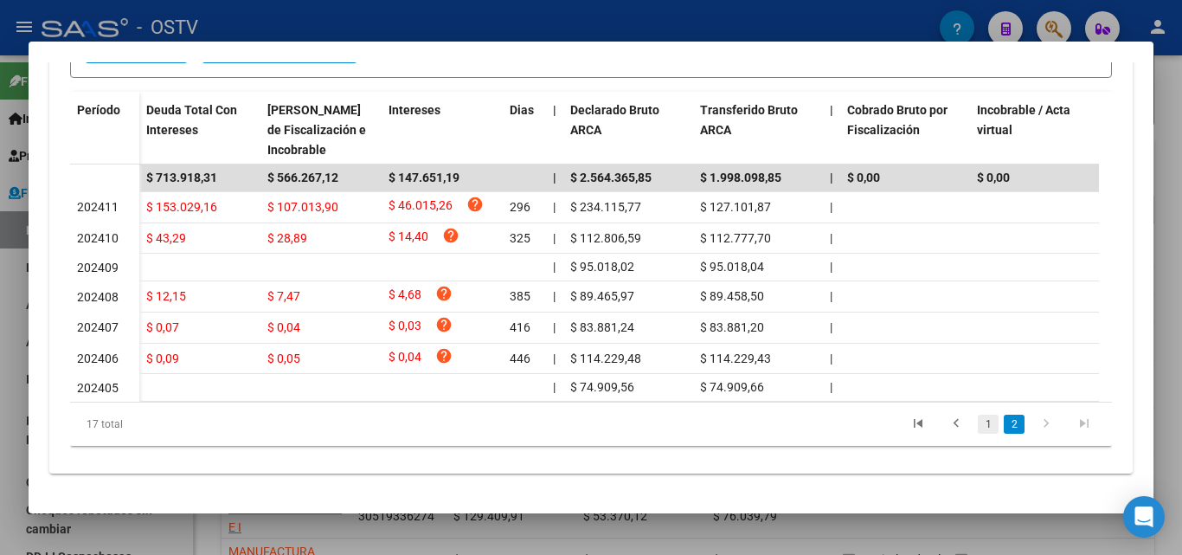
click at [980, 424] on link "1" at bounding box center [988, 424] width 21 height 19
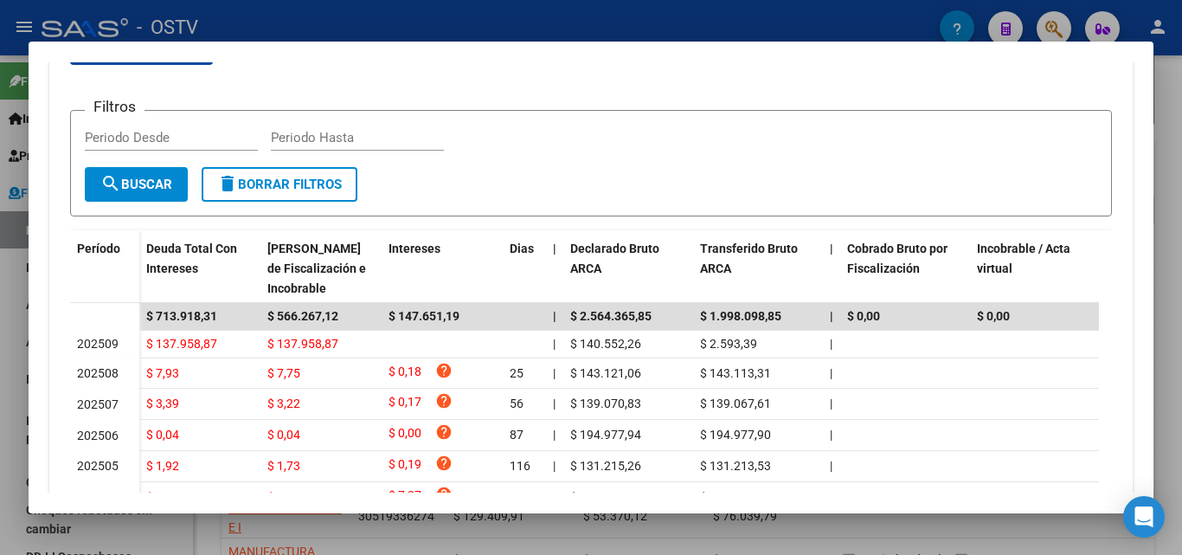
scroll to position [173, 0]
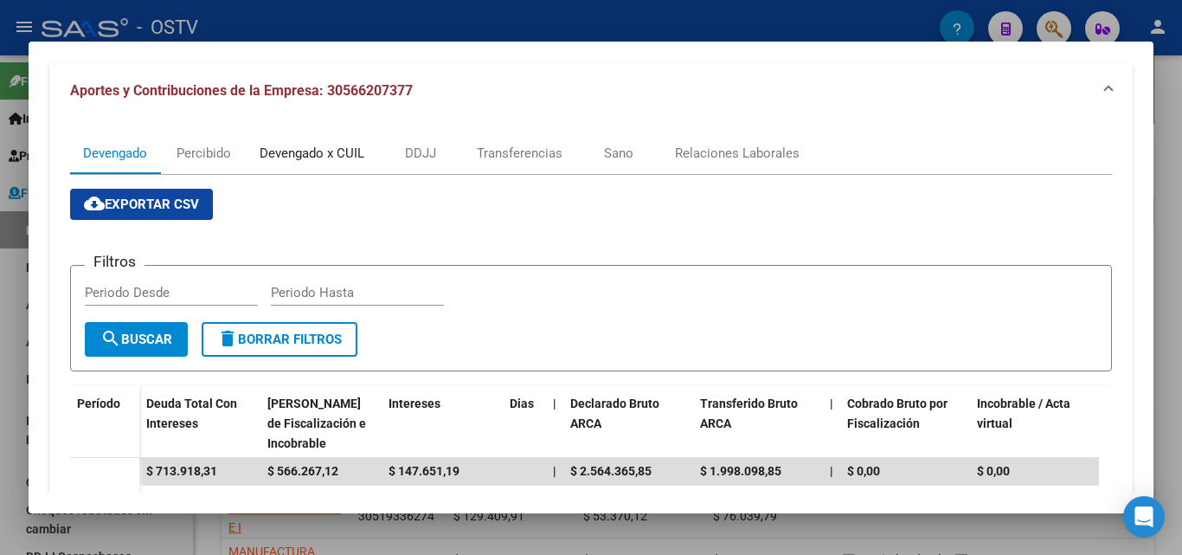
click at [308, 165] on div "Devengado x CUIL" at bounding box center [312, 153] width 131 height 42
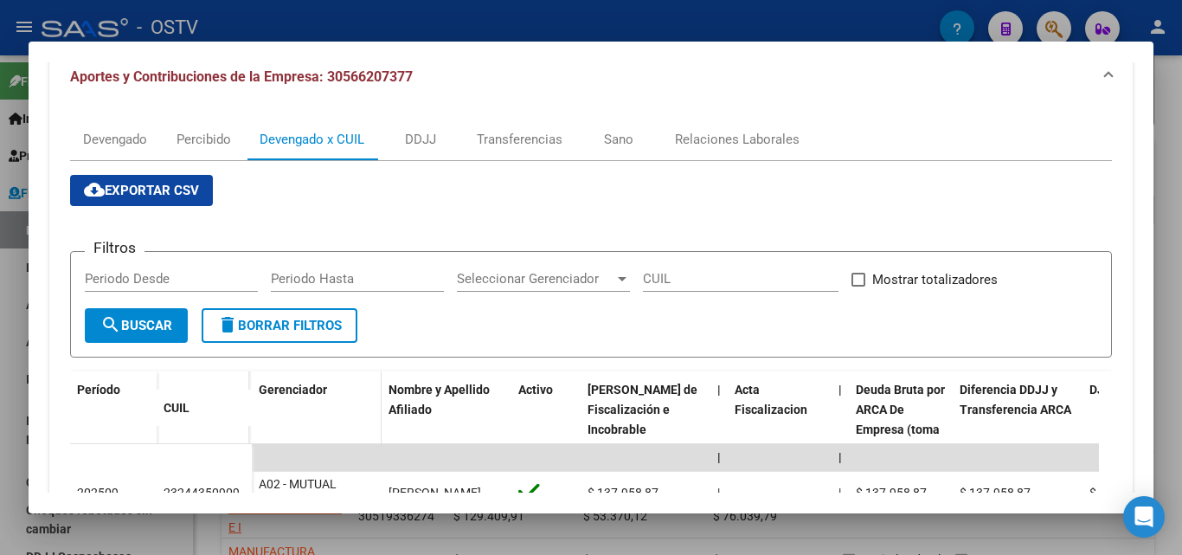
scroll to position [260, 0]
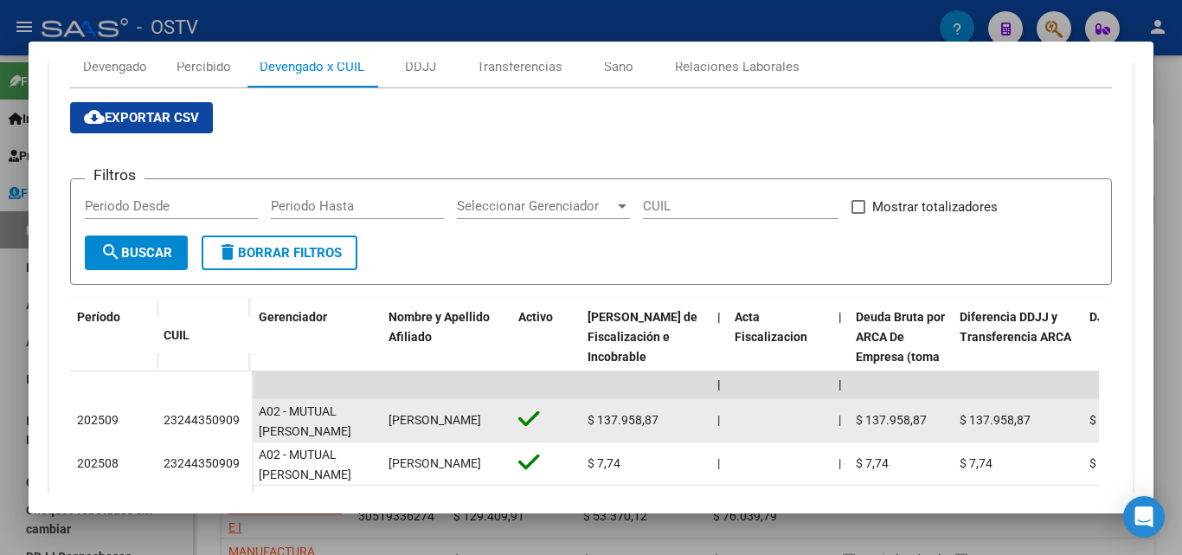
click at [203, 414] on div "23244350909" at bounding box center [202, 420] width 76 height 20
copy div "23244350909"
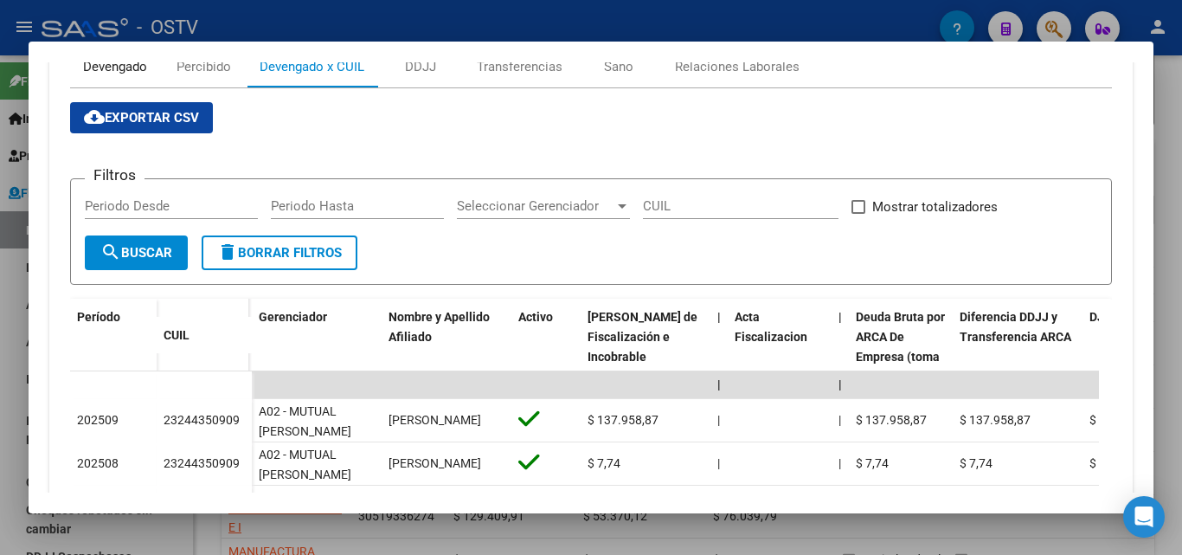
click at [106, 65] on div "Devengado" at bounding box center [115, 66] width 64 height 19
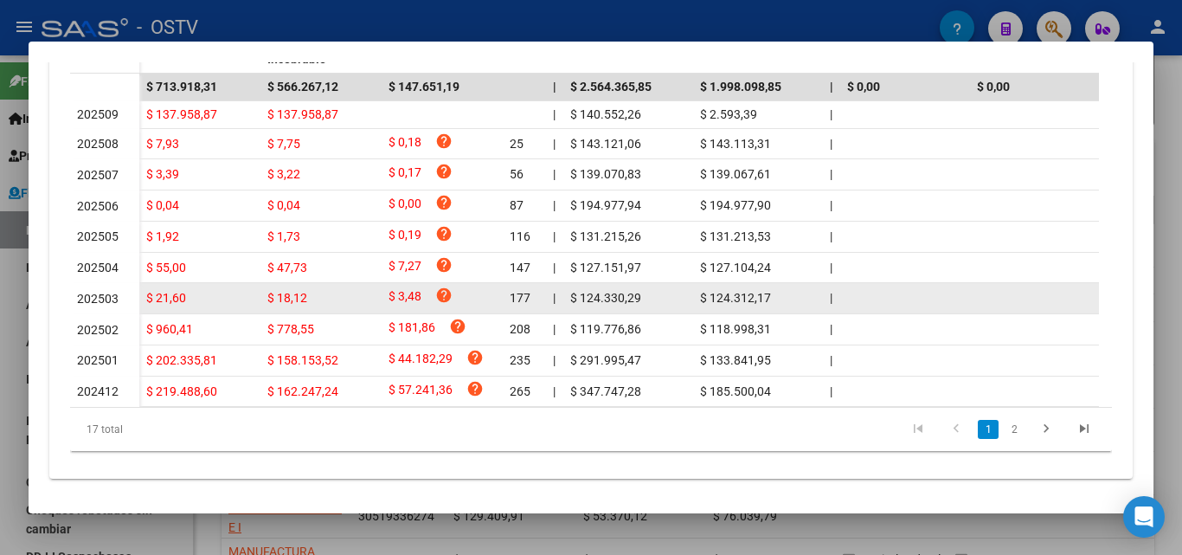
scroll to position [584, 0]
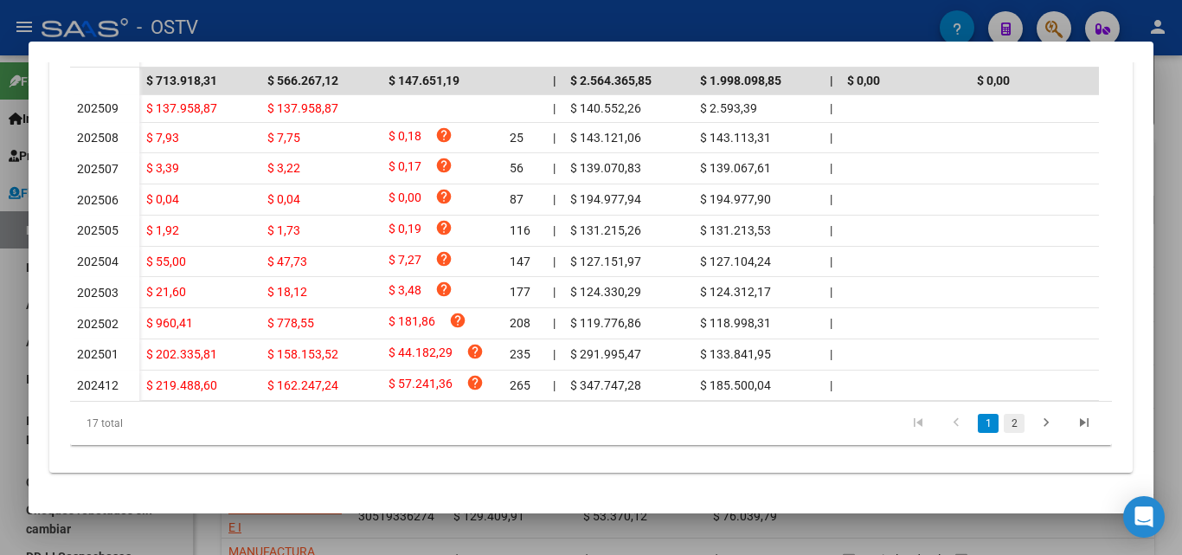
click at [1004, 421] on link "2" at bounding box center [1014, 423] width 21 height 19
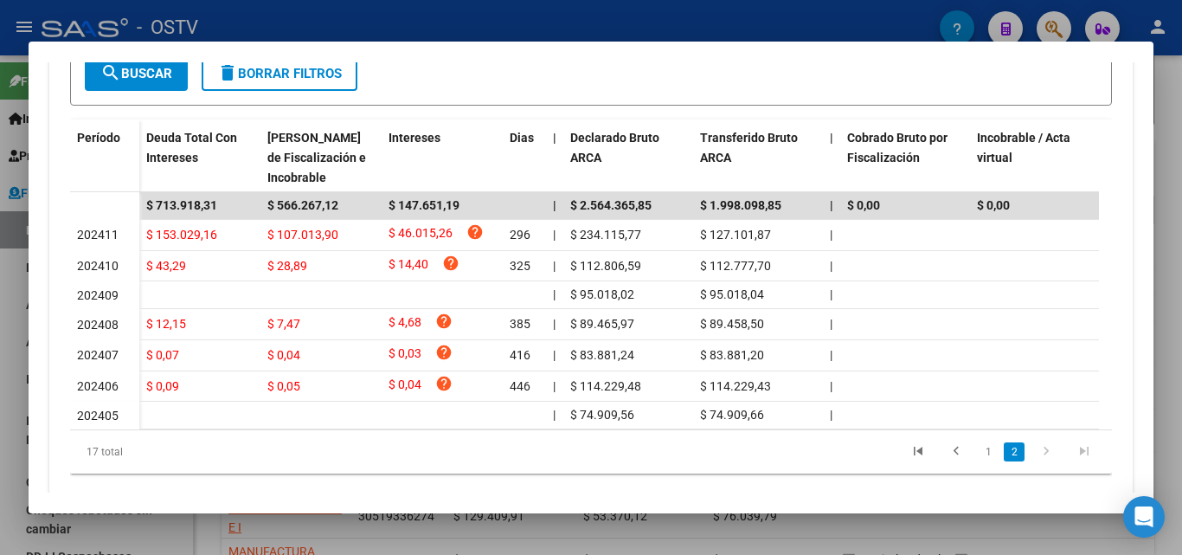
scroll to position [484, 0]
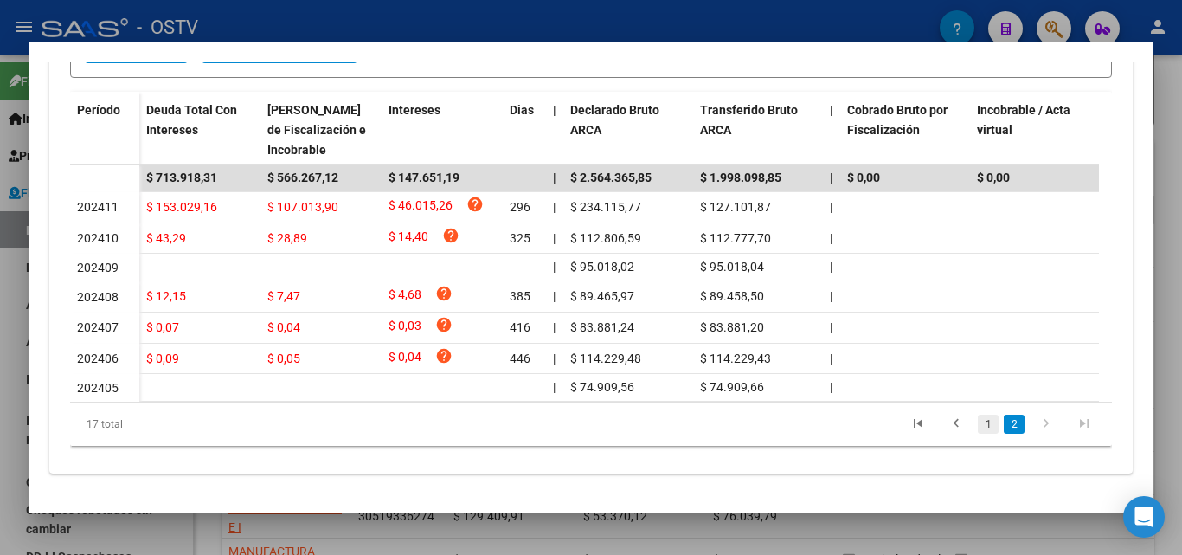
click at [978, 419] on link "1" at bounding box center [988, 424] width 21 height 19
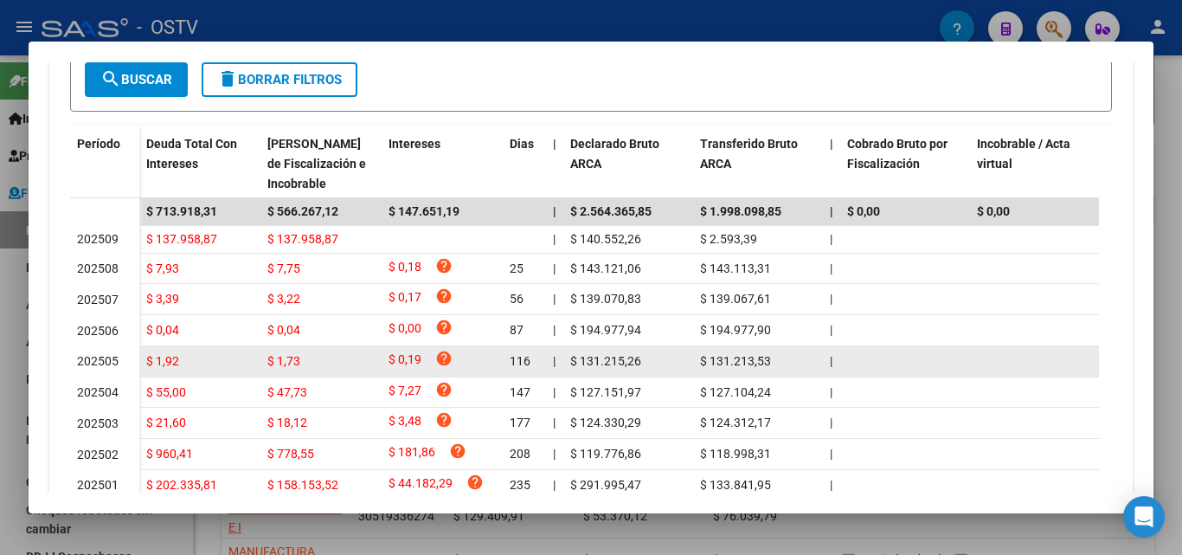
scroll to position [584, 0]
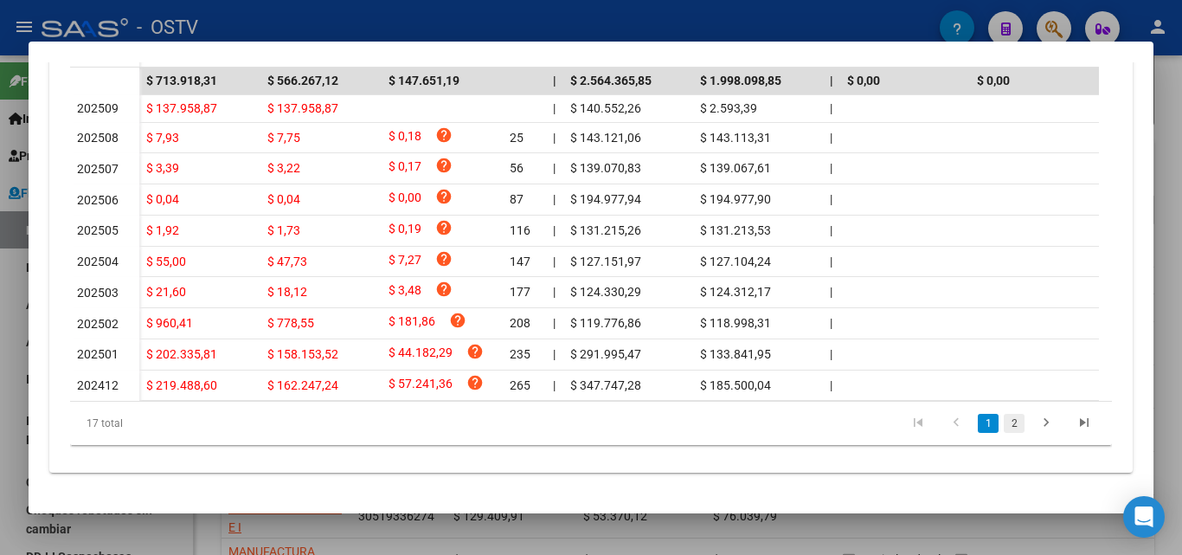
click at [1008, 428] on link "2" at bounding box center [1014, 423] width 21 height 19
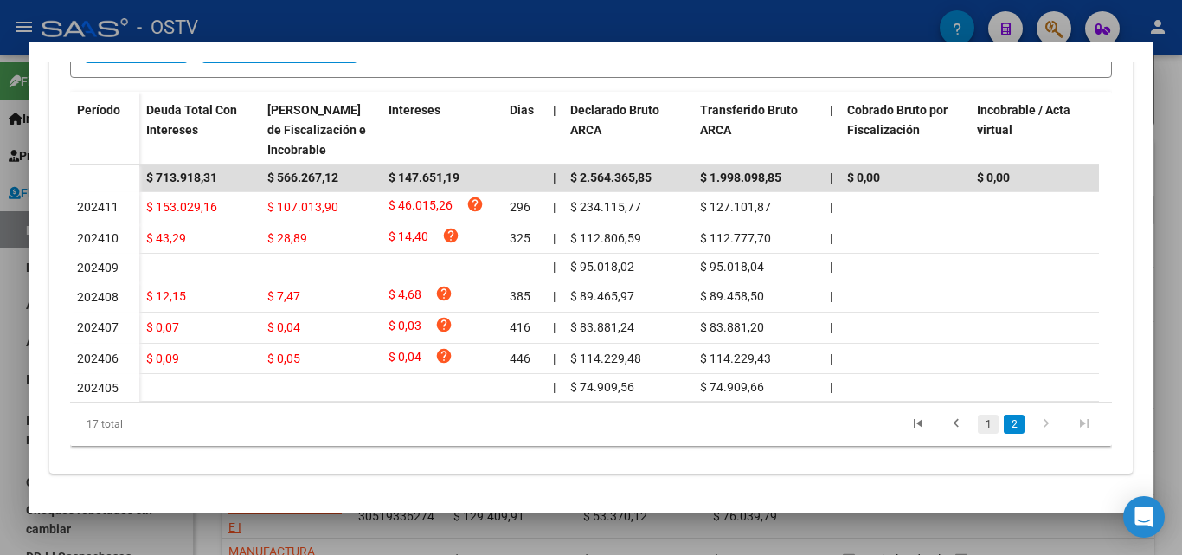
scroll to position [484, 0]
click at [978, 424] on link "1" at bounding box center [988, 424] width 21 height 19
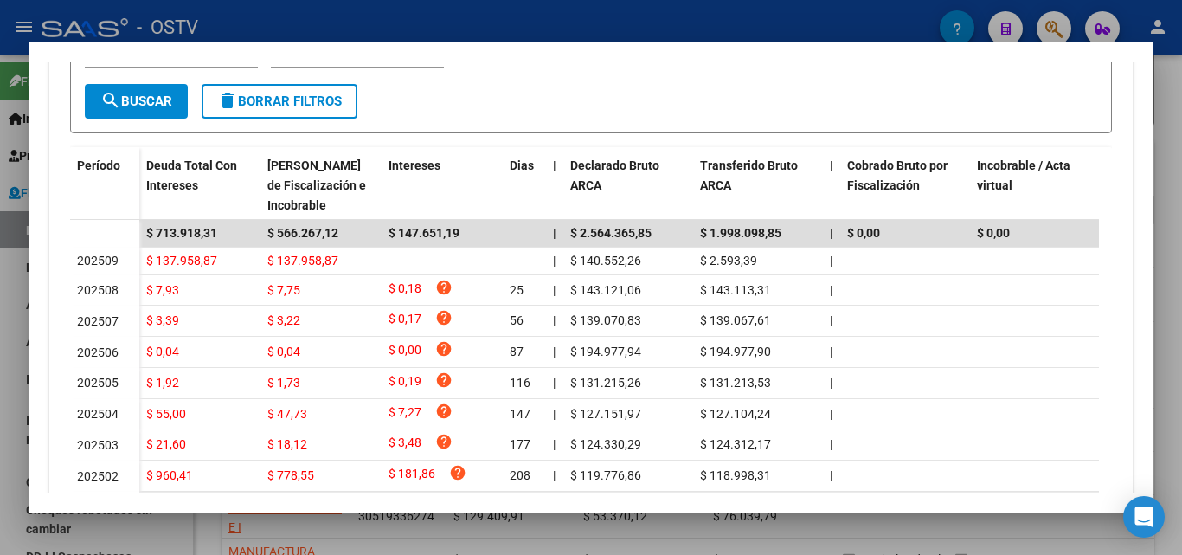
scroll to position [584, 0]
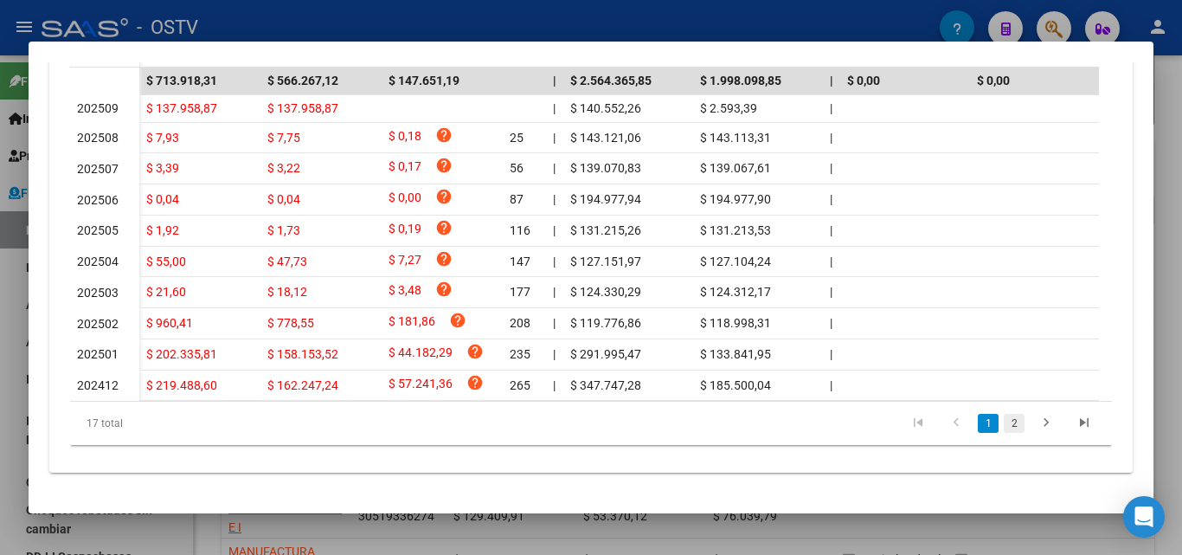
click at [1005, 424] on link "2" at bounding box center [1014, 423] width 21 height 19
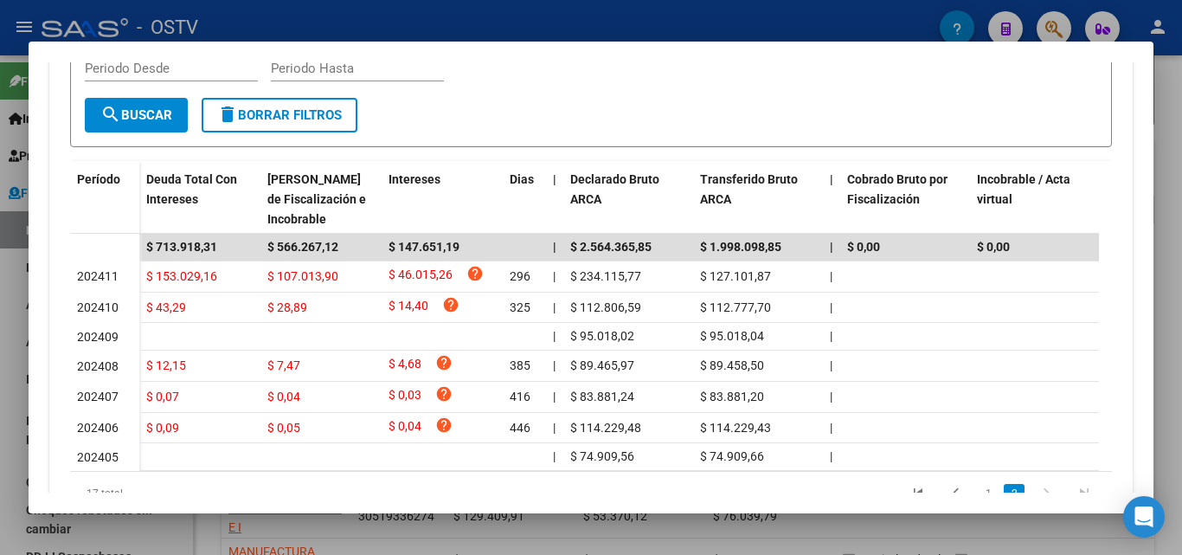
scroll to position [484, 0]
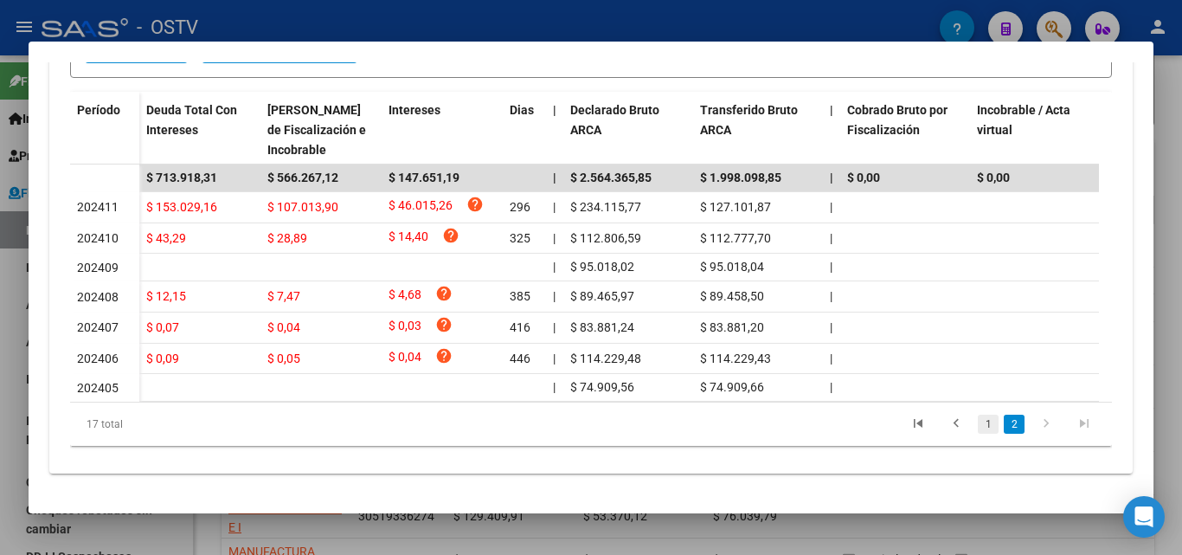
click at [981, 425] on link "1" at bounding box center [988, 424] width 21 height 19
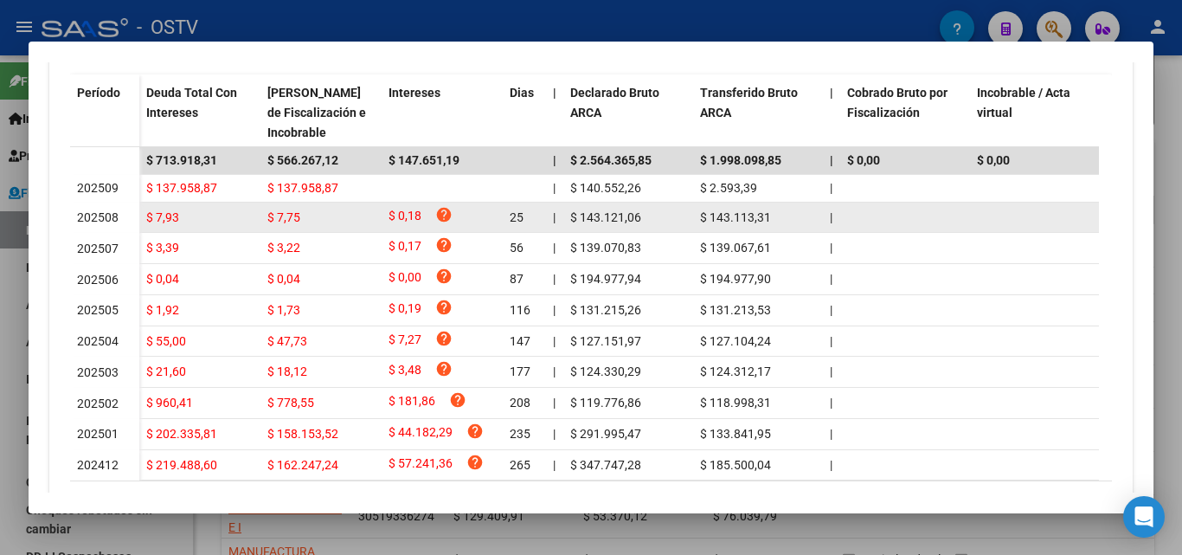
drag, startPoint x: 68, startPoint y: 221, endPoint x: 80, endPoint y: 221, distance: 13.0
click at [79, 221] on div "Devengado Percibido Devengado x CUIL DDJJ Transferencias Sano Relaciones Labora…" at bounding box center [591, 180] width 1084 height 744
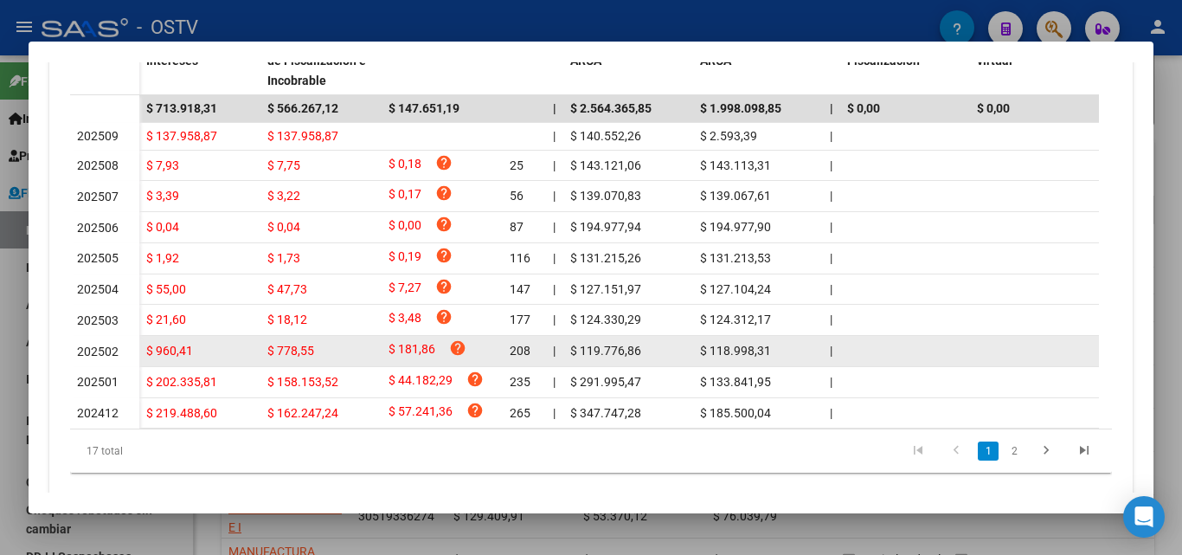
scroll to position [570, 0]
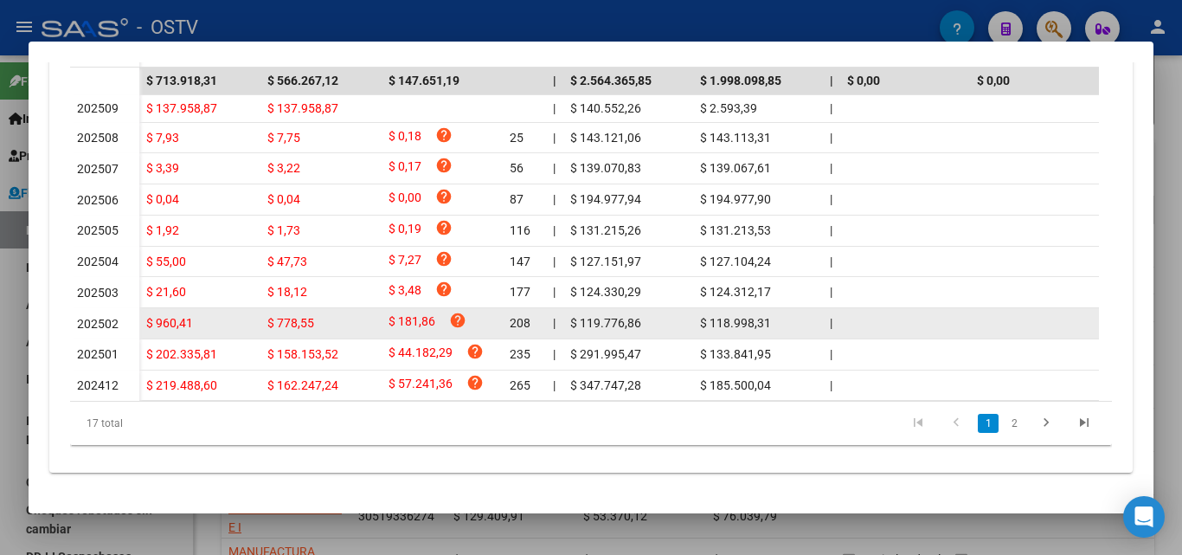
click at [113, 328] on span "202502" at bounding box center [98, 324] width 42 height 14
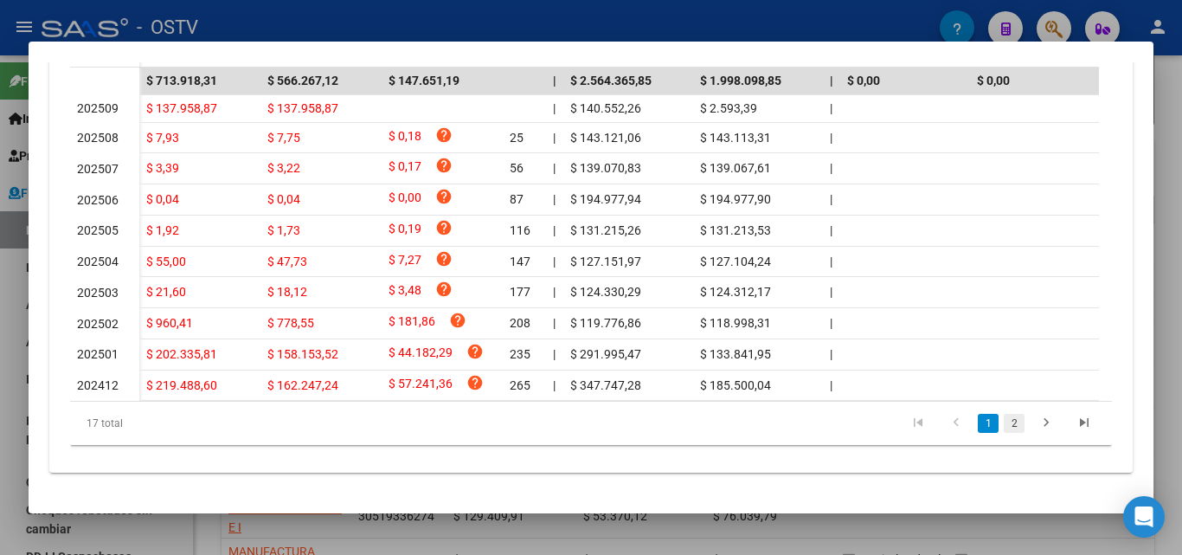
drag, startPoint x: 986, startPoint y: 444, endPoint x: 994, endPoint y: 445, distance: 8.7
click at [987, 438] on li "1" at bounding box center [988, 423] width 26 height 29
click at [1004, 433] on link "2" at bounding box center [1014, 423] width 21 height 19
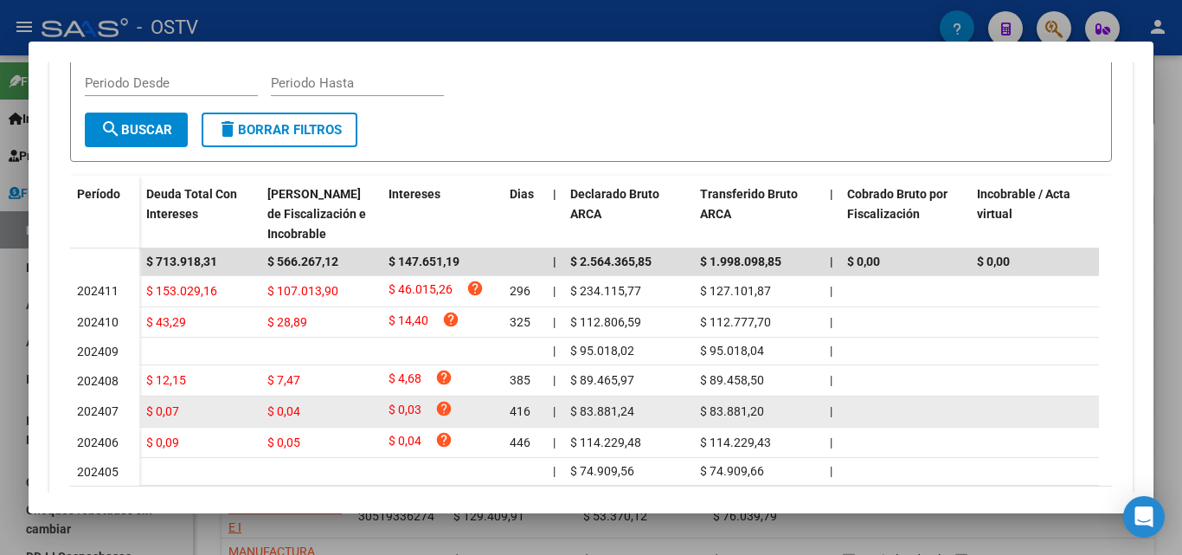
scroll to position [484, 0]
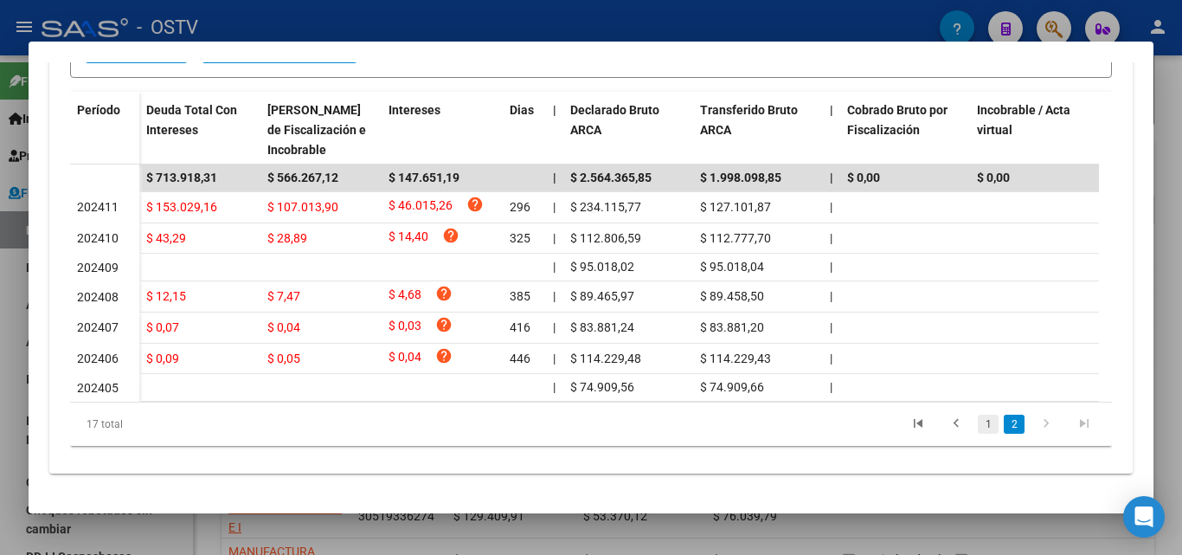
click at [985, 422] on link "1" at bounding box center [988, 424] width 21 height 19
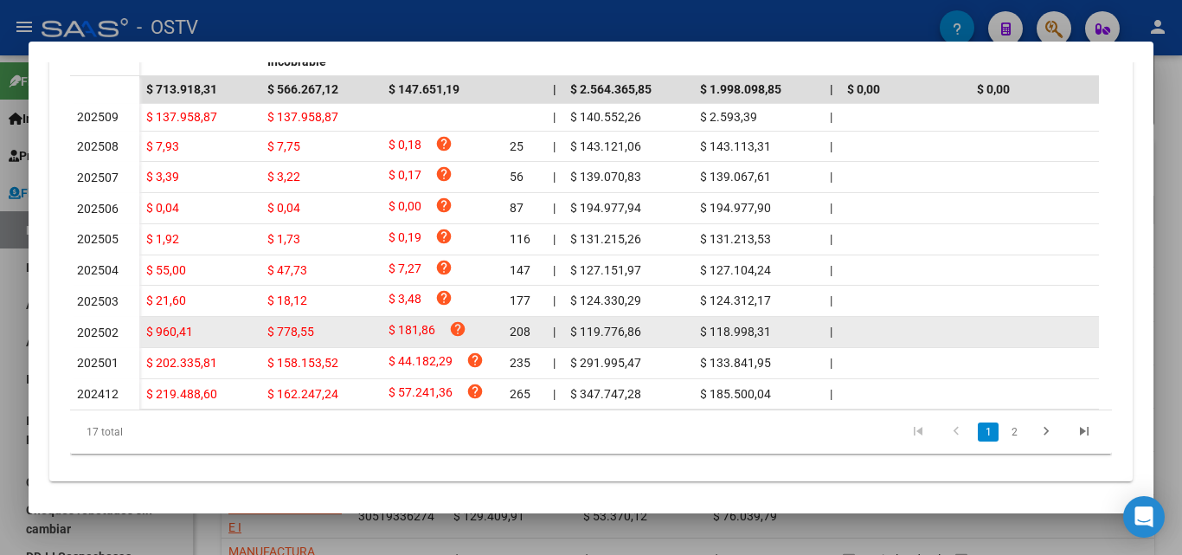
scroll to position [584, 0]
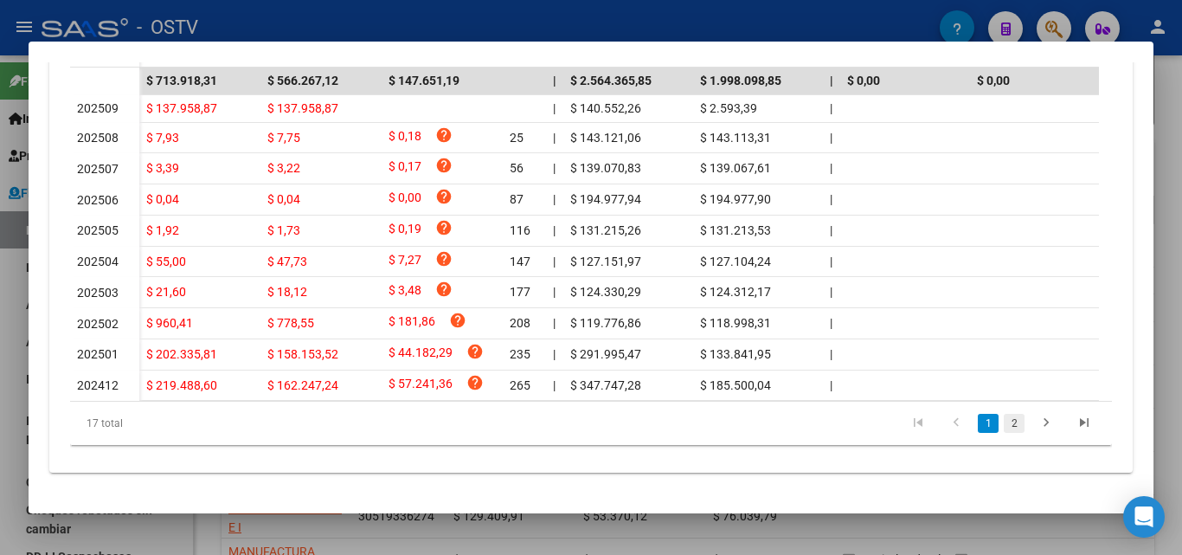
click at [1004, 419] on link "2" at bounding box center [1014, 423] width 21 height 19
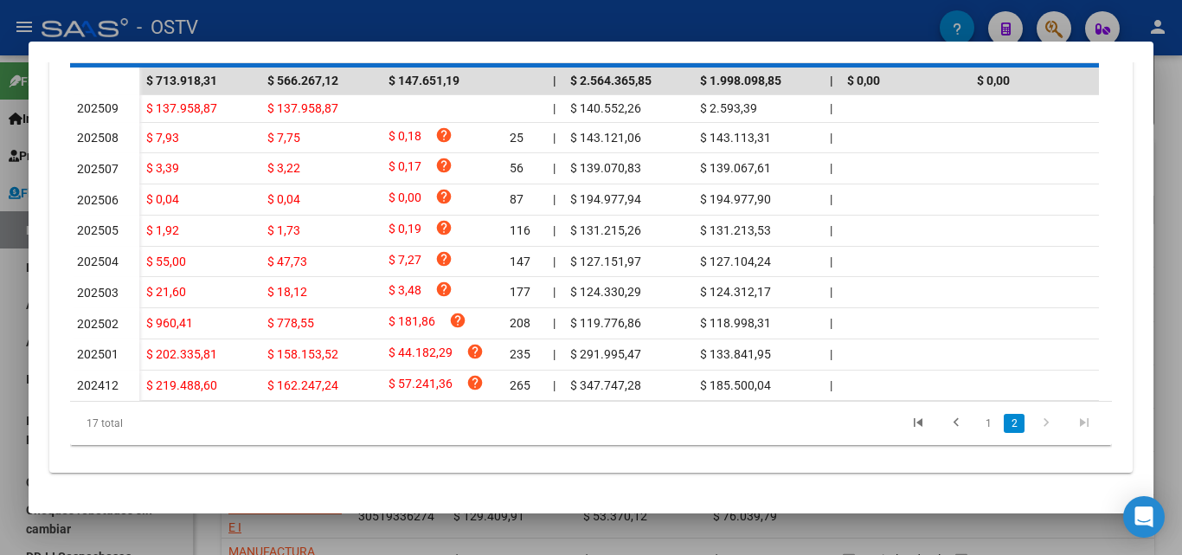
scroll to position [484, 0]
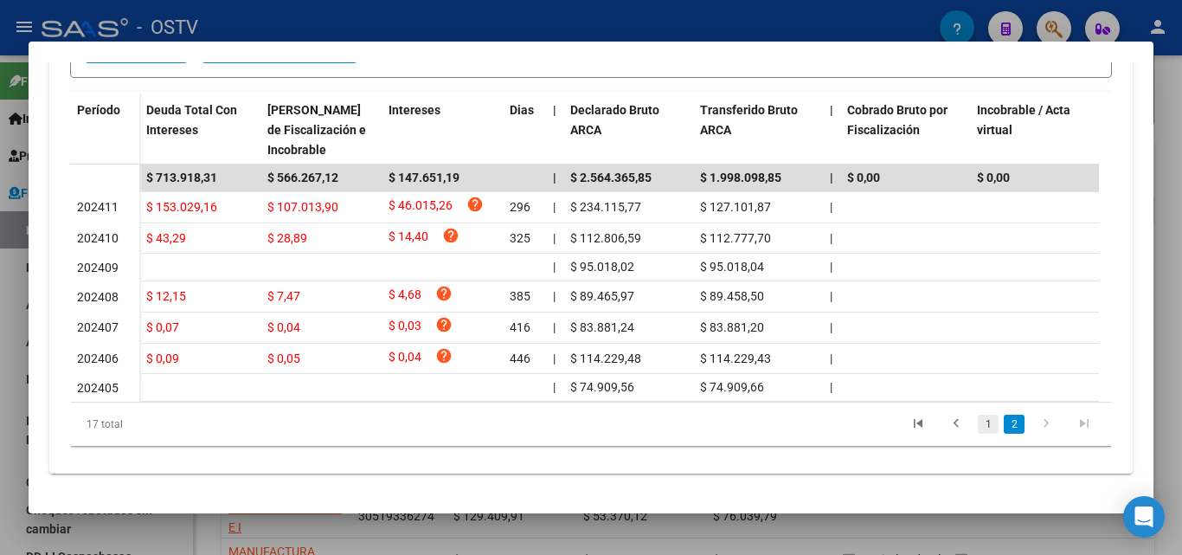
click at [978, 428] on link "1" at bounding box center [988, 424] width 21 height 19
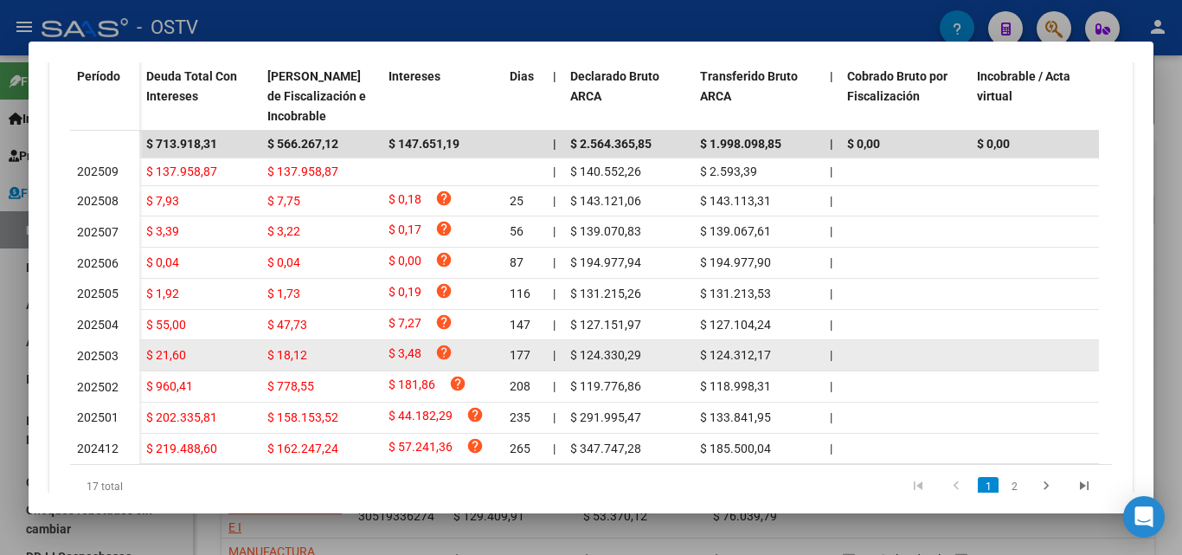
scroll to position [584, 0]
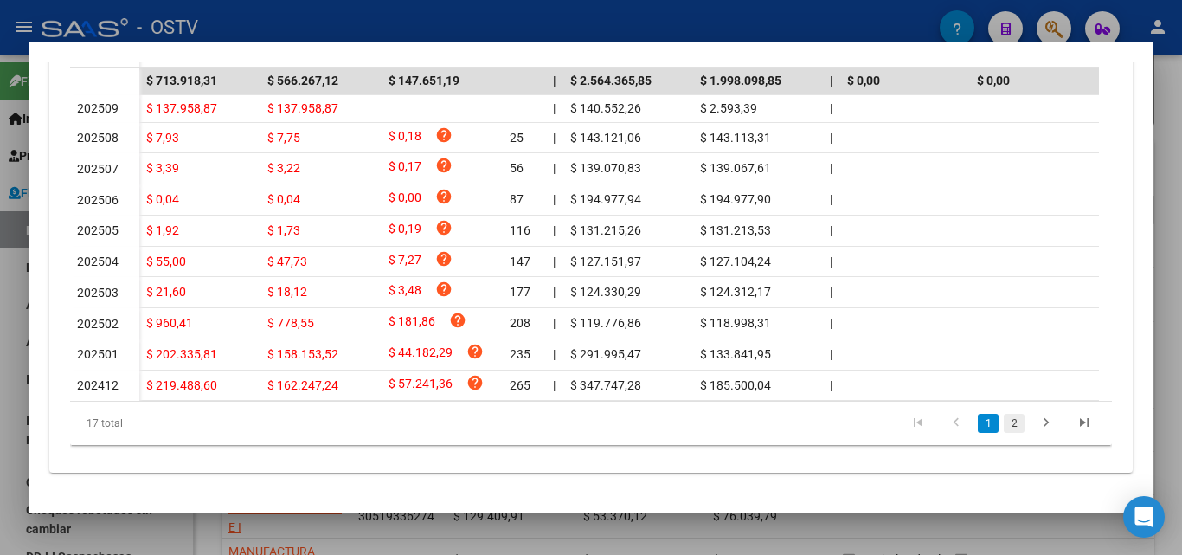
click at [1004, 417] on link "2" at bounding box center [1014, 423] width 21 height 19
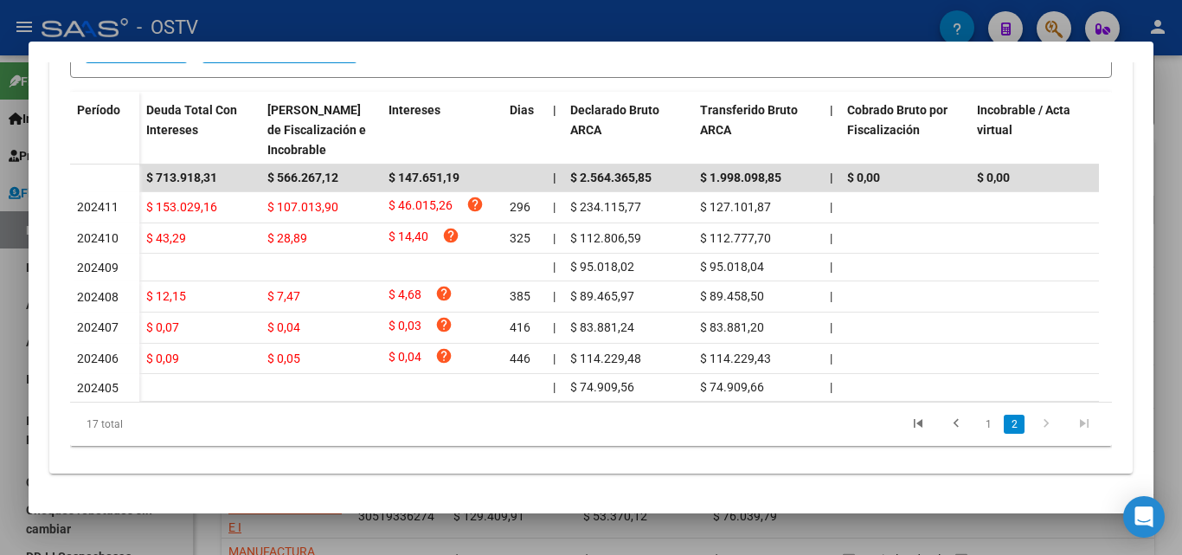
scroll to position [484, 0]
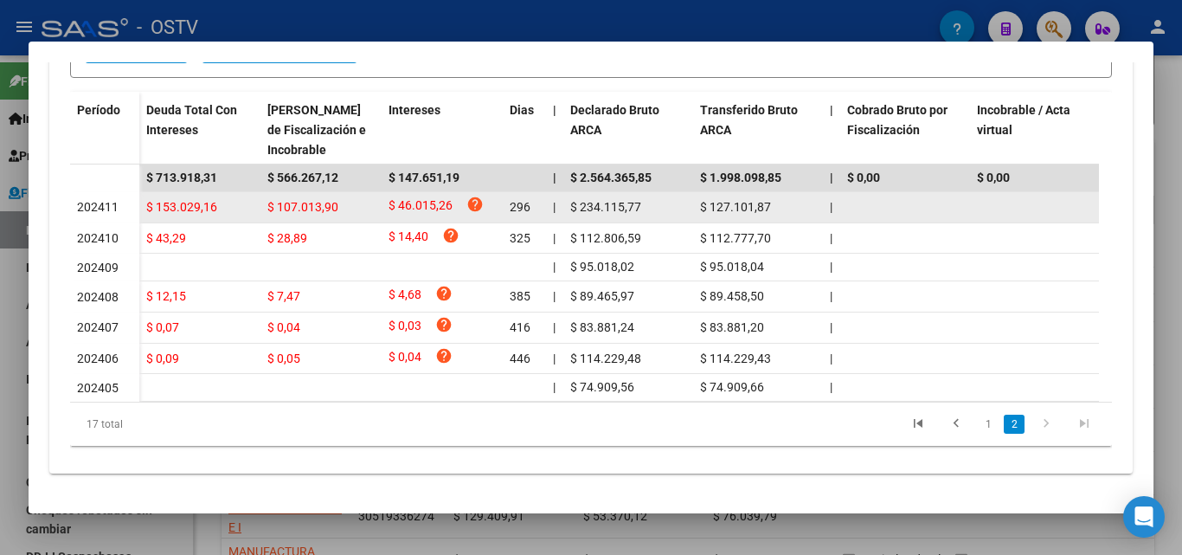
drag, startPoint x: 145, startPoint y: 188, endPoint x: 367, endPoint y: 192, distance: 221.6
click at [367, 192] on div "$ 153.029,16 $ 107.013,90 $ 46.015,26 help 296 | $ 234.115,77 $ 127.101,87 | | …" at bounding box center [1173, 207] width 2069 height 31
click at [385, 192] on datatable-body-cell "$ 46.015,26 help" at bounding box center [442, 207] width 121 height 30
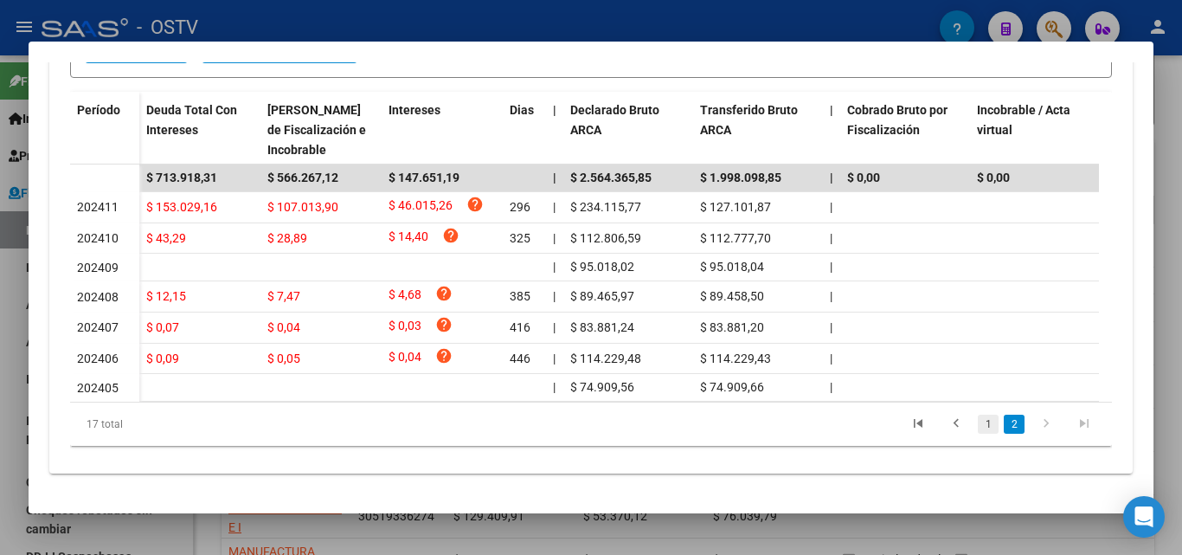
click at [984, 426] on link "1" at bounding box center [988, 424] width 21 height 19
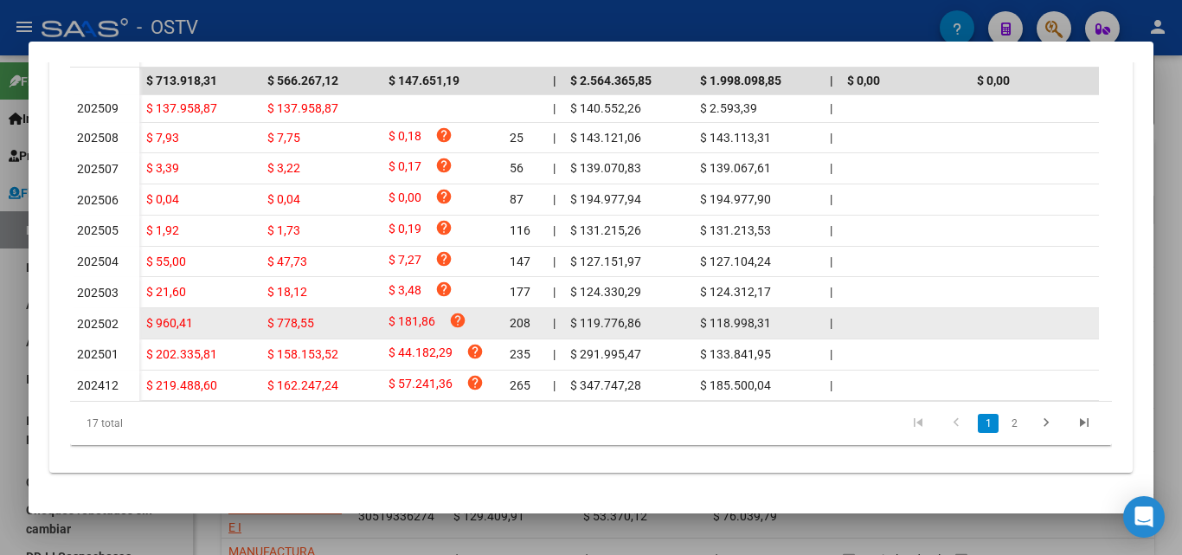
scroll to position [584, 0]
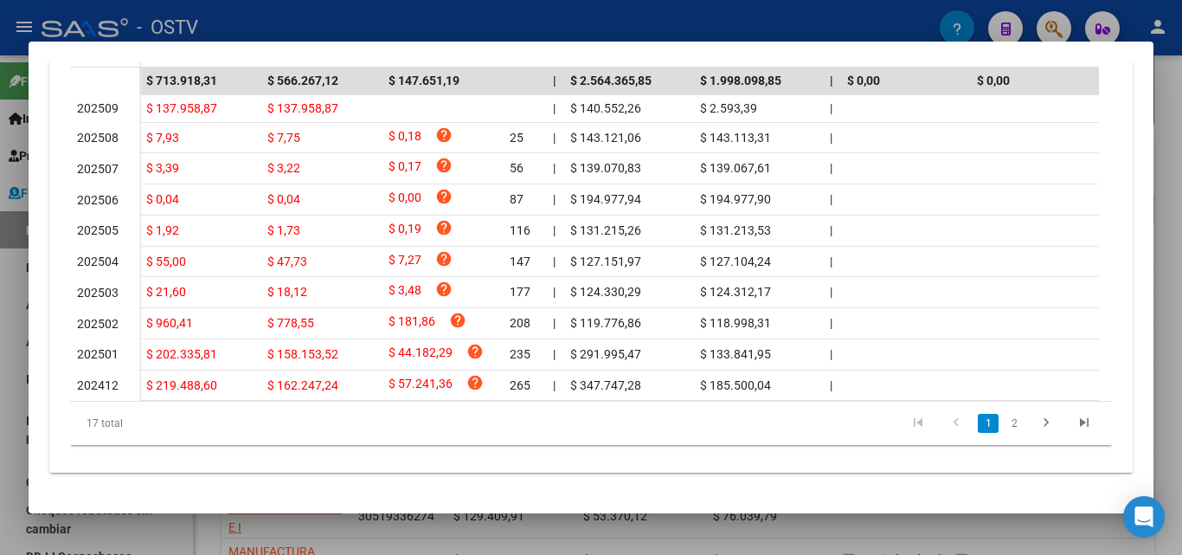
drag, startPoint x: 77, startPoint y: 339, endPoint x: 679, endPoint y: 400, distance: 605.4
click at [655, 395] on datatable-body "$ 713.918,31 $ 566.267,12 $ 147.651,19 | $ 2.564.365,85 $ 1.998.098,85 | $ 0,00…" at bounding box center [584, 234] width 1029 height 333
click at [1010, 433] on li "2" at bounding box center [1014, 423] width 26 height 29
click at [1004, 433] on link "2" at bounding box center [1014, 423] width 21 height 19
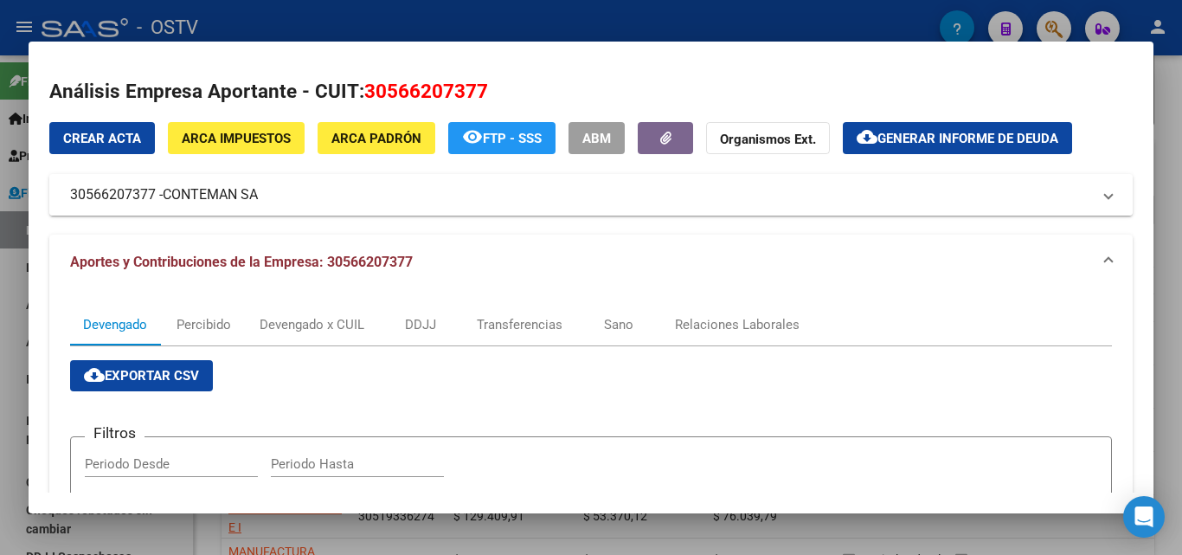
scroll to position [0, 0]
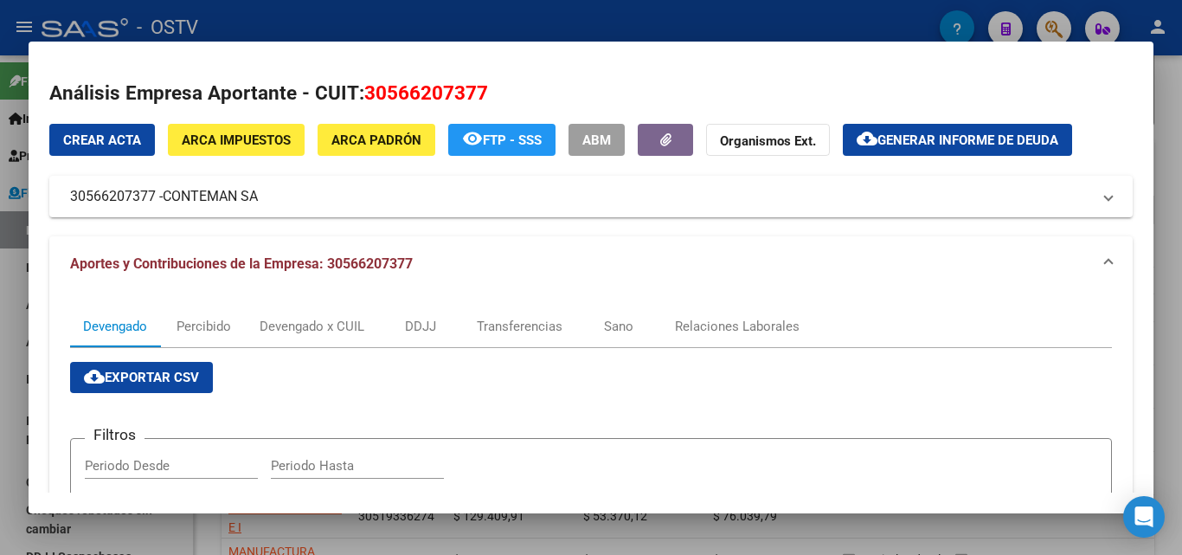
click at [946, 141] on span "Generar informe de deuda" at bounding box center [968, 140] width 181 height 16
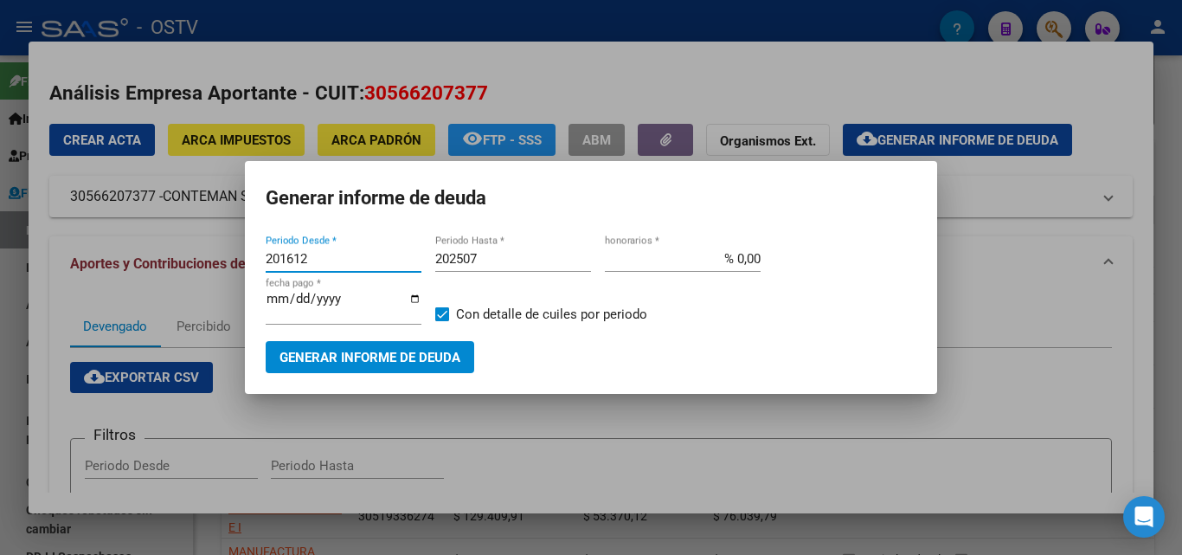
drag, startPoint x: 316, startPoint y: 256, endPoint x: 34, endPoint y: 203, distance: 287.2
click at [34, 203] on div "Análisis Empresa Aportante - CUIT: 30566207377 Crear Acta ARCA Impuestos ARCA […" at bounding box center [591, 277] width 1182 height 555
type input "202411"
click at [486, 259] on input "202507" at bounding box center [513, 259] width 156 height 16
type input "202509"
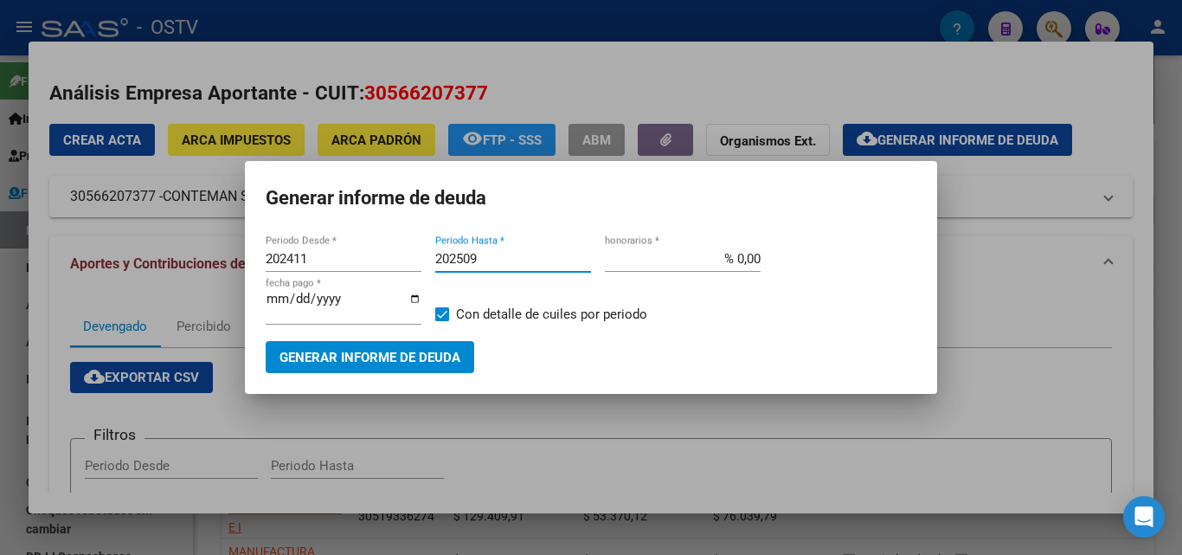
click at [432, 350] on span "Generar informe de deuda" at bounding box center [370, 358] width 181 height 16
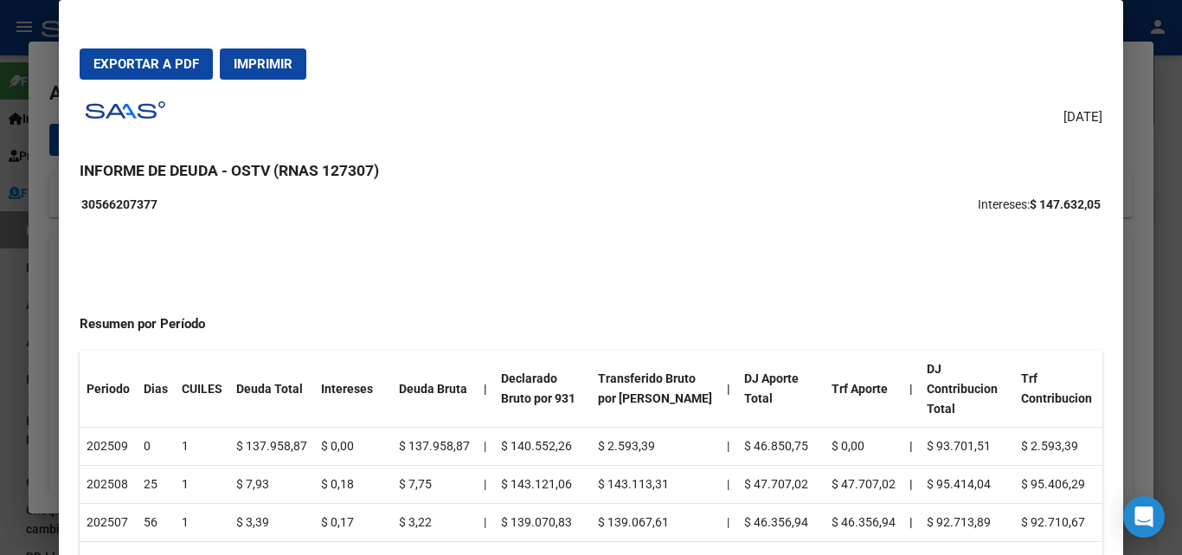
scroll to position [173, 0]
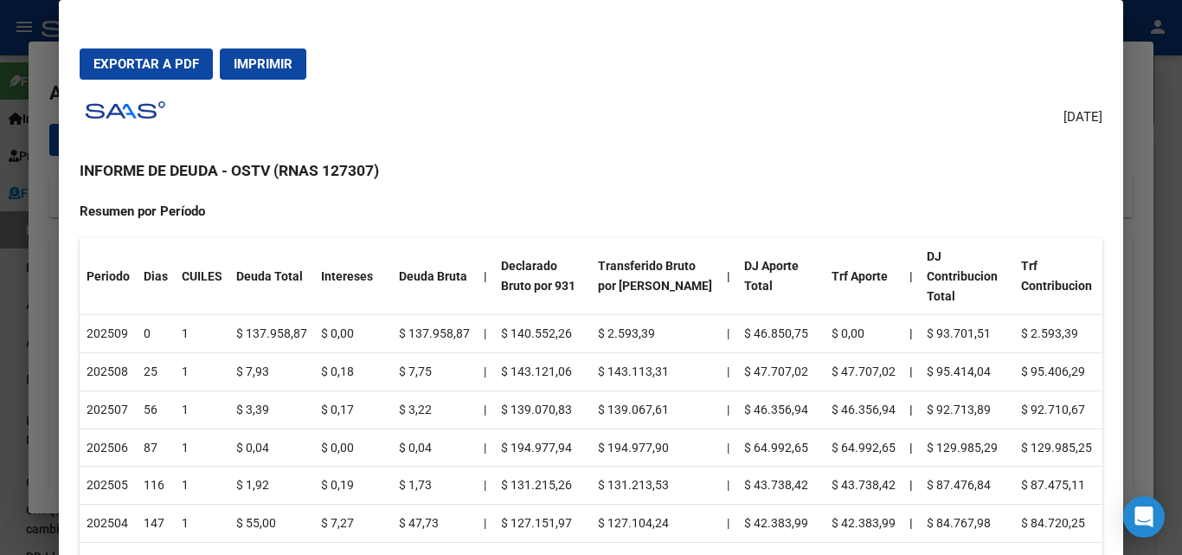
click at [164, 60] on span "Exportar a PDF" at bounding box center [146, 64] width 106 height 16
click at [4, 152] on div at bounding box center [591, 277] width 1182 height 555
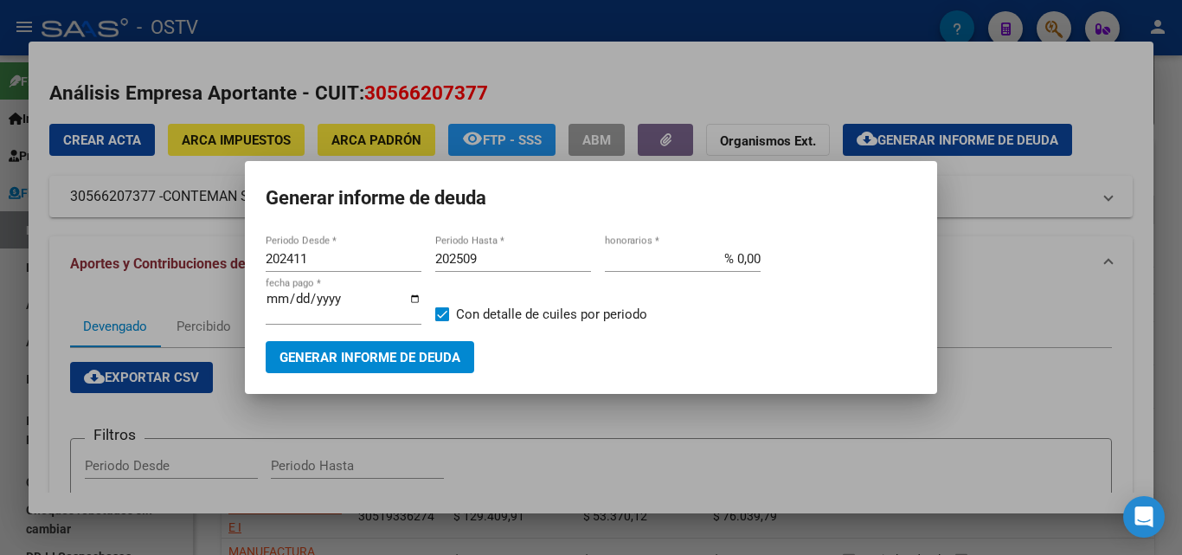
click at [148, 172] on div at bounding box center [591, 277] width 1182 height 555
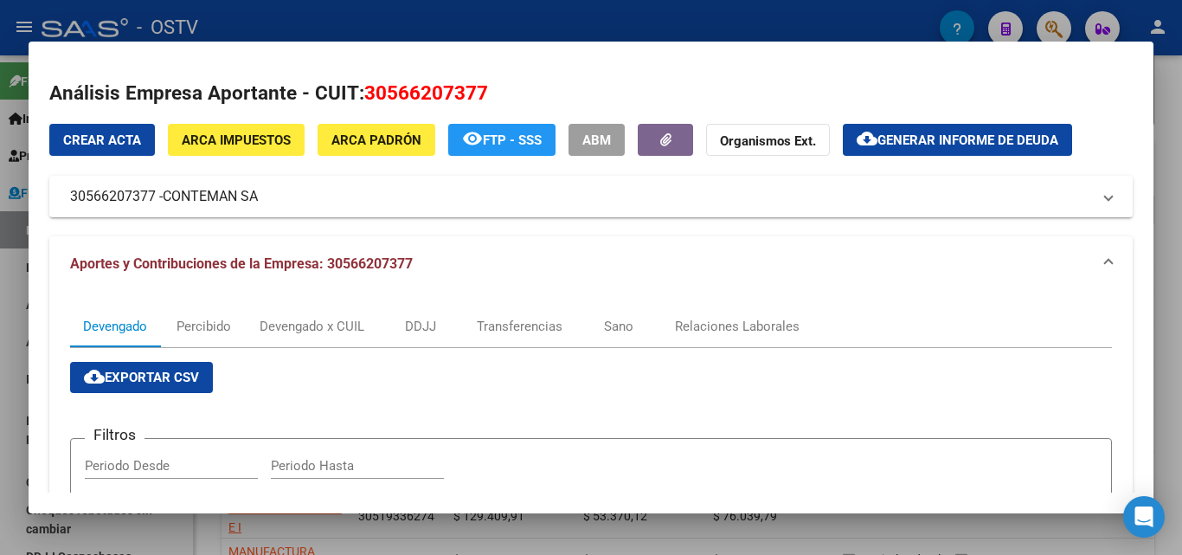
click at [0, 115] on div at bounding box center [591, 277] width 1182 height 555
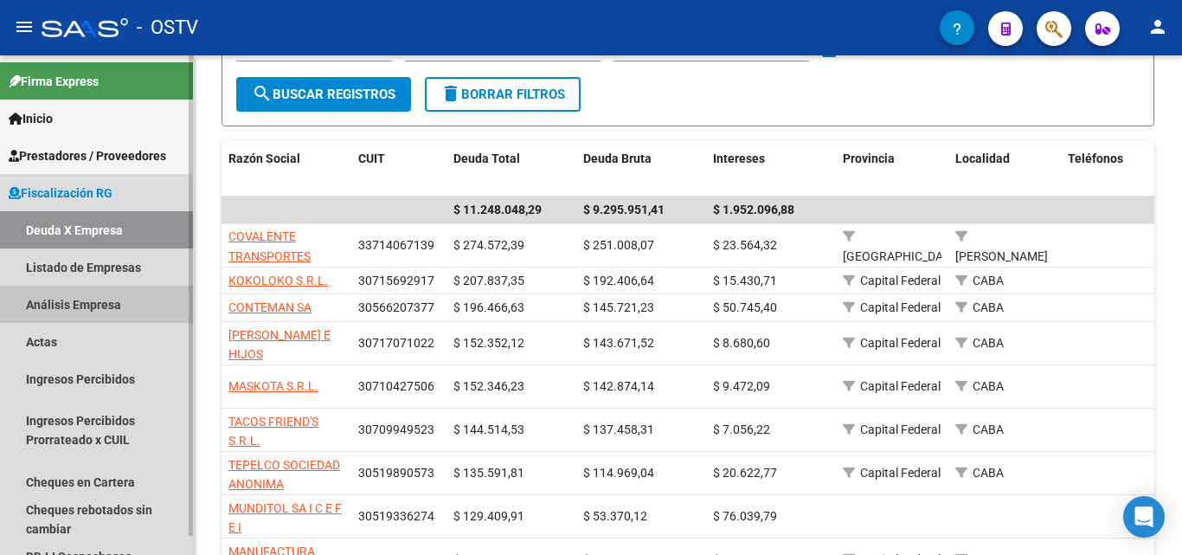
click at [96, 301] on link "Análisis Empresa" at bounding box center [96, 304] width 193 height 37
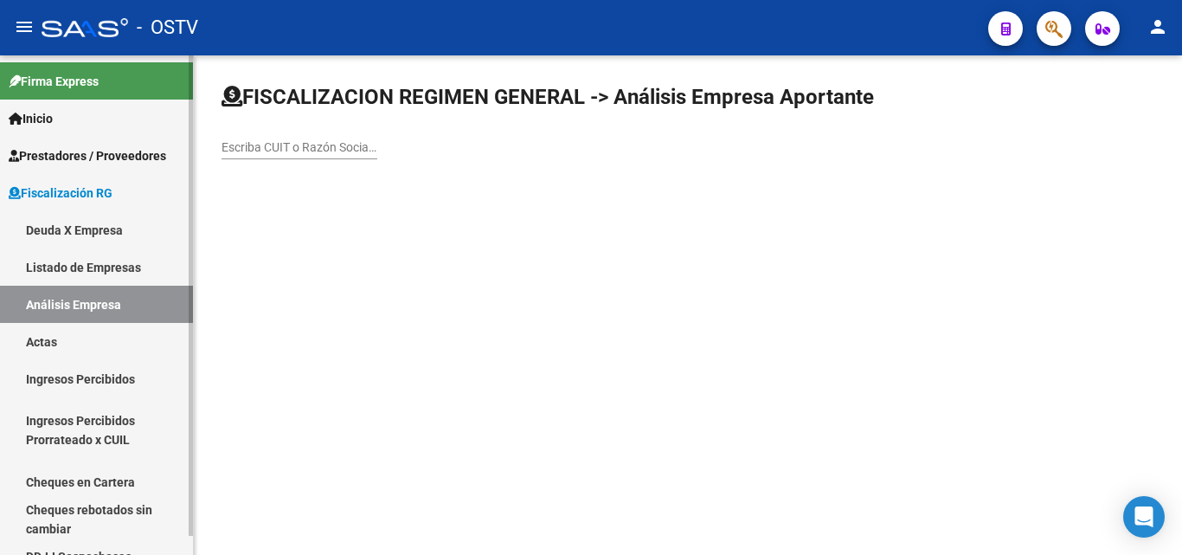
click at [101, 273] on link "Listado de Empresas" at bounding box center [96, 266] width 193 height 37
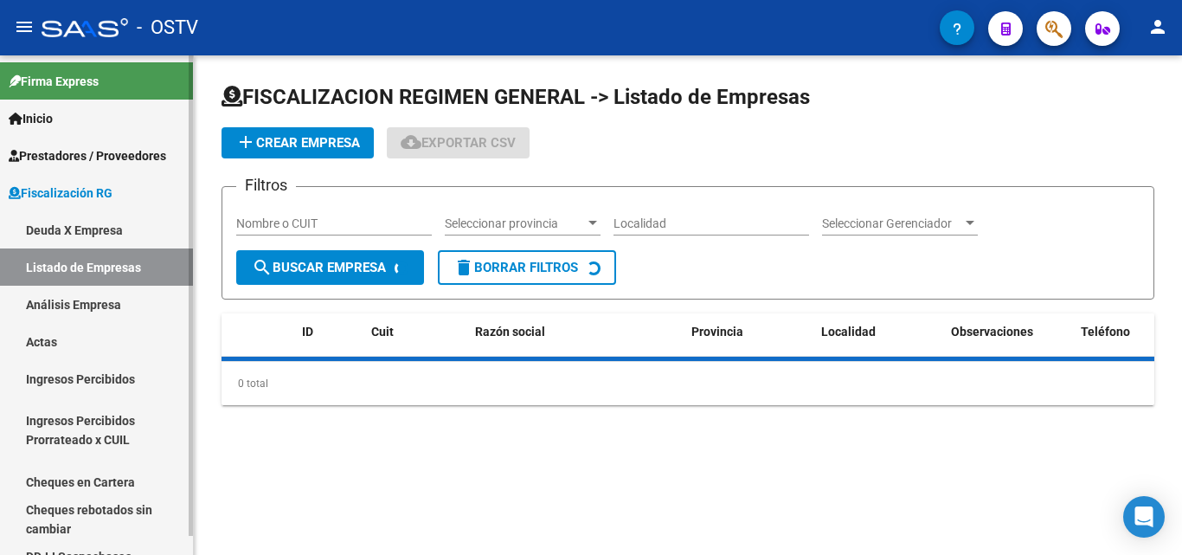
click at [109, 230] on link "Deuda X Empresa" at bounding box center [96, 229] width 193 height 37
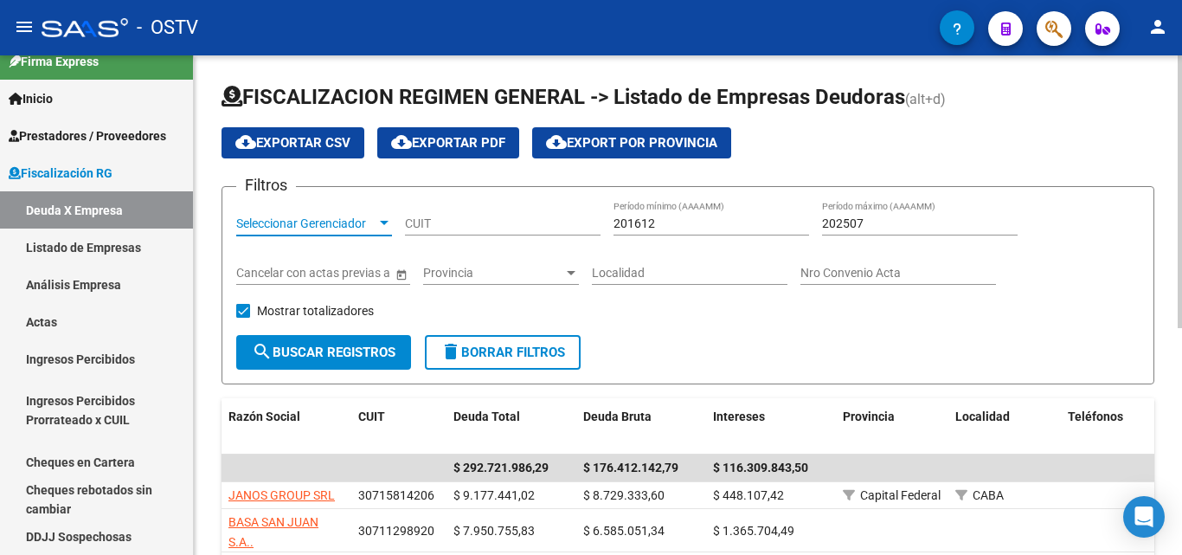
click at [317, 216] on span "Seleccionar Gerenciador" at bounding box center [306, 223] width 140 height 15
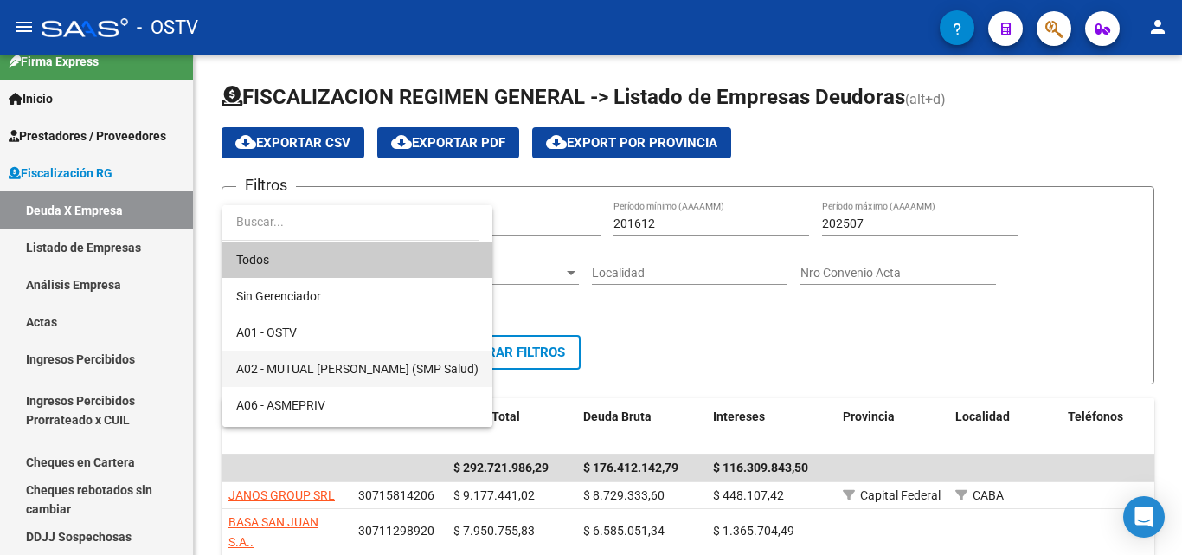
click at [362, 357] on span "A02 - MUTUAL [PERSON_NAME] (SMP Salud)" at bounding box center [357, 369] width 242 height 36
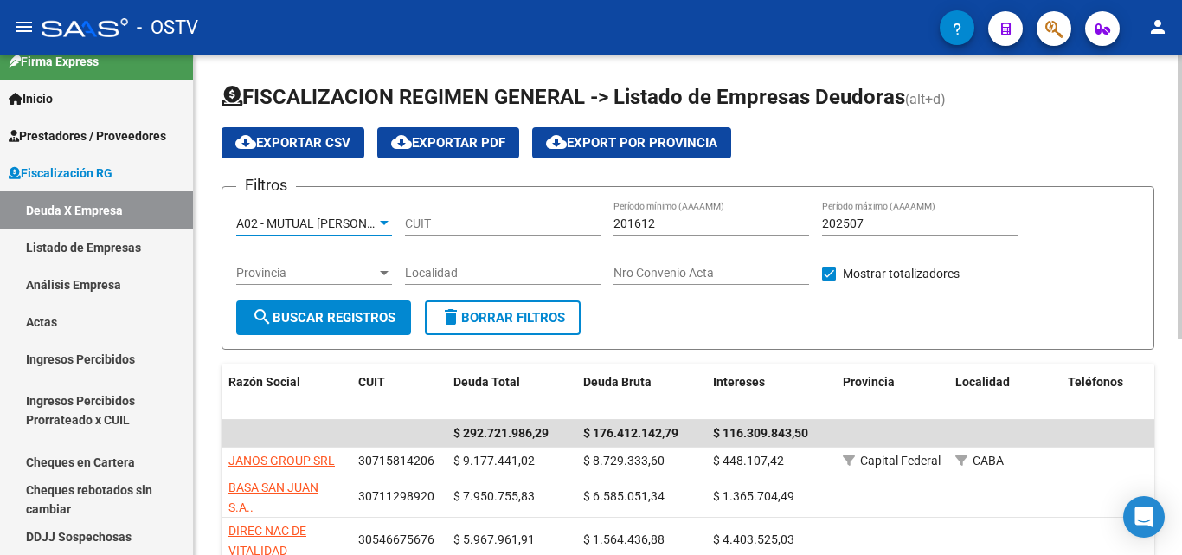
click at [340, 306] on button "search Buscar Registros" at bounding box center [323, 317] width 175 height 35
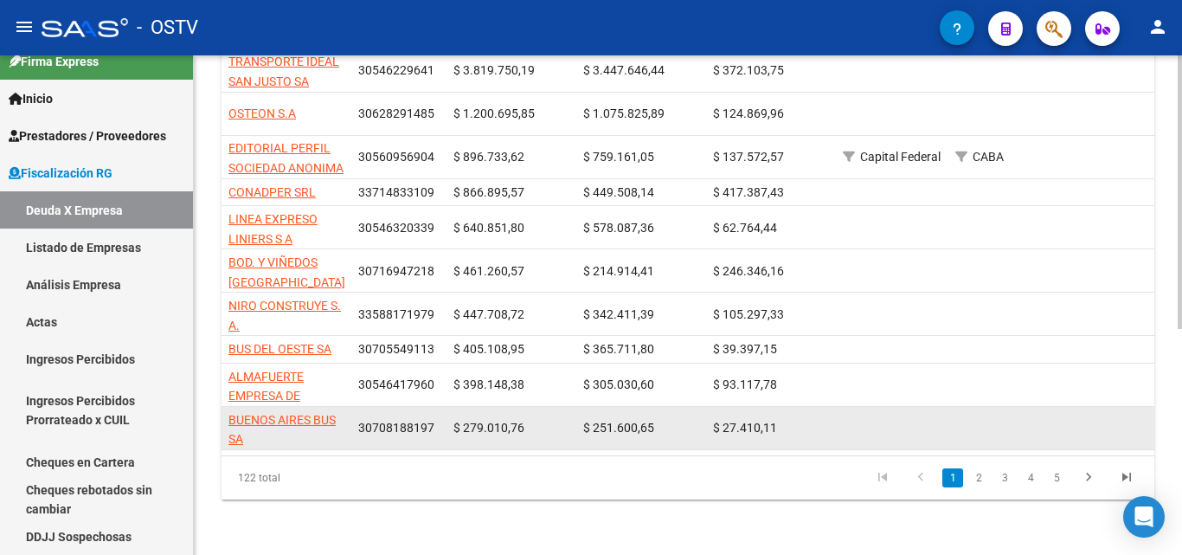
scroll to position [412, 0]
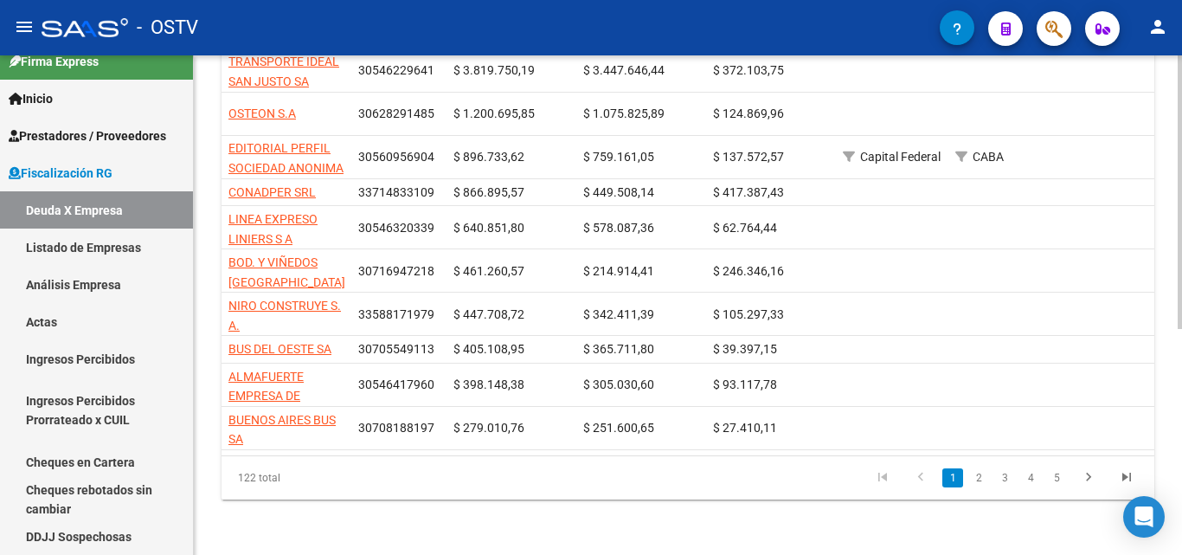
click at [968, 479] on li "2" at bounding box center [979, 477] width 26 height 29
click at [975, 476] on link "2" at bounding box center [979, 477] width 21 height 19
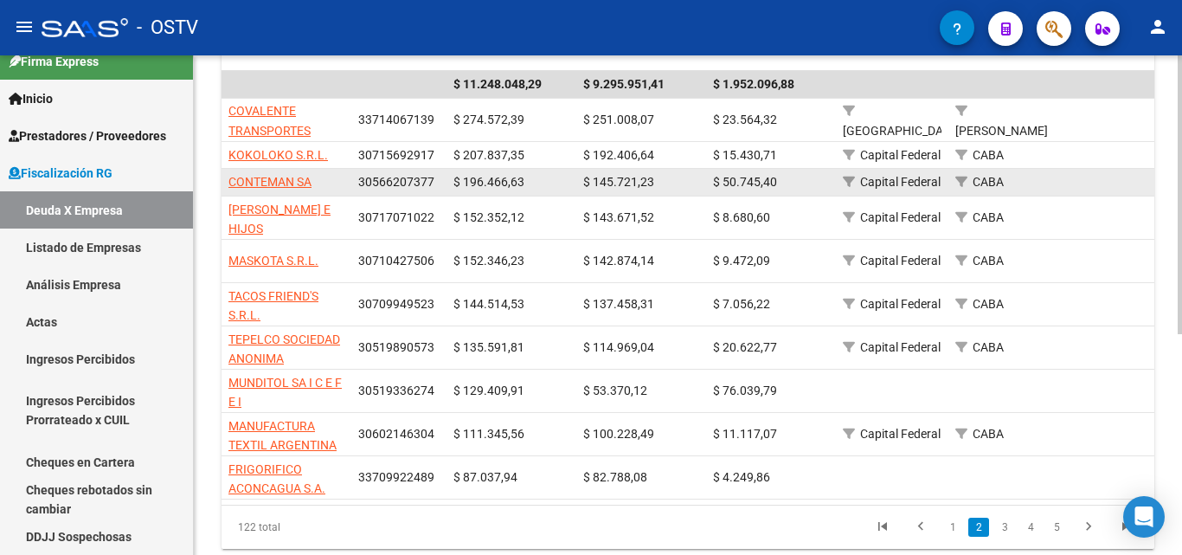
scroll to position [310, 0]
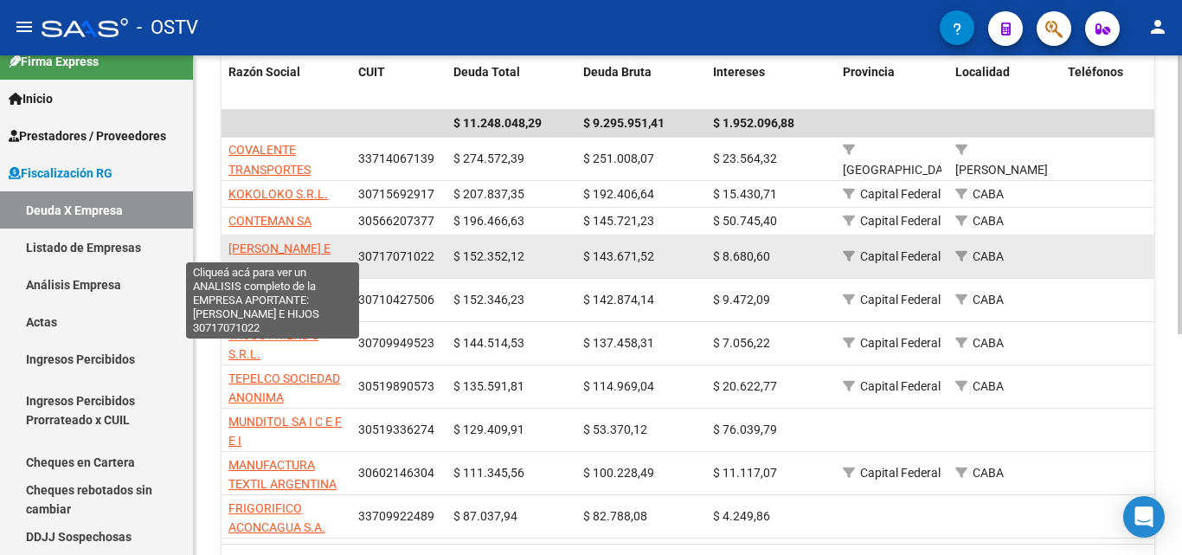
click at [300, 244] on span "[PERSON_NAME] E HIJOS" at bounding box center [279, 258] width 102 height 34
type textarea "30717071022"
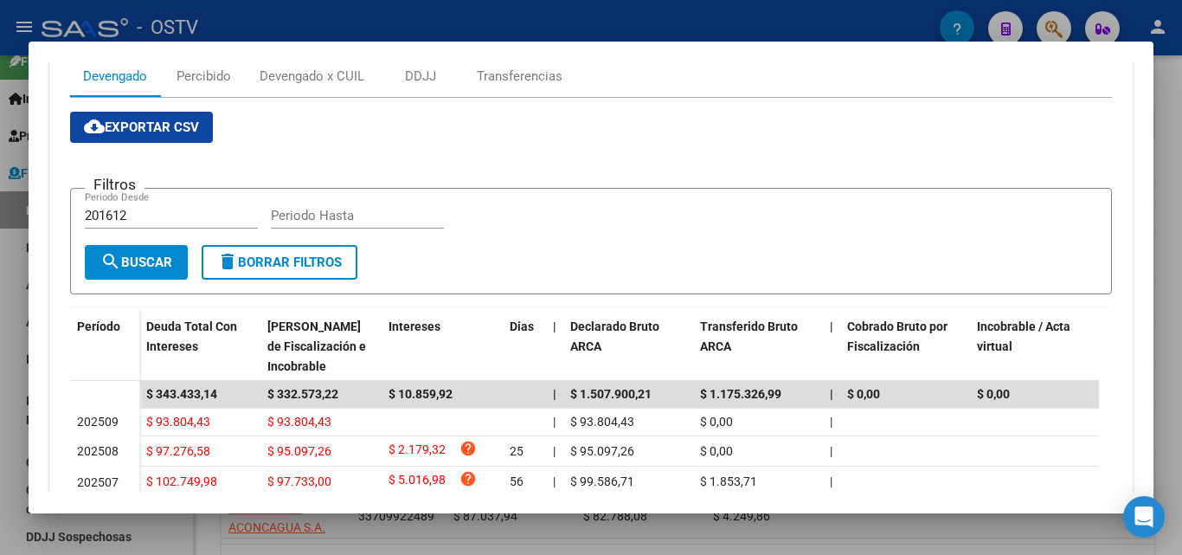
scroll to position [0, 0]
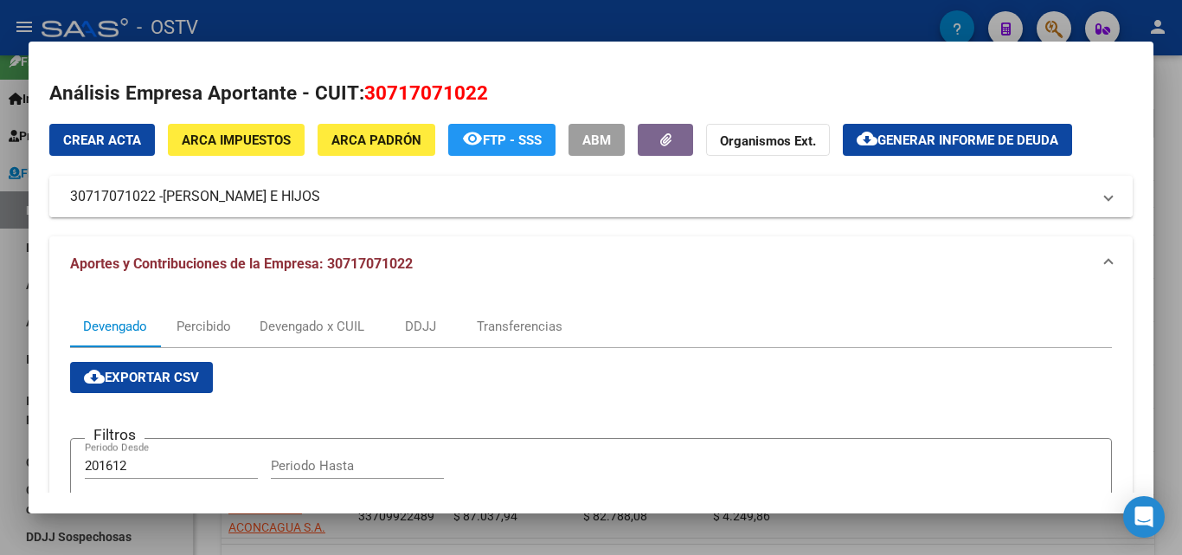
click at [151, 200] on mat-panel-title "30717071022 - [PERSON_NAME] E HIJOS" at bounding box center [580, 196] width 1021 height 21
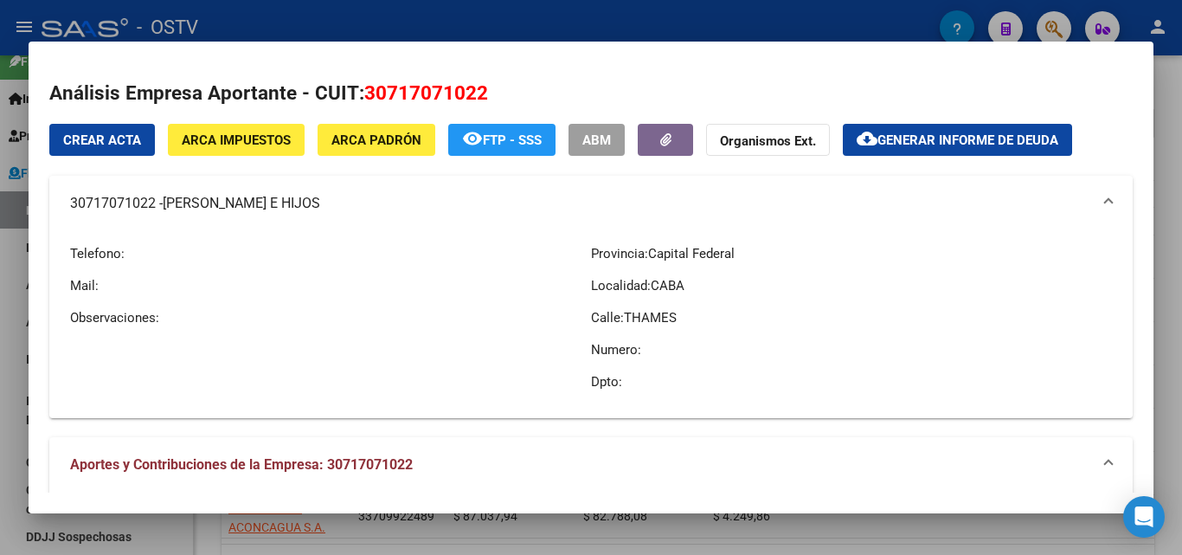
click at [134, 202] on mat-panel-title "30717071022 - [PERSON_NAME] E HIJOS" at bounding box center [580, 203] width 1021 height 21
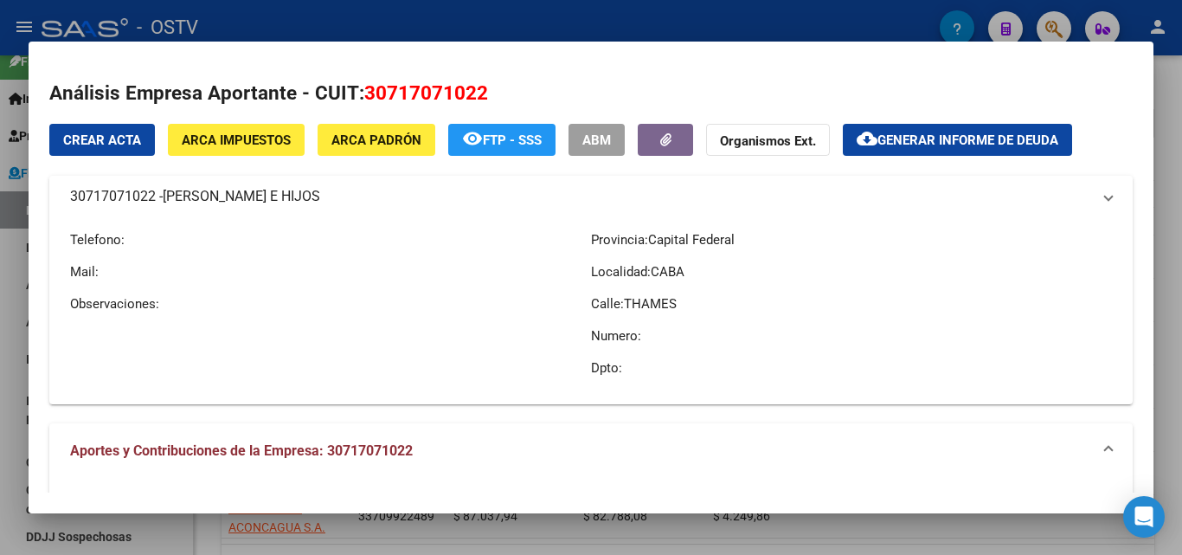
click at [134, 202] on mat-panel-title "30717071022 - [PERSON_NAME] E HIJOS" at bounding box center [580, 196] width 1021 height 21
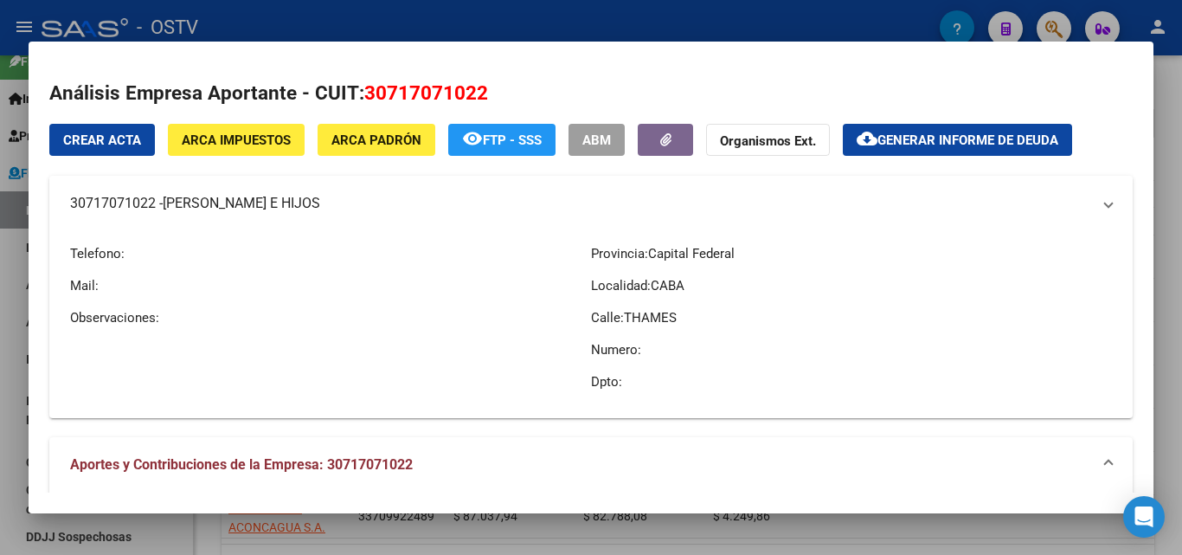
copy mat-panel-title "30717071022"
